Goal: Task Accomplishment & Management: Use online tool/utility

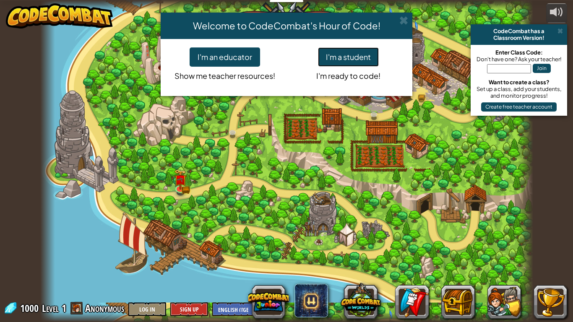
click at [360, 61] on button "I'm a student" at bounding box center [348, 56] width 61 height 19
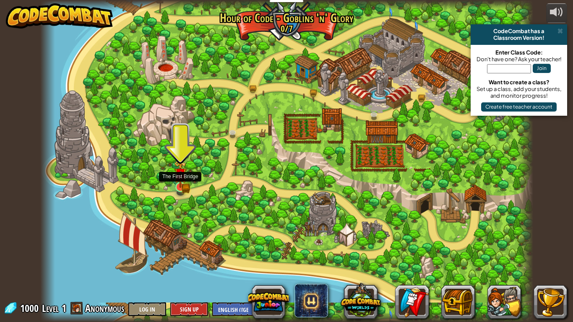
click at [183, 182] on img at bounding box center [180, 174] width 13 height 27
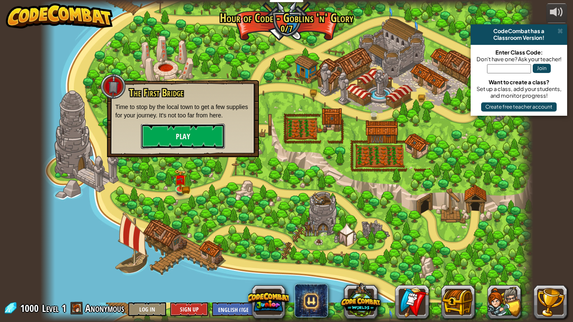
drag, startPoint x: 165, startPoint y: 131, endPoint x: 161, endPoint y: 135, distance: 5.3
click at [161, 135] on button "Play" at bounding box center [183, 136] width 84 height 25
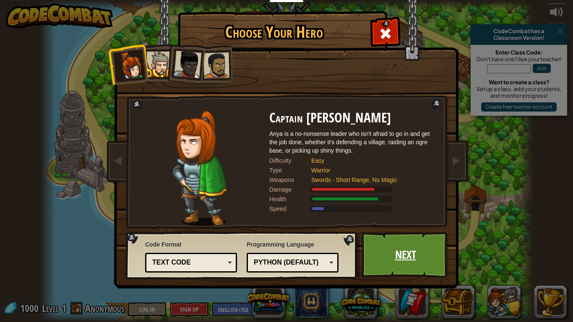
click at [415, 267] on link "Next" at bounding box center [406, 255] width 88 height 46
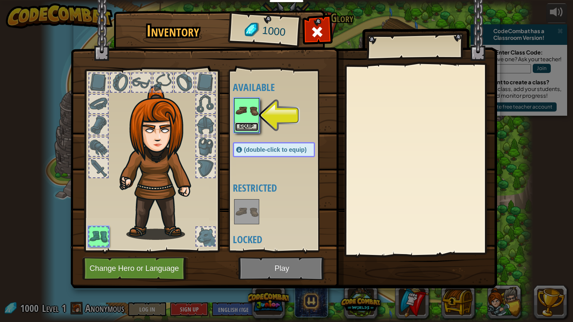
click at [245, 124] on button "Equip" at bounding box center [246, 127] width 23 height 9
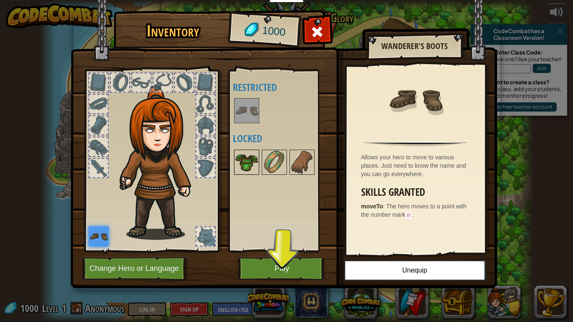
click at [252, 169] on img at bounding box center [246, 162] width 23 height 23
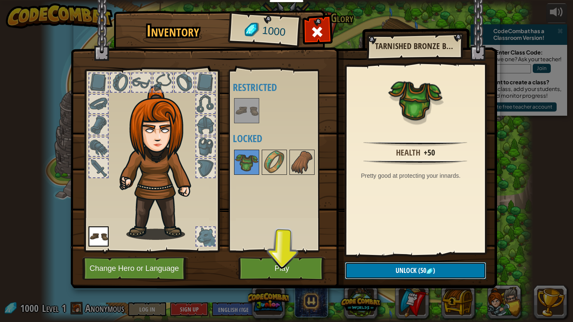
drag, startPoint x: 435, startPoint y: 273, endPoint x: 430, endPoint y: 268, distance: 7.7
click at [433, 272] on span ")" at bounding box center [434, 270] width 2 height 9
click at [429, 267] on button "Confirm" at bounding box center [415, 270] width 141 height 17
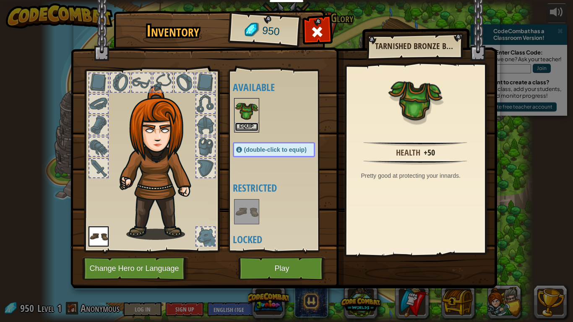
click at [252, 128] on button "Equip" at bounding box center [246, 127] width 23 height 9
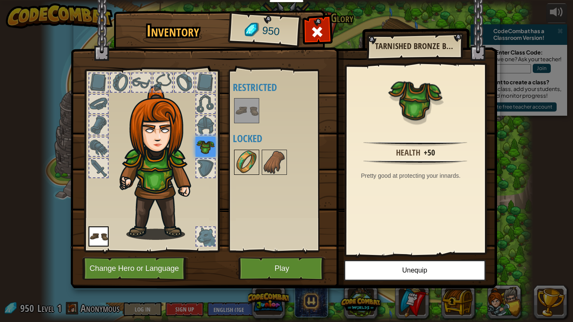
click at [237, 155] on img at bounding box center [246, 162] width 23 height 23
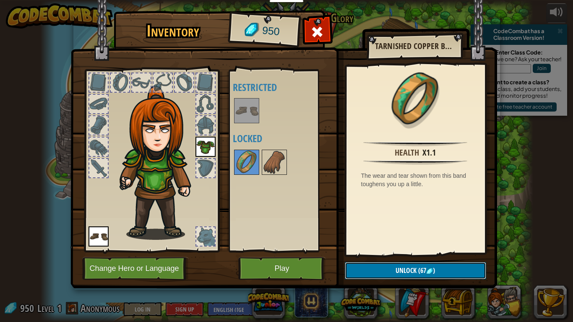
click at [425, 271] on span "(67" at bounding box center [422, 270] width 10 height 9
click at [431, 266] on button "Confirm" at bounding box center [415, 270] width 141 height 17
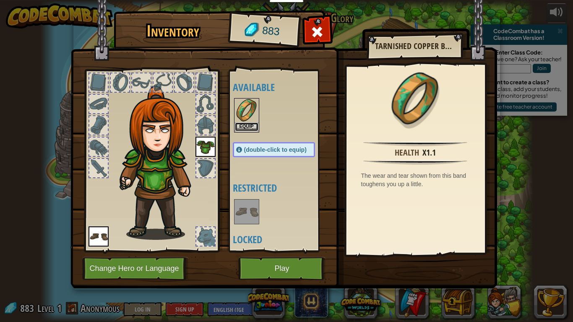
click at [244, 125] on button "Equip" at bounding box center [246, 127] width 23 height 9
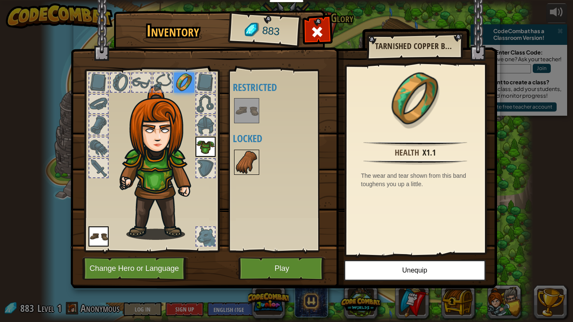
drag, startPoint x: 238, startPoint y: 158, endPoint x: 253, endPoint y: 156, distance: 14.4
click at [245, 157] on img at bounding box center [246, 162] width 23 height 23
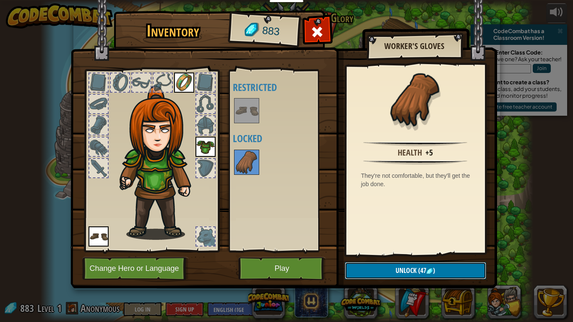
click at [434, 269] on span ")" at bounding box center [434, 270] width 2 height 9
click at [435, 269] on button "Confirm" at bounding box center [415, 270] width 141 height 17
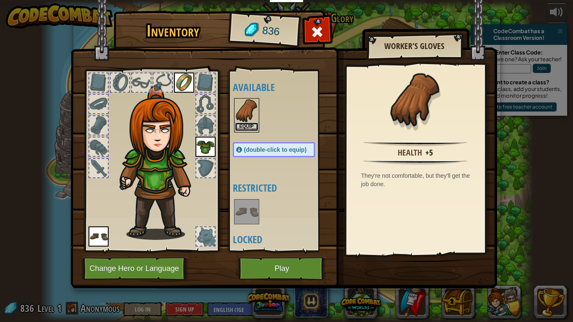
click at [253, 127] on button "Equip" at bounding box center [246, 127] width 23 height 9
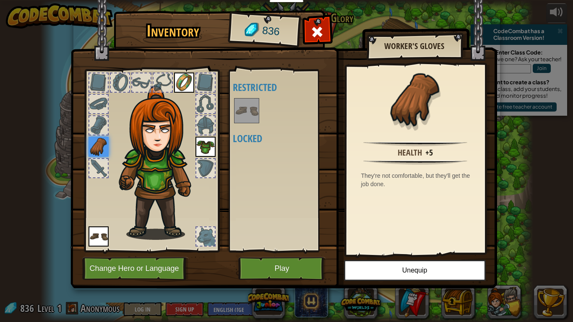
click at [247, 123] on div at bounding box center [246, 110] width 25 height 25
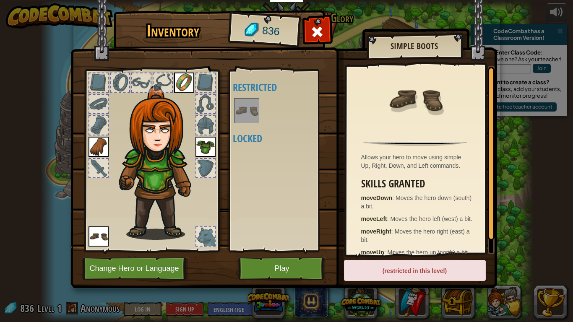
drag, startPoint x: 247, startPoint y: 123, endPoint x: 247, endPoint y: 127, distance: 4.2
click at [247, 124] on div "Available Equip Equip Equip Equip (double-click to equip) Restricted Locked" at bounding box center [282, 160] width 99 height 175
drag, startPoint x: 266, startPoint y: 234, endPoint x: 279, endPoint y: 159, distance: 75.7
click at [279, 159] on div "Available Equip Equip Equip Equip (double-click to equip) Restricted Locked" at bounding box center [282, 160] width 99 height 175
click at [299, 263] on button "Play" at bounding box center [282, 268] width 88 height 23
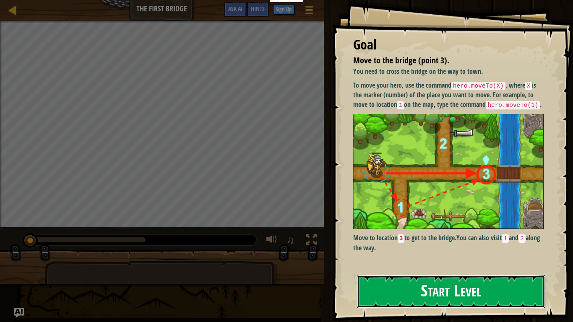
click at [464, 300] on button "Start Level" at bounding box center [451, 291] width 188 height 33
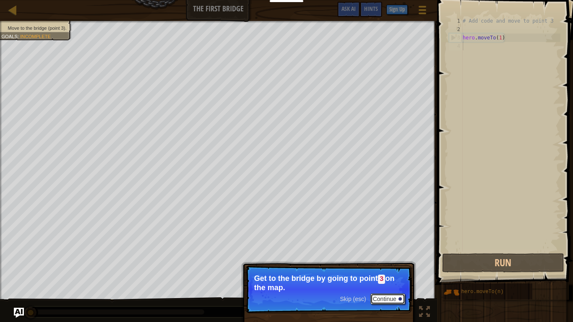
click at [377, 303] on button "Continue" at bounding box center [387, 299] width 35 height 11
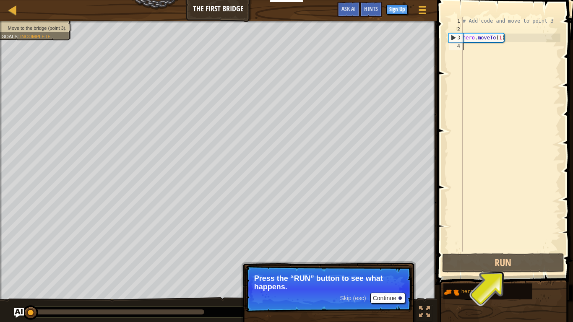
click at [383, 294] on p "Skip (esc) Continue Press the “RUN” button to see what happens." at bounding box center [328, 289] width 167 height 47
click at [388, 297] on button "Continue" at bounding box center [387, 298] width 35 height 11
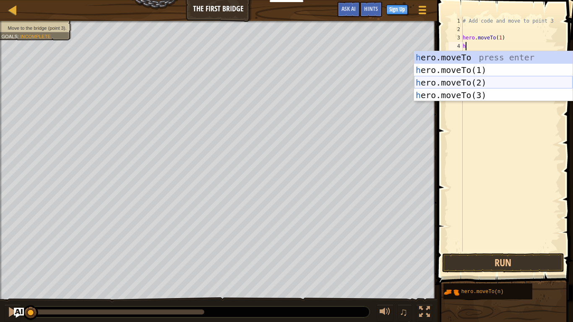
click at [486, 82] on div "h ero.moveTo press enter h ero.moveTo(1) press enter h ero.moveTo(2) press ente…" at bounding box center [493, 89] width 159 height 76
type textarea "hero.moveTo(2)"
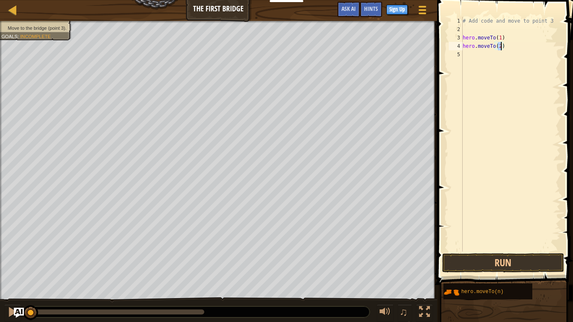
click at [495, 65] on div "# Add code and move to point 3 hero . moveTo ( 1 ) hero . moveTo ( 2 )" at bounding box center [510, 143] width 99 height 252
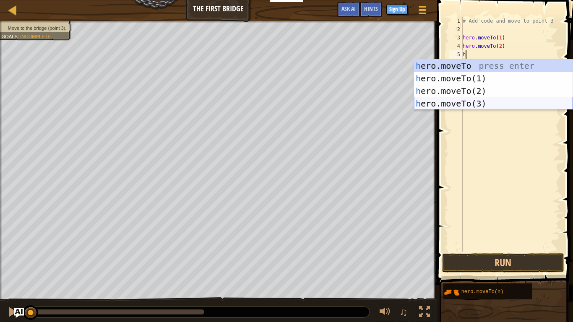
click at [495, 101] on div "h ero.moveTo press enter h ero.moveTo(1) press enter h ero.moveTo(2) press ente…" at bounding box center [493, 98] width 159 height 76
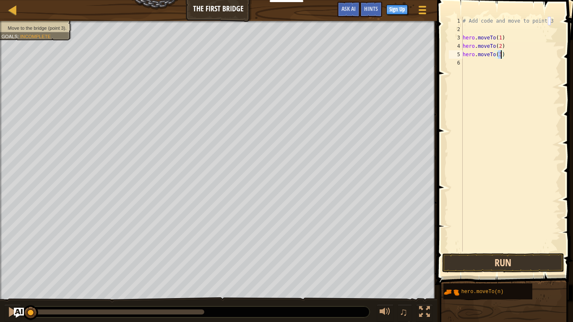
type textarea "hero.moveTo(3)"
click at [525, 263] on button "Run" at bounding box center [503, 262] width 122 height 19
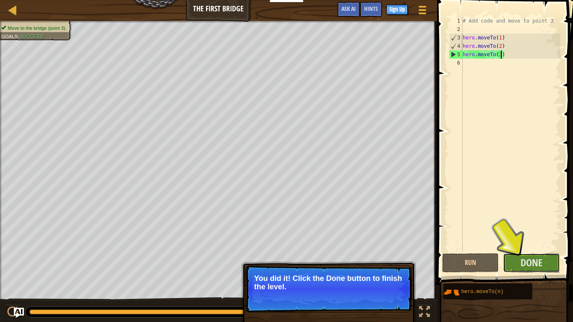
drag, startPoint x: 554, startPoint y: 270, endPoint x: 558, endPoint y: 278, distance: 8.6
click at [558, 278] on div "Hints hero.moveTo(3) 1 2 3 4 5 6 # Add code and move to point 3 hero . moveTo (…" at bounding box center [504, 159] width 138 height 318
click at [545, 261] on button "Done" at bounding box center [531, 262] width 57 height 19
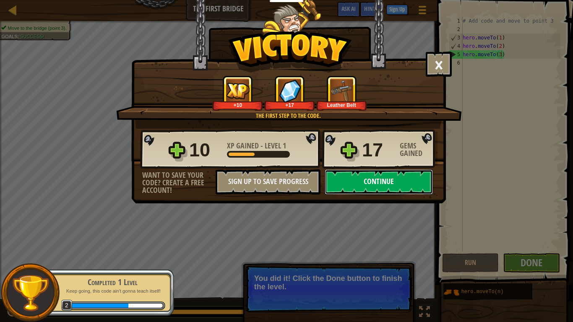
click at [411, 177] on button "Continue" at bounding box center [379, 181] width 108 height 25
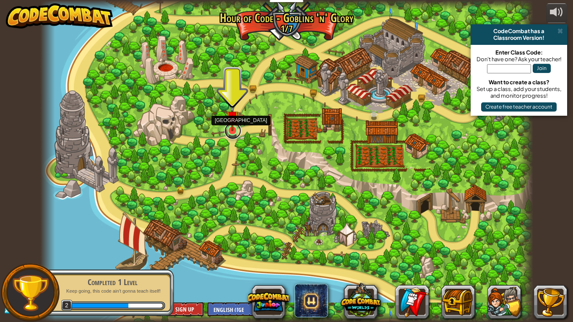
click at [235, 132] on link at bounding box center [232, 131] width 17 height 17
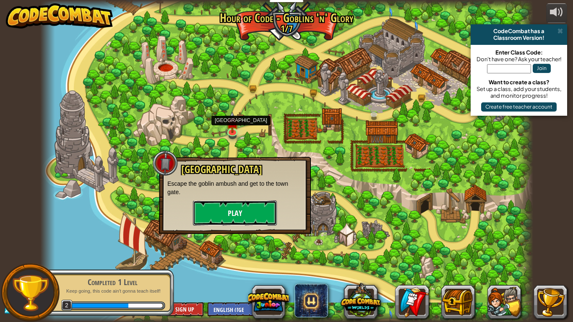
click at [251, 203] on button "Play" at bounding box center [235, 213] width 84 height 25
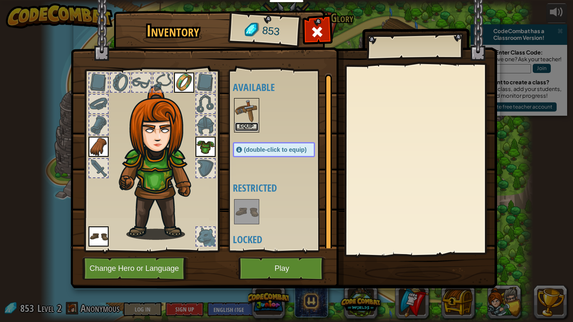
click at [253, 127] on button "Equip" at bounding box center [246, 127] width 23 height 9
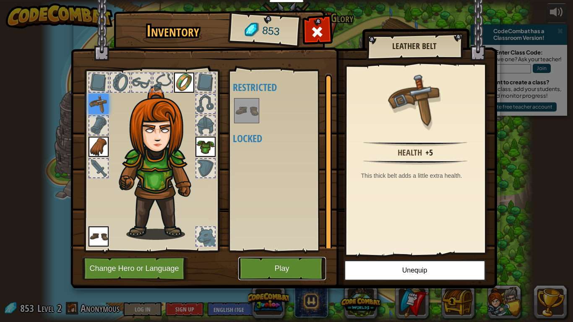
drag, startPoint x: 300, startPoint y: 258, endPoint x: 298, endPoint y: 253, distance: 5.3
click at [300, 258] on button "Play" at bounding box center [282, 268] width 88 height 23
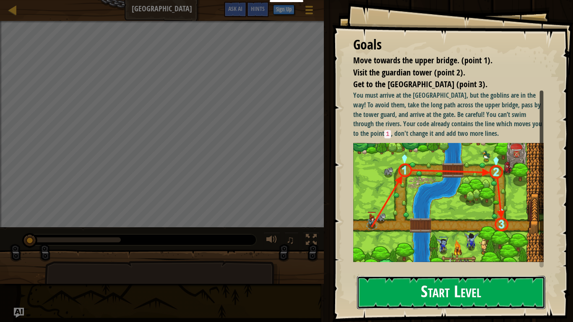
click at [433, 286] on button "Start Level" at bounding box center [451, 292] width 188 height 33
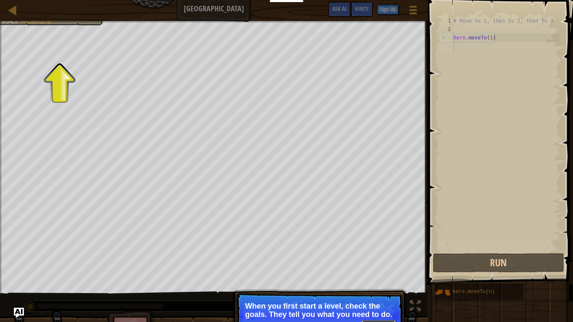
click at [379, 321] on button "Continue" at bounding box center [378, 326] width 35 height 11
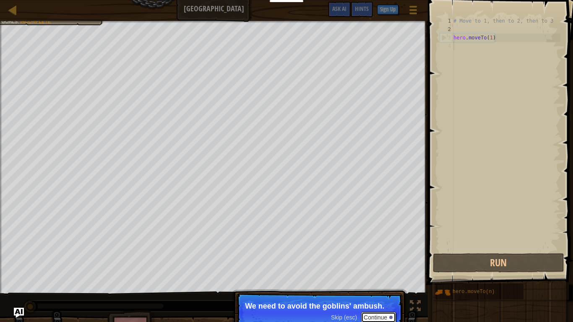
click at [382, 318] on button "Continue" at bounding box center [378, 317] width 35 height 11
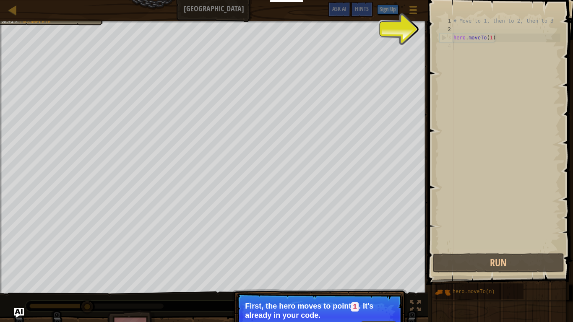
click at [383, 320] on p "Skip (esc) Continue First, the hero moves to point 1 . It's already in your cod…" at bounding box center [319, 317] width 167 height 48
click at [387, 319] on p "First, the hero moves to point 1 . It's already in your code." at bounding box center [319, 311] width 149 height 18
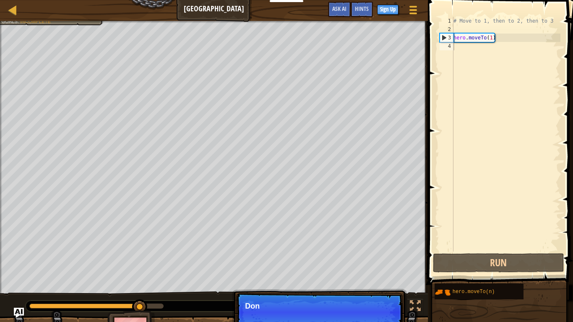
click at [393, 317] on p "Skip (esc) Continue Don" at bounding box center [319, 312] width 167 height 39
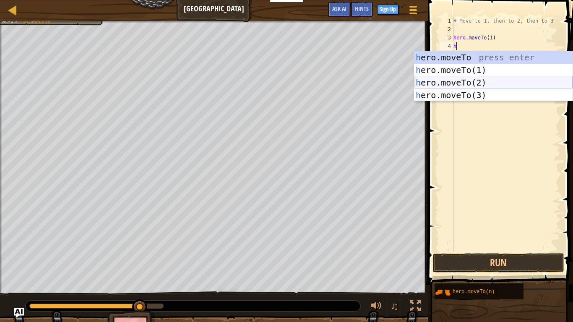
click at [490, 86] on div "h ero.moveTo press enter h ero.moveTo(1) press enter h ero.moveTo(2) press ente…" at bounding box center [493, 89] width 159 height 76
type textarea "hero.moveTo(2)"
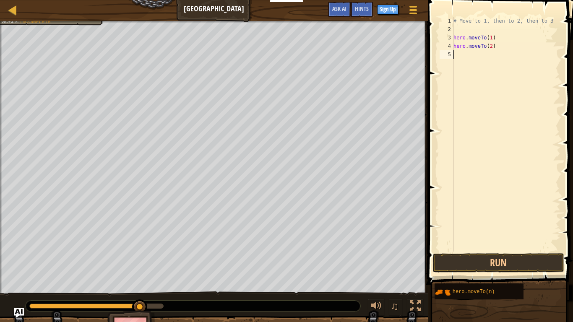
click at [473, 58] on div "# Move to 1, then to 2, then to 3 hero . moveTo ( 1 ) hero . moveTo ( 2 )" at bounding box center [506, 143] width 109 height 252
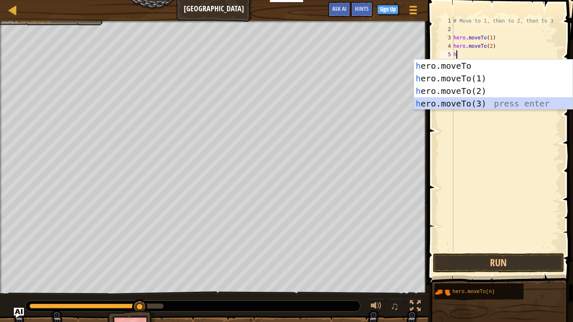
click at [501, 103] on div "h ero.moveTo press enter h ero.moveTo(1) press enter h ero.moveTo(2) press ente…" at bounding box center [493, 98] width 159 height 76
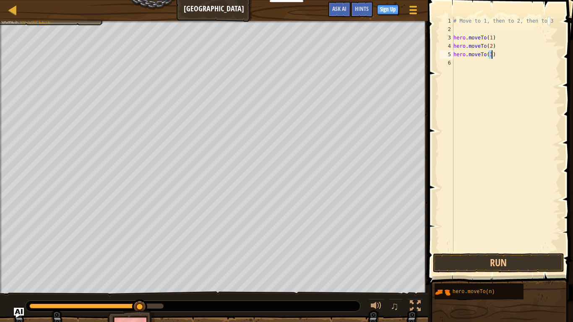
type textarea "hero.moveTo(3)"
click at [493, 252] on span at bounding box center [501, 131] width 152 height 310
click at [500, 260] on button "Run" at bounding box center [498, 262] width 131 height 19
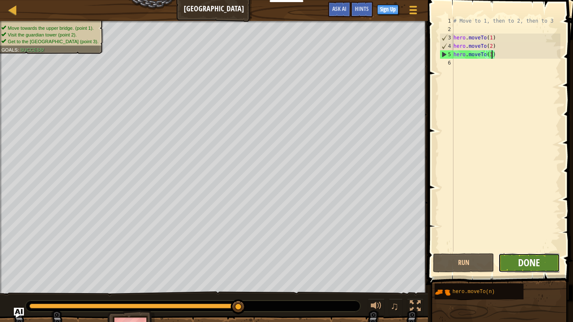
click at [539, 267] on span "Done" at bounding box center [529, 262] width 22 height 13
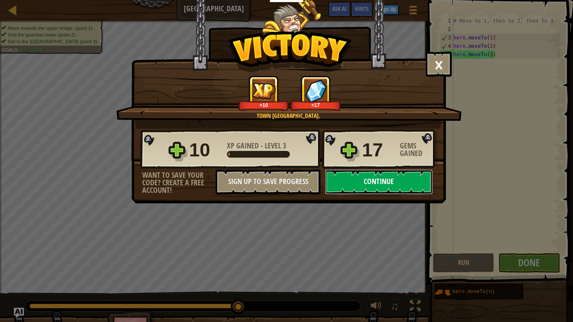
click at [355, 177] on button "Continue" at bounding box center [379, 181] width 108 height 25
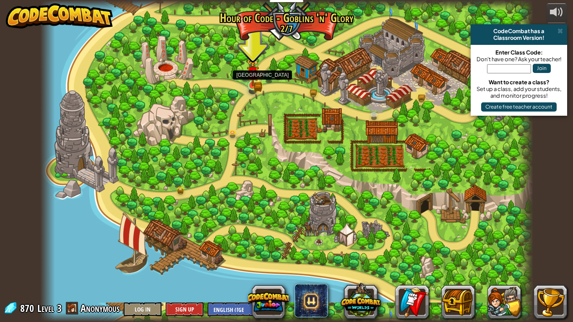
click at [258, 81] on img at bounding box center [253, 72] width 13 height 27
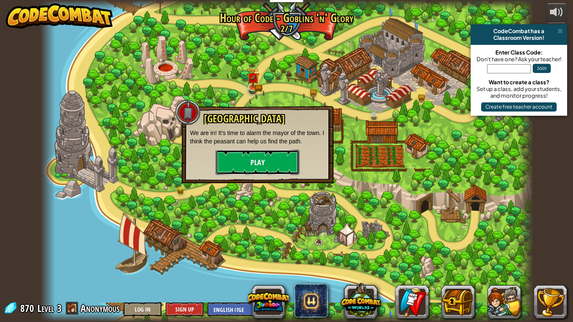
click at [269, 157] on button "Play" at bounding box center [258, 162] width 84 height 25
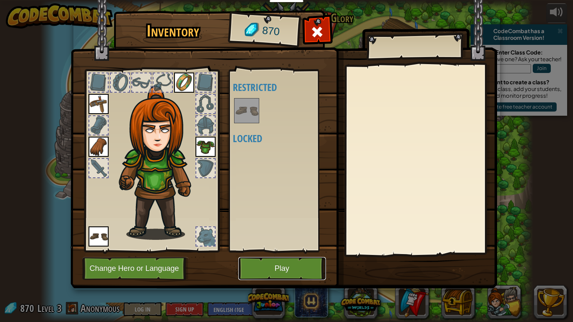
click at [295, 261] on button "Play" at bounding box center [282, 268] width 88 height 23
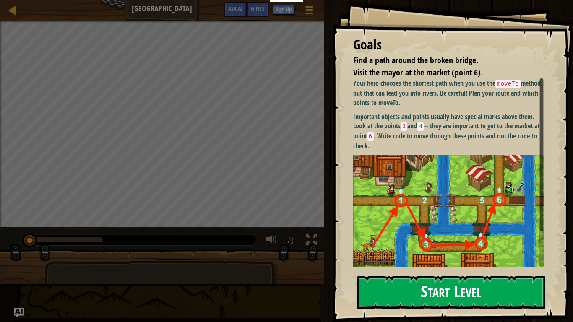
click at [440, 291] on button "Start Level" at bounding box center [451, 292] width 188 height 33
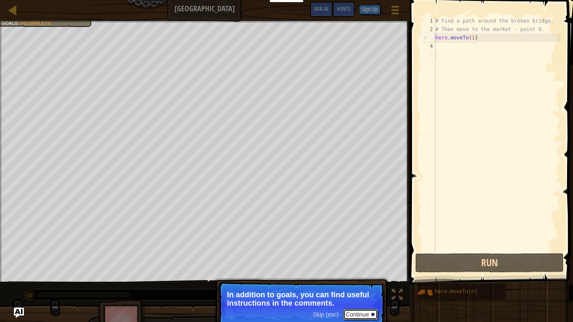
click at [373, 310] on button "Continue" at bounding box center [360, 314] width 35 height 11
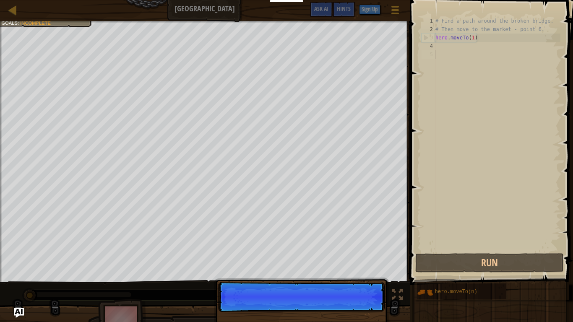
scroll to position [4, 0]
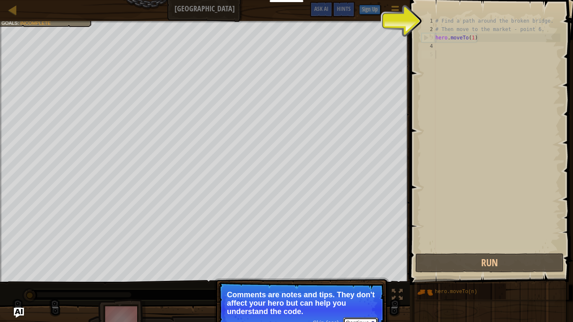
click at [367, 322] on button "Continue" at bounding box center [360, 323] width 35 height 11
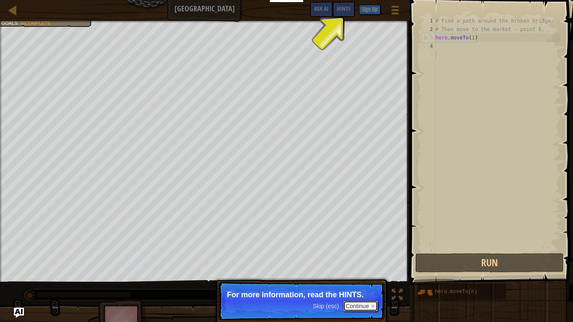
click at [357, 303] on button "Continue" at bounding box center [360, 306] width 35 height 11
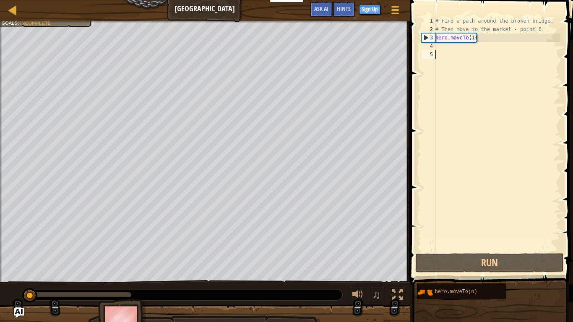
click at [442, 48] on div "# Find a path around the broken bridge. # Then move to the market - point 6. he…" at bounding box center [497, 143] width 127 height 252
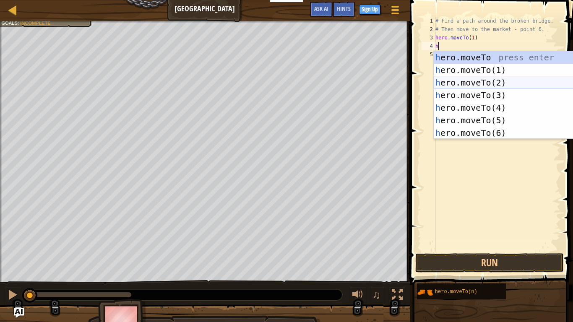
click at [533, 83] on div "h ero.moveTo press enter h ero.moveTo(1) press enter h ero.moveTo(2) press ente…" at bounding box center [513, 107] width 159 height 113
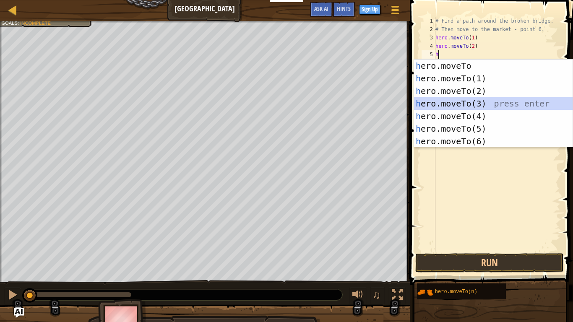
type textarea "hero.moveTo(3)"
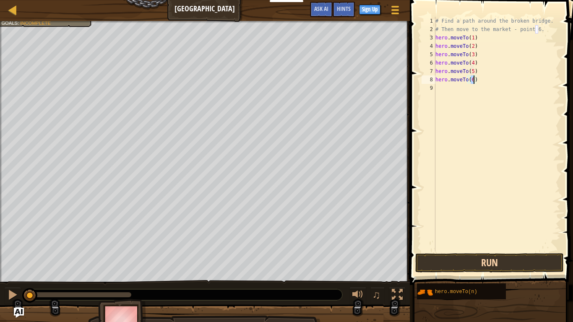
type textarea "hero.moveTo(6)"
drag, startPoint x: 528, startPoint y: 255, endPoint x: 536, endPoint y: 245, distance: 12.2
click at [530, 251] on div "hero.moveTo(6) 1 2 3 4 5 6 7 8 9 # Find a path around the broken bridge. # Then…" at bounding box center [490, 159] width 166 height 310
click at [539, 256] on button "Run" at bounding box center [489, 262] width 149 height 19
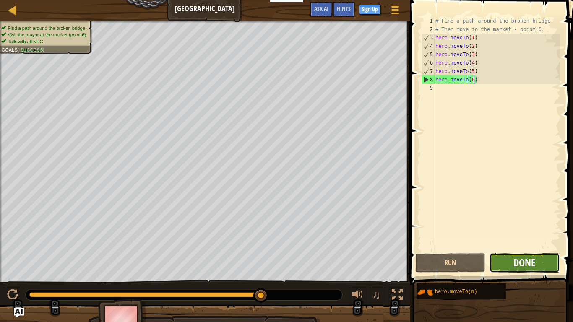
click at [520, 264] on span "Done" at bounding box center [524, 262] width 22 height 13
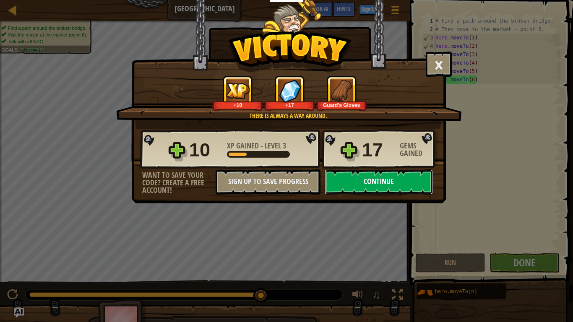
click at [392, 180] on button "Continue" at bounding box center [379, 181] width 108 height 25
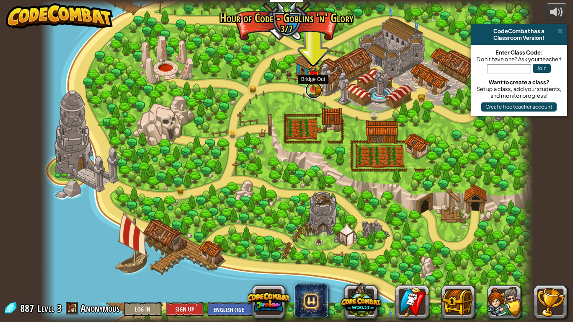
click at [316, 92] on link at bounding box center [313, 90] width 17 height 17
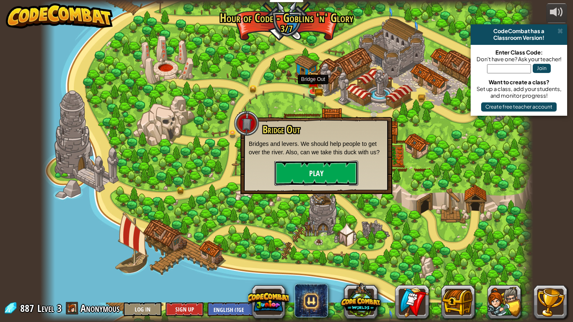
click at [339, 167] on button "Play" at bounding box center [316, 173] width 84 height 25
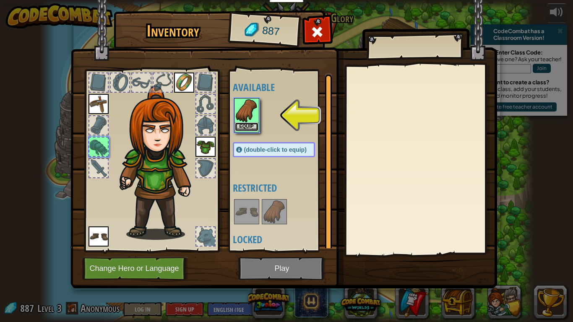
click at [240, 128] on button "Equip" at bounding box center [246, 127] width 23 height 9
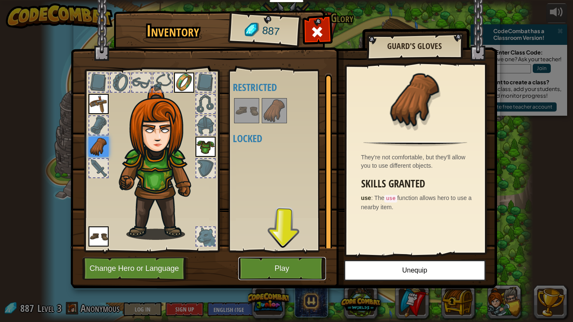
click at [300, 266] on button "Play" at bounding box center [282, 268] width 88 height 23
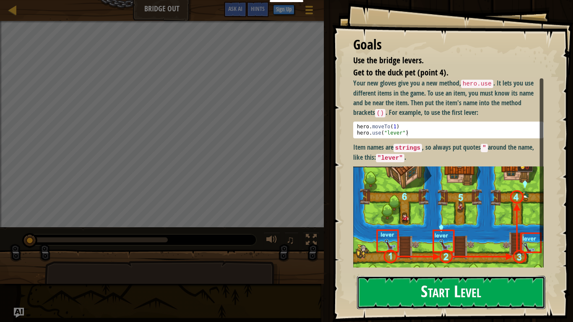
click at [485, 289] on button "Start Level" at bounding box center [451, 292] width 188 height 33
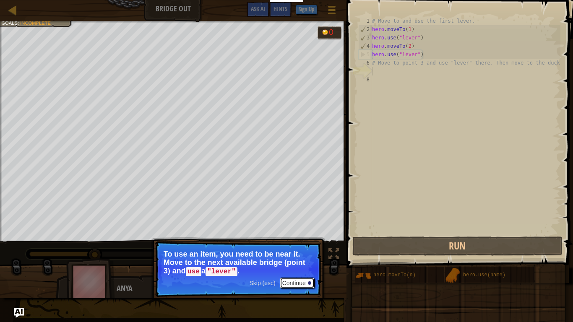
click at [313, 281] on button "Continue" at bounding box center [297, 283] width 35 height 11
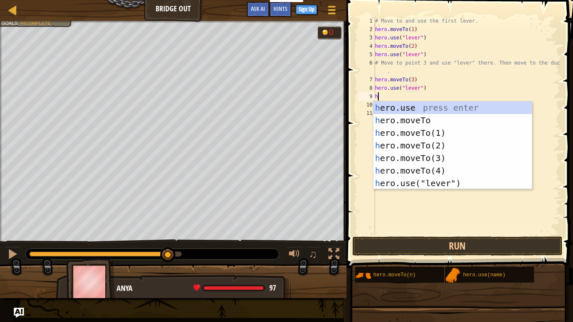
scroll to position [4, 0]
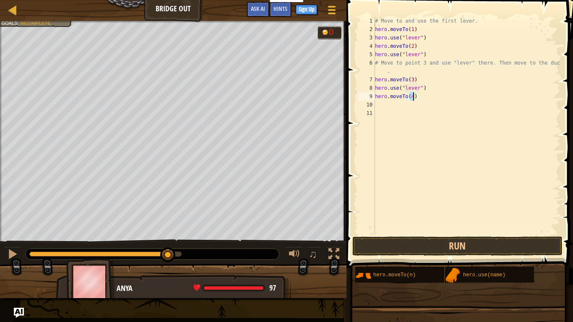
type textarea "hero.moveTo(4)"
click at [505, 257] on span at bounding box center [460, 122] width 233 height 293
click at [498, 245] on button "Run" at bounding box center [457, 246] width 210 height 19
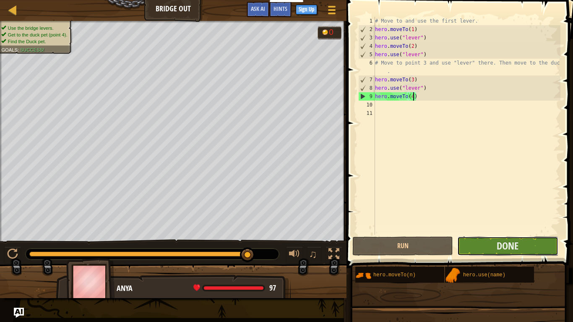
drag, startPoint x: 543, startPoint y: 247, endPoint x: 545, endPoint y: 242, distance: 4.4
click at [545, 242] on button "Done" at bounding box center [507, 246] width 101 height 19
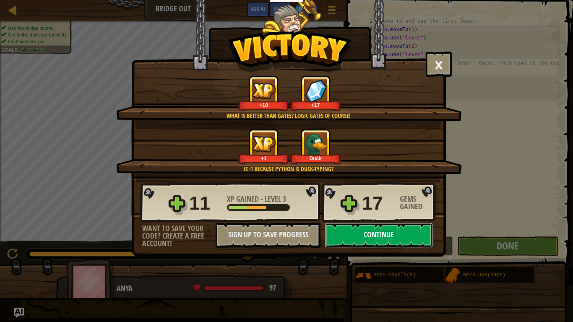
click at [340, 230] on button "Continue" at bounding box center [379, 235] width 108 height 25
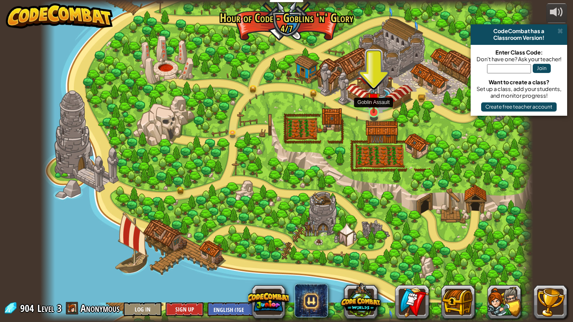
click at [371, 109] on img at bounding box center [374, 99] width 13 height 29
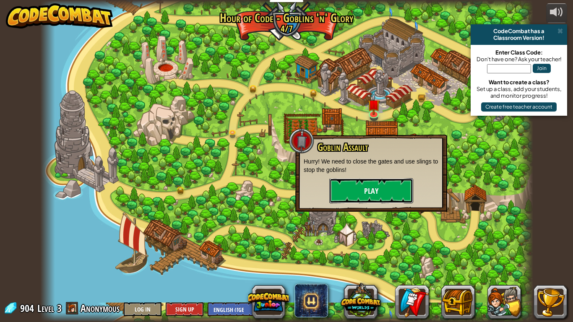
click at [373, 185] on button "Play" at bounding box center [371, 190] width 84 height 25
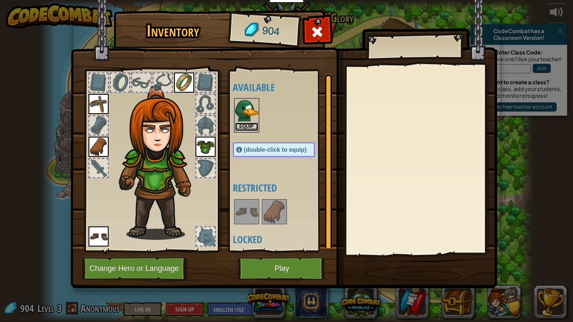
click at [239, 129] on button "Equip" at bounding box center [246, 127] width 23 height 9
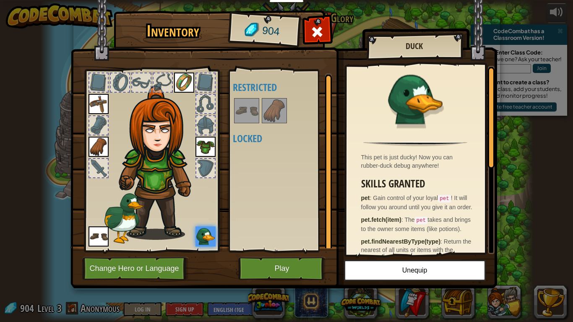
click at [252, 114] on img at bounding box center [246, 110] width 23 height 23
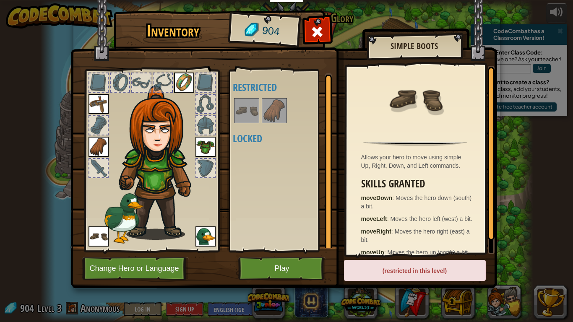
click at [268, 114] on img at bounding box center [274, 110] width 23 height 23
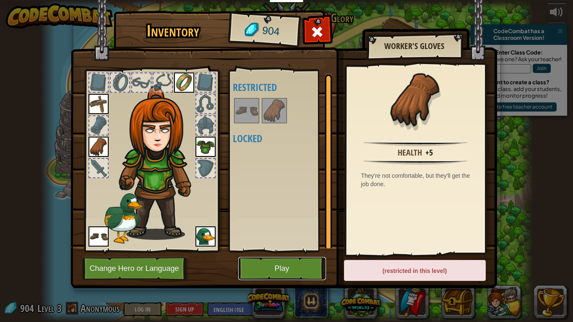
click at [286, 261] on button "Play" at bounding box center [282, 268] width 88 height 23
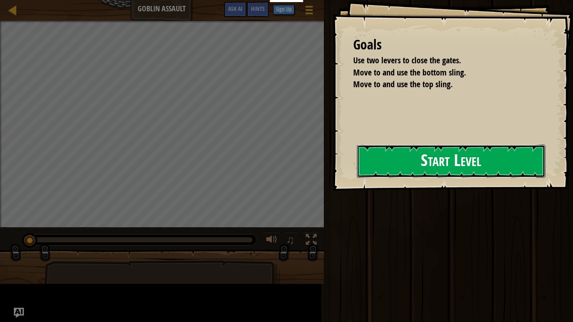
click at [469, 150] on button "Start Level" at bounding box center [451, 161] width 188 height 33
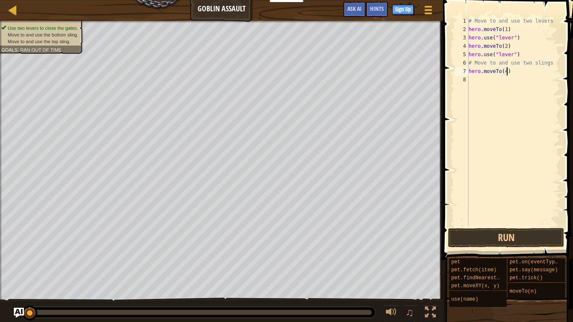
scroll to position [4, 5]
type textarea "hero.moveTo(4)"
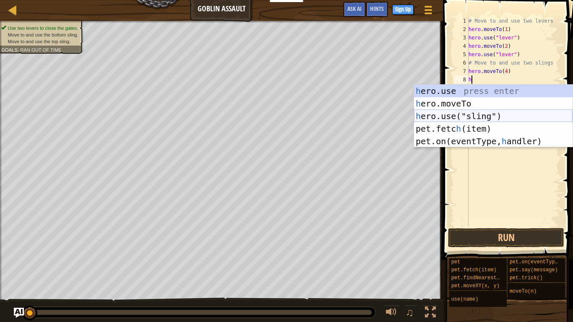
click at [482, 113] on div "h ero.use press enter h ero.moveTo press enter h ero.use("sling") press enter p…" at bounding box center [493, 129] width 159 height 88
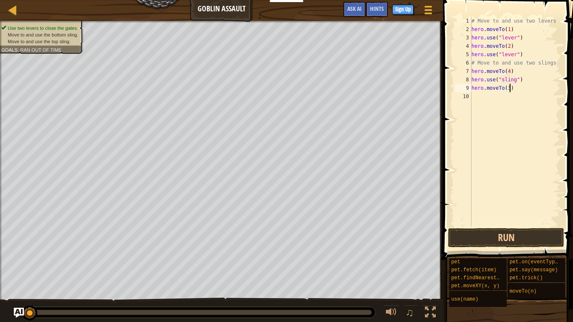
type textarea "hero.moveTo(3)"
type textarea "hero.use("sling")"
click at [504, 242] on button "Run" at bounding box center [506, 237] width 116 height 19
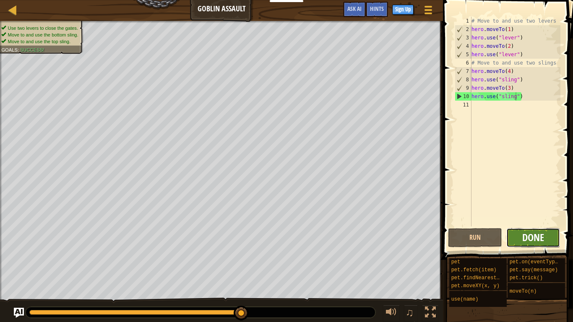
click at [530, 237] on span "Done" at bounding box center [533, 237] width 22 height 13
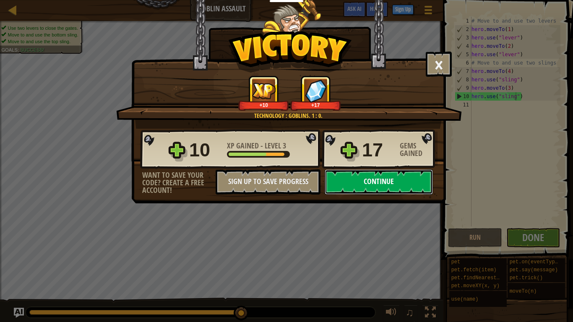
click at [364, 183] on button "Continue" at bounding box center [379, 181] width 108 height 25
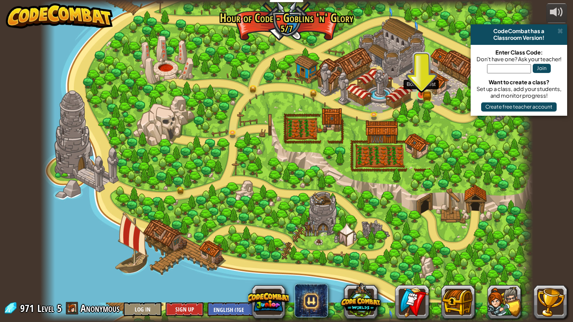
click at [421, 95] on img at bounding box center [421, 81] width 13 height 27
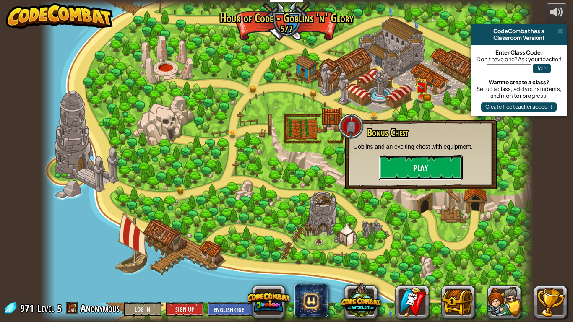
click at [437, 160] on button "Play" at bounding box center [421, 167] width 84 height 25
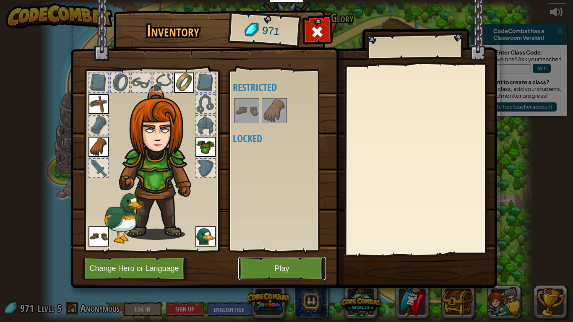
click at [276, 263] on button "Play" at bounding box center [282, 268] width 88 height 23
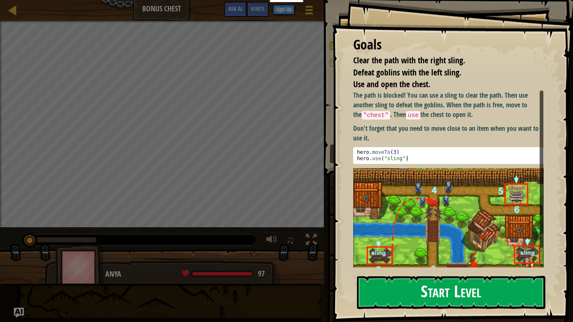
click at [453, 293] on button "Start Level" at bounding box center [451, 292] width 188 height 33
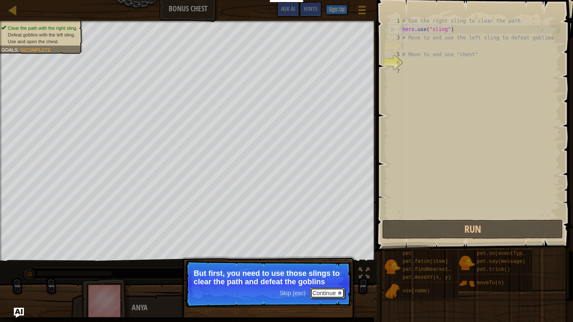
click at [335, 291] on button "Continue" at bounding box center [327, 293] width 35 height 11
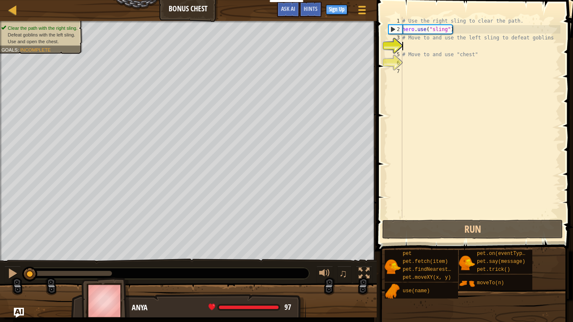
scroll to position [4, 0]
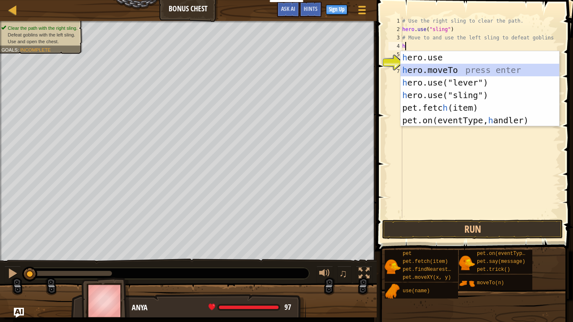
click at [432, 68] on div "h ero.use press enter h ero.moveTo press enter h ero.use("lever") press enter h…" at bounding box center [480, 101] width 159 height 101
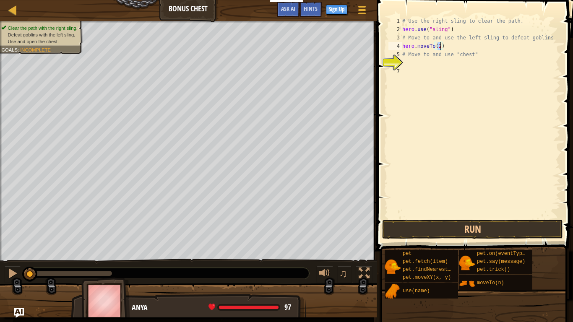
type textarea "# Move to and use "chest""
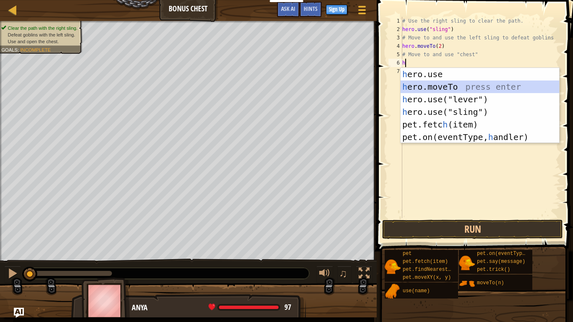
click at [458, 84] on div "h ero.use press enter h ero.moveTo press enter h ero.use("lever") press enter h…" at bounding box center [480, 118] width 159 height 101
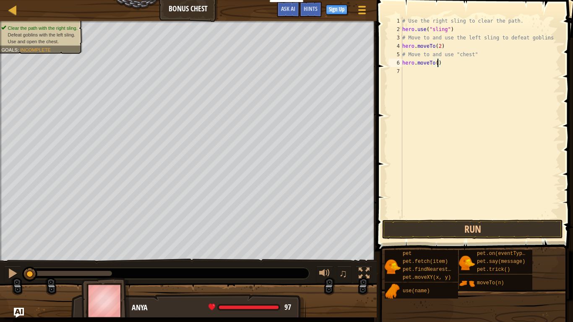
type textarea "hero.moveTo(3)"
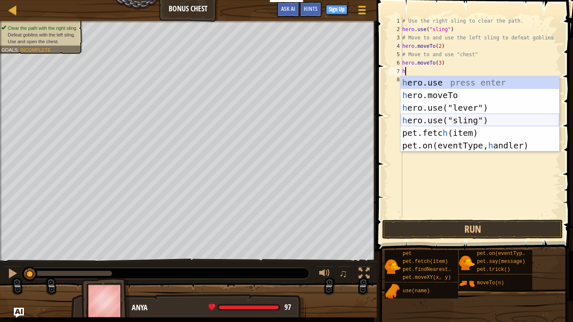
drag, startPoint x: 486, startPoint y: 117, endPoint x: 482, endPoint y: 124, distance: 8.5
click at [483, 123] on div "h ero.use press enter h ero.moveTo press enter h ero.use("lever") press enter h…" at bounding box center [480, 126] width 159 height 101
type textarea "hero.use("sling")"
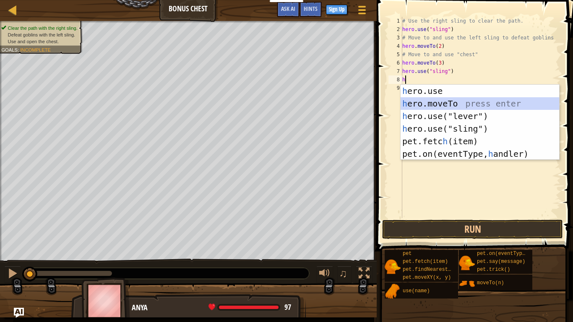
type textarea "hero.moveTo(2)"
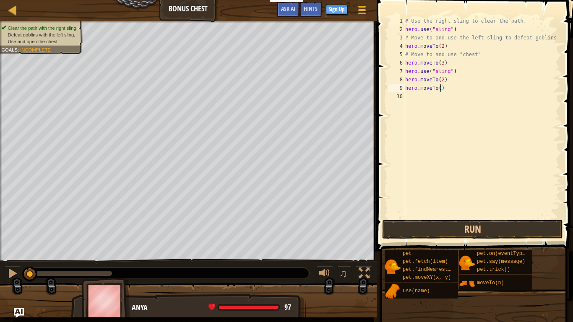
type textarea "hero.moveTo(4)"
type textarea "m"
type textarea "hero.moveTo(6)"
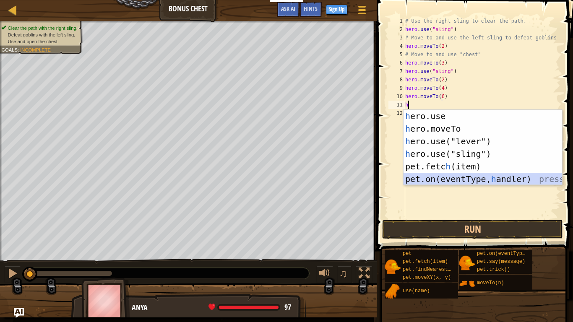
click at [519, 182] on div "h ero.use press enter h ero.moveTo press enter h ero.use("lever") press enter h…" at bounding box center [483, 160] width 159 height 101
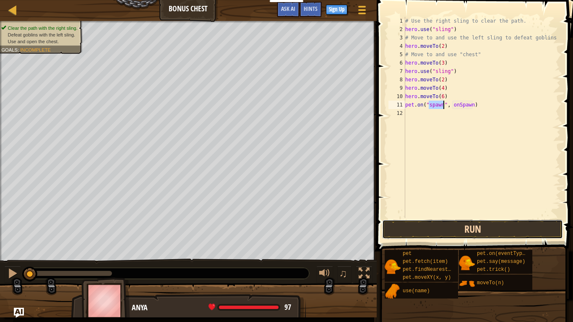
click at [528, 228] on button "Run" at bounding box center [472, 229] width 181 height 19
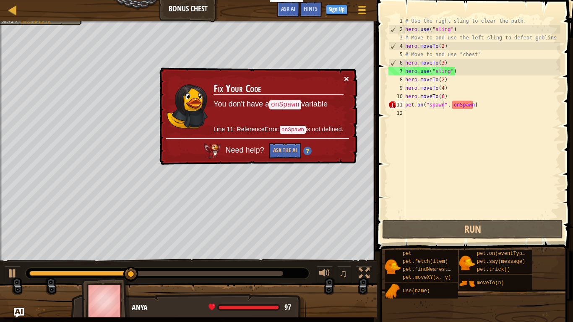
click at [347, 79] on button "×" at bounding box center [346, 78] width 5 height 9
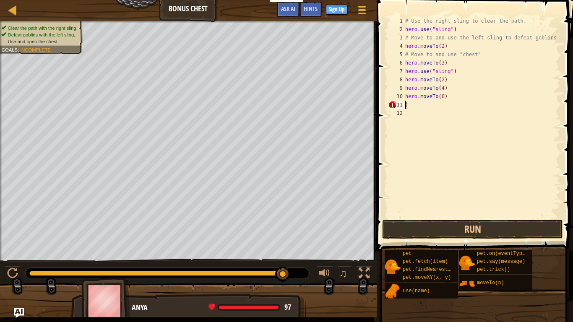
scroll to position [4, 0]
type textarea "hero.use(")"
drag, startPoint x: 473, startPoint y: 225, endPoint x: 469, endPoint y: 222, distance: 5.3
click at [473, 225] on button "Run" at bounding box center [472, 229] width 181 height 19
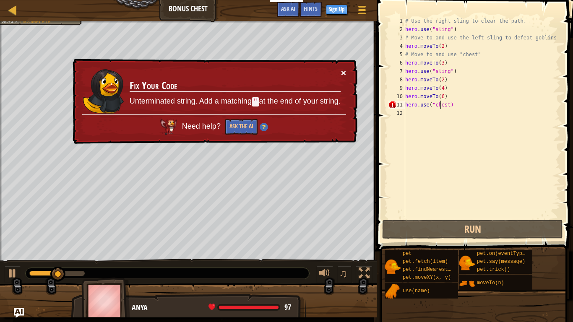
click at [344, 68] on button "×" at bounding box center [343, 72] width 5 height 9
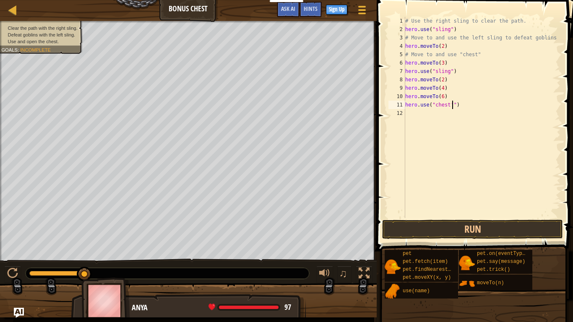
scroll to position [4, 7]
type textarea "hero.use("chest")"
click at [438, 228] on button "Run" at bounding box center [472, 229] width 181 height 19
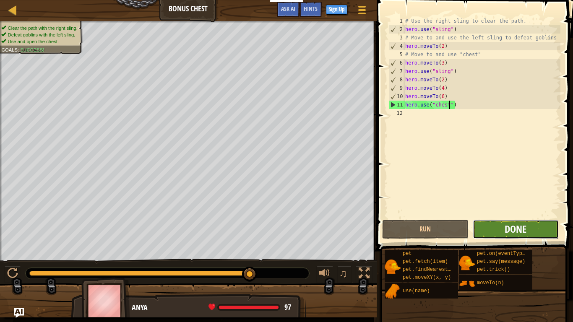
click at [526, 235] on span "Done" at bounding box center [516, 228] width 22 height 13
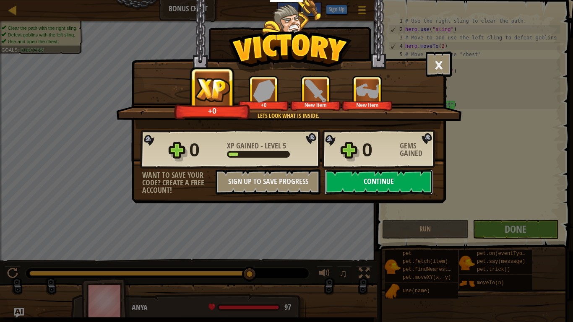
click at [401, 190] on button "Continue" at bounding box center [379, 181] width 108 height 25
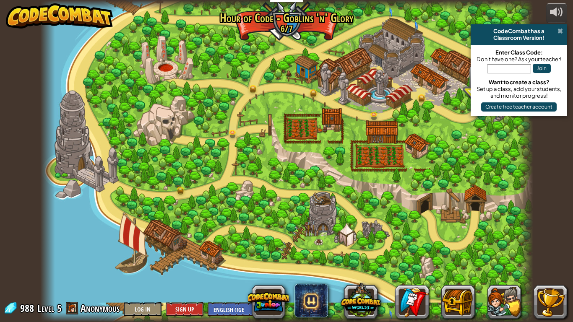
click at [558, 29] on span at bounding box center [560, 31] width 5 height 7
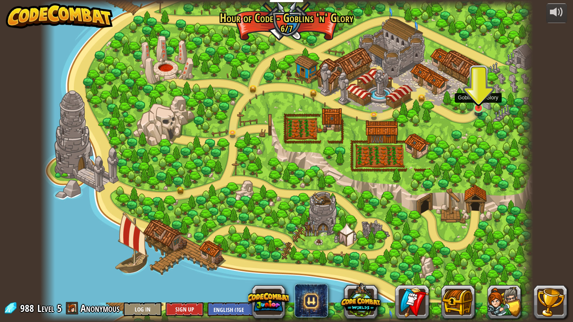
click at [474, 107] on img at bounding box center [478, 92] width 13 height 33
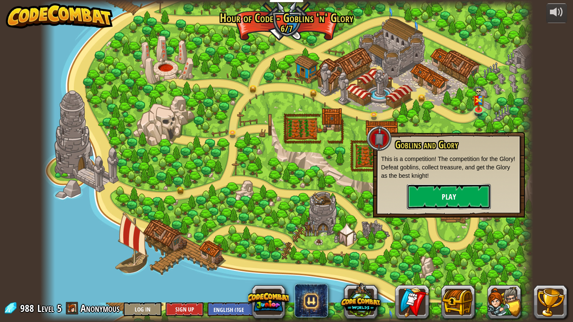
click at [467, 195] on button "Play" at bounding box center [449, 196] width 84 height 25
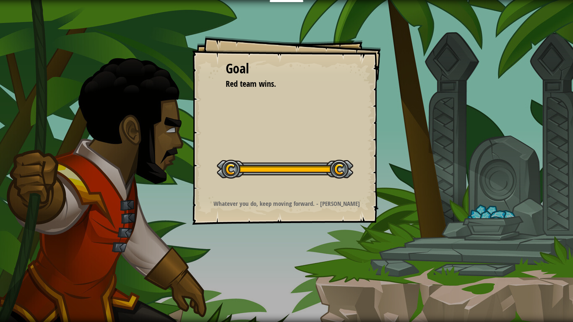
click at [334, 169] on div at bounding box center [285, 169] width 136 height 19
click at [234, 75] on div "Goal" at bounding box center [287, 68] width 122 height 19
click at [230, 82] on span "Red team wins." at bounding box center [251, 83] width 50 height 11
drag, startPoint x: 229, startPoint y: 87, endPoint x: 291, endPoint y: 125, distance: 72.2
click at [283, 114] on div "Goal Red team wins. Start Level Error loading from server. Try refreshing the p…" at bounding box center [286, 130] width 189 height 189
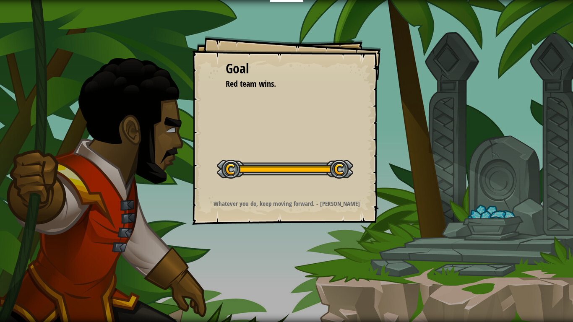
drag, startPoint x: 337, startPoint y: 232, endPoint x: 325, endPoint y: 218, distance: 18.7
click at [337, 231] on div "Goal Red team wins. Start Level Error loading from server. Try refreshing the p…" at bounding box center [286, 161] width 573 height 322
click at [286, 176] on div at bounding box center [285, 169] width 136 height 19
drag, startPoint x: 249, startPoint y: 167, endPoint x: 244, endPoint y: 163, distance: 6.3
click at [246, 164] on div at bounding box center [285, 169] width 136 height 19
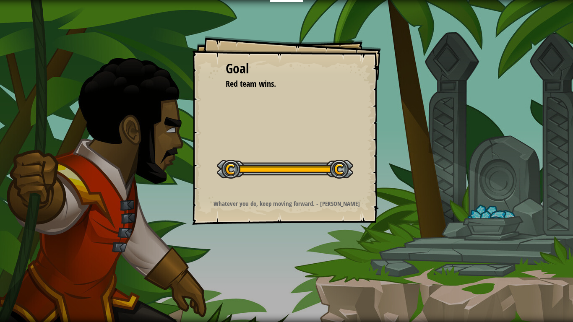
drag, startPoint x: 240, startPoint y: 164, endPoint x: 232, endPoint y: 168, distance: 8.6
click at [232, 168] on div at bounding box center [285, 169] width 136 height 19
drag, startPoint x: 234, startPoint y: 165, endPoint x: 242, endPoint y: 162, distance: 8.8
click at [240, 162] on div at bounding box center [285, 169] width 136 height 19
drag, startPoint x: 315, startPoint y: 191, endPoint x: 312, endPoint y: 84, distance: 107.0
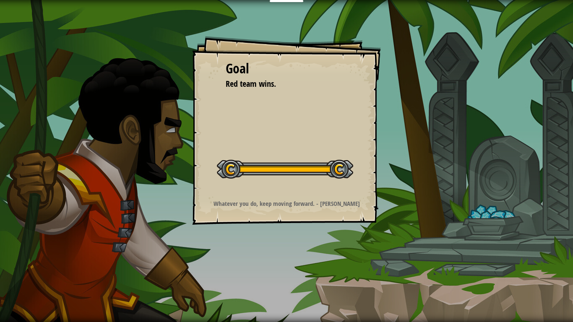
click at [312, 84] on div "Goal Red team wins. Start Level Error loading from server. Try refreshing the p…" at bounding box center [286, 130] width 189 height 189
click at [341, 184] on div "Start Level" at bounding box center [285, 168] width 136 height 34
click at [310, 205] on strong "Whatever you do, keep moving forward. - Martin Luther King Jr." at bounding box center [287, 203] width 146 height 9
drag, startPoint x: 209, startPoint y: 202, endPoint x: 381, endPoint y: 223, distance: 172.9
click at [375, 224] on div "Goal Red team wins. Start Level Error loading from server. Try refreshing the p…" at bounding box center [286, 130] width 189 height 189
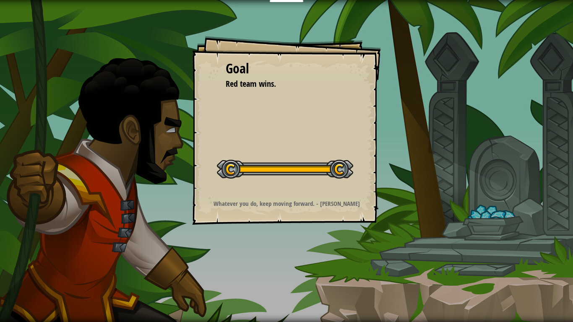
click at [267, 162] on div at bounding box center [285, 169] width 136 height 19
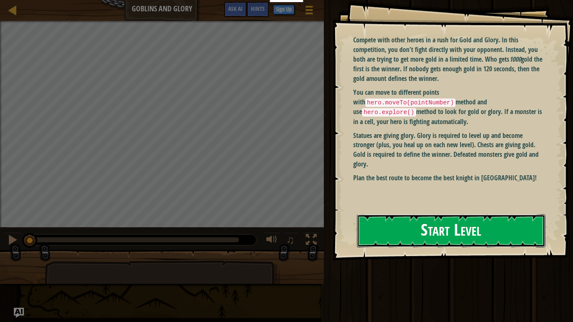
click at [380, 235] on button "Start Level" at bounding box center [451, 230] width 188 height 33
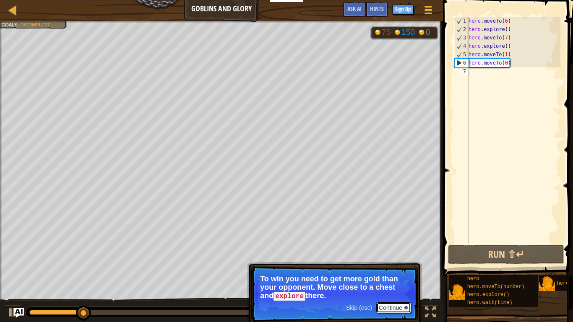
click at [400, 310] on button "Continue" at bounding box center [393, 307] width 35 height 11
click at [395, 305] on button "Continue" at bounding box center [393, 307] width 35 height 11
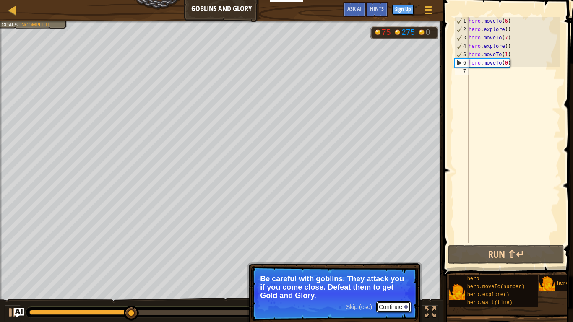
click at [389, 310] on button "Continue" at bounding box center [393, 307] width 35 height 11
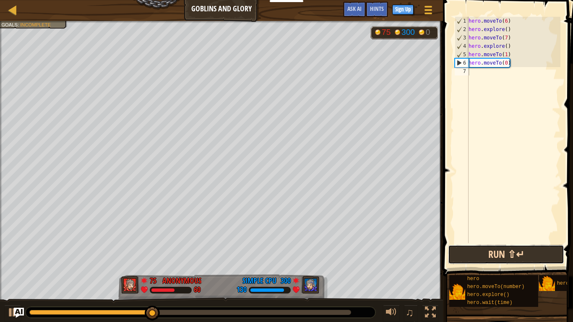
click at [505, 255] on button "Run ⇧↵" at bounding box center [506, 254] width 116 height 19
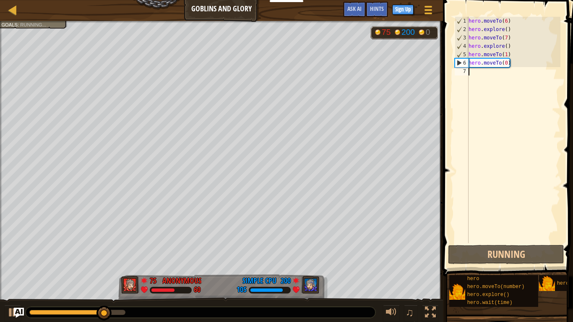
click at [490, 78] on div "hero . moveTo ( 6 ) hero . explore ( ) hero . moveTo ( 7 ) hero . explore ( ) h…" at bounding box center [514, 138] width 94 height 243
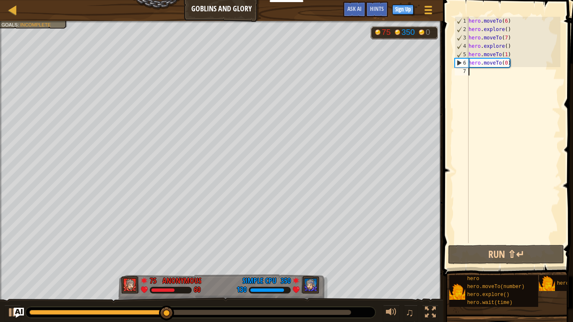
click at [509, 59] on div "hero . moveTo ( 6 ) hero . explore ( ) hero . moveTo ( 7 ) hero . explore ( ) h…" at bounding box center [514, 138] width 94 height 243
click at [507, 63] on div "hero . moveTo ( 6 ) hero . explore ( ) hero . moveTo ( 7 ) hero . explore ( ) h…" at bounding box center [514, 138] width 94 height 243
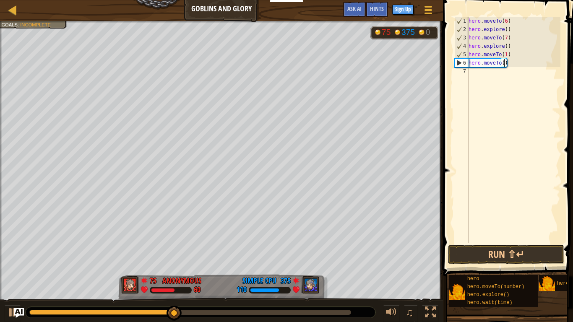
type textarea "hero.moveTo(6)"
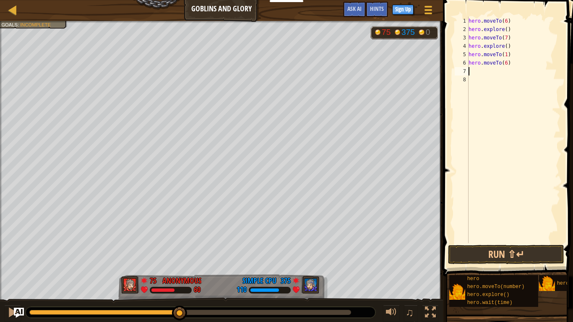
type textarea "j"
type textarea "hero.use("chest")"
click at [520, 252] on button "Run ⇧↵" at bounding box center [506, 254] width 116 height 19
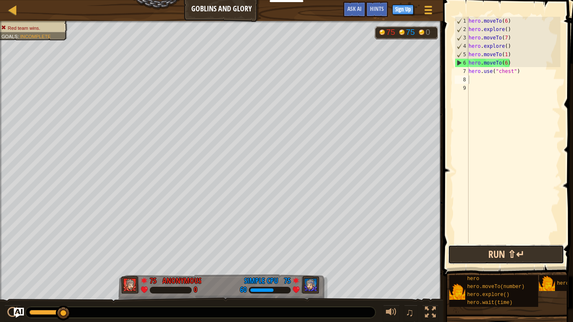
click at [484, 252] on button "Run ⇧↵" at bounding box center [506, 254] width 116 height 19
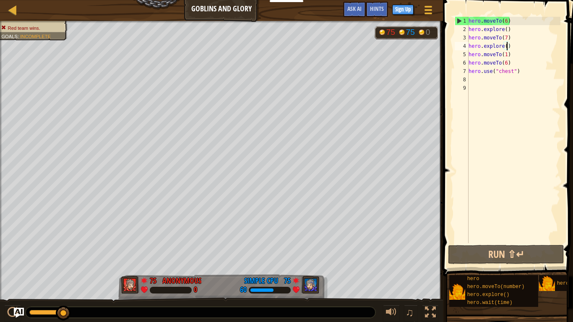
type textarea "hero.explore(6)"
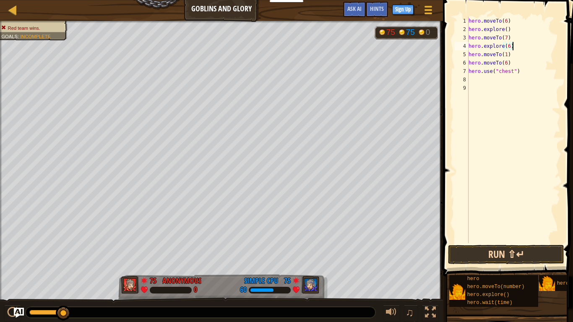
type textarea "hero.explore(6)"
click at [515, 257] on button "Run ⇧↵" at bounding box center [506, 254] width 116 height 19
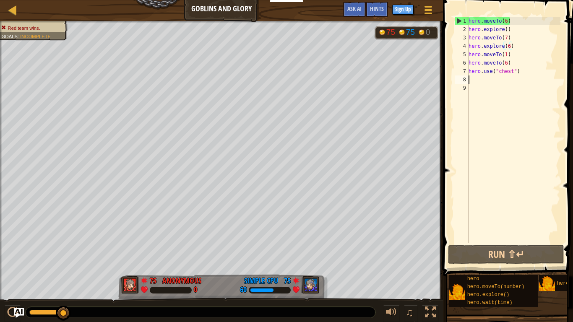
click at [527, 78] on div "hero . moveTo ( 6 ) hero . explore ( ) hero . moveTo ( 7 ) hero . explore ( 6 )…" at bounding box center [514, 138] width 94 height 243
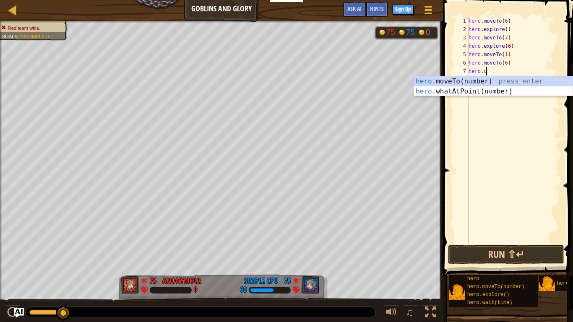
type textarea "h"
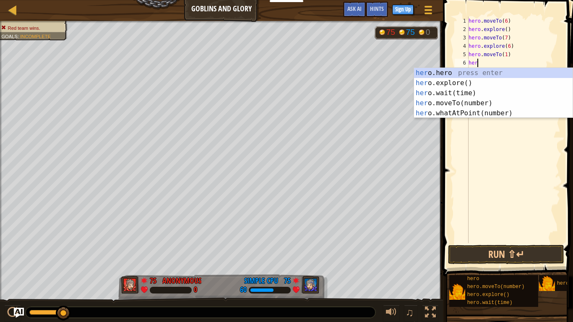
type textarea "h"
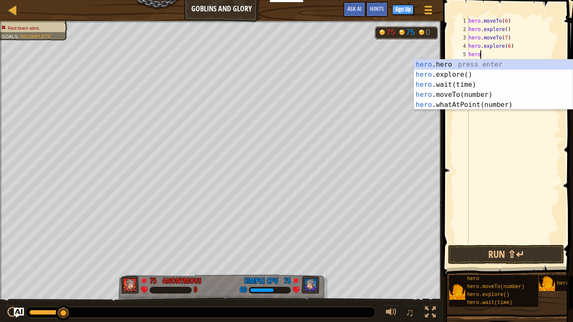
type textarea "h"
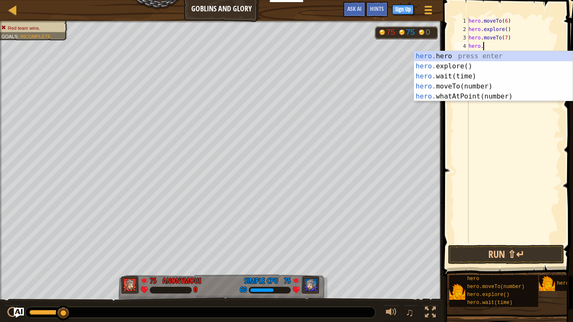
type textarea "h"
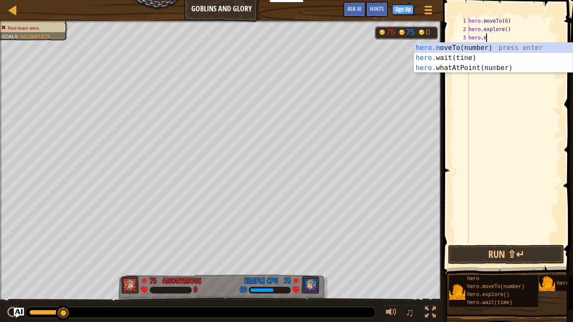
type textarea "h"
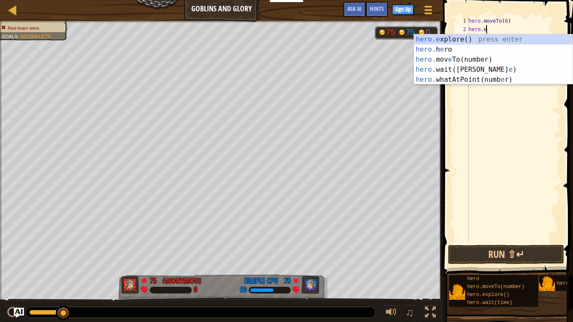
type textarea "h"
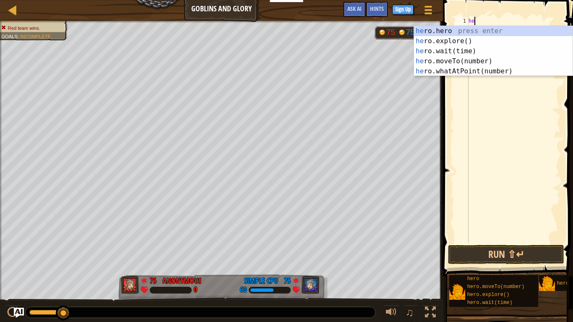
type textarea "h"
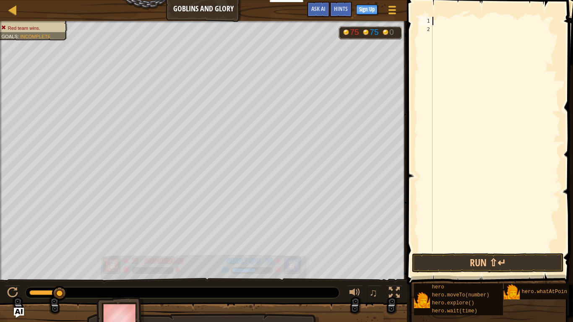
click at [118, 257] on div "75 Anonymous 0" at bounding box center [151, 265] width 102 height 21
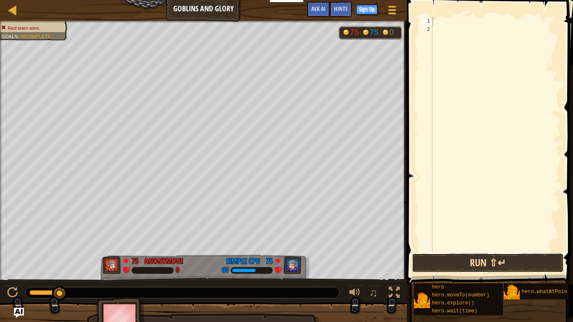
click at [508, 269] on button "Run ⇧↵" at bounding box center [487, 262] width 151 height 19
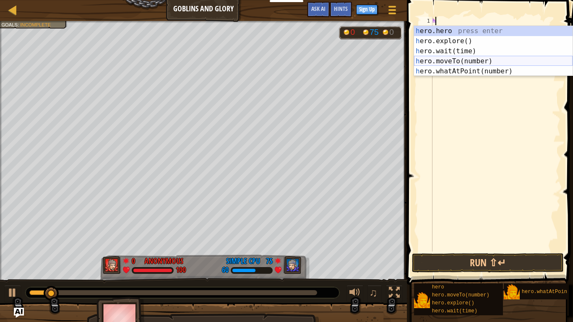
click at [483, 59] on div "h ero.hero press enter h ero.explore() press enter h ero.wait(time) press enter…" at bounding box center [493, 61] width 159 height 70
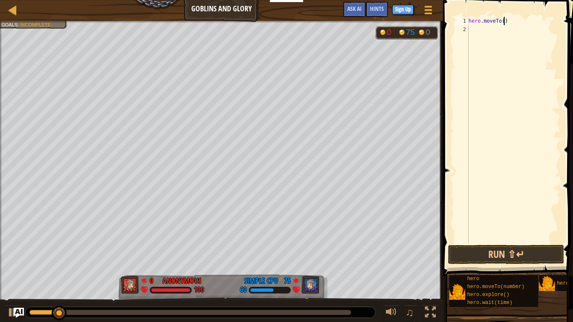
type textarea "hero.moveTo(6)"
type textarea "h"
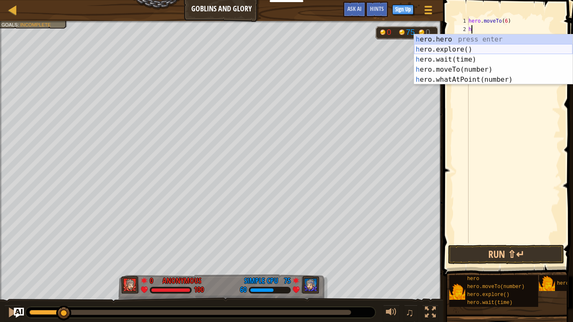
click at [470, 45] on div "h ero.hero press enter h ero.explore() press enter h ero.wait(time) press enter…" at bounding box center [493, 69] width 159 height 70
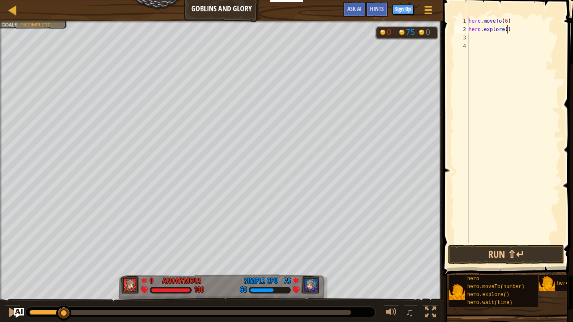
click at [508, 31] on div "hero . moveTo ( 6 ) hero . explore ( )" at bounding box center [514, 138] width 94 height 243
drag, startPoint x: 528, startPoint y: 252, endPoint x: 524, endPoint y: 249, distance: 4.9
click at [528, 253] on button "Run ⇧↵" at bounding box center [506, 254] width 116 height 19
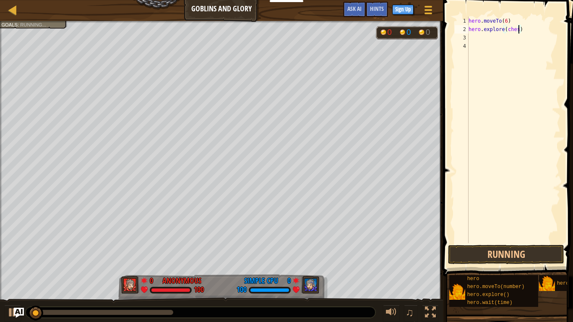
scroll to position [4, 8]
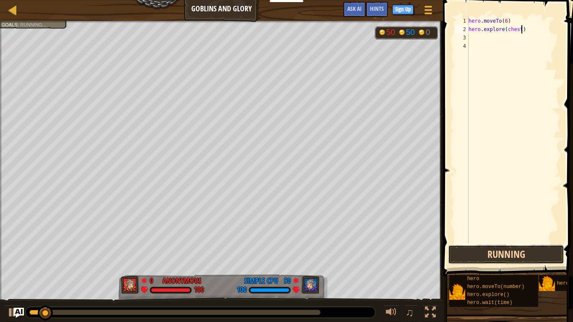
click at [512, 257] on button "Running" at bounding box center [506, 254] width 116 height 19
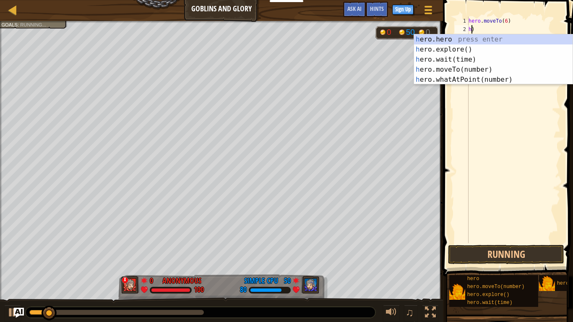
scroll to position [4, 0]
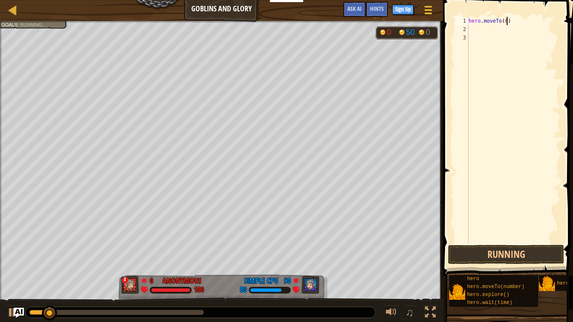
type textarea "hero.moveTo(6)"
click at [520, 249] on button "Running" at bounding box center [506, 254] width 116 height 19
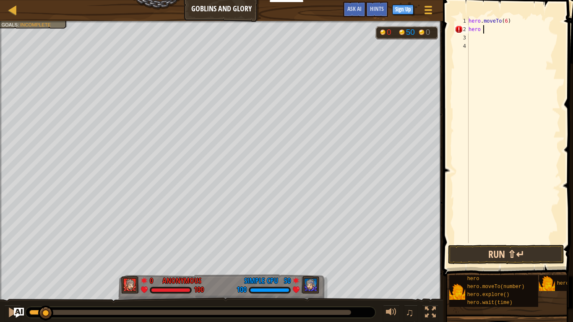
scroll to position [4, 1]
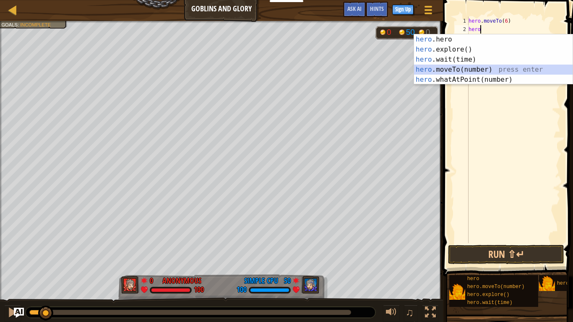
click at [490, 66] on div "hero .hero press enter hero .explore() press enter hero .wait(time) press enter…" at bounding box center [493, 69] width 159 height 70
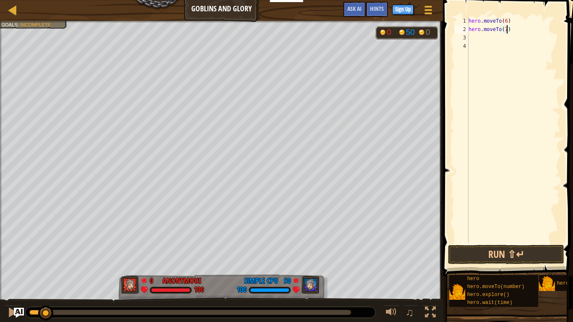
scroll to position [4, 5]
type textarea "hero.moveTo(7)"
click at [549, 255] on button "Run ⇧↵" at bounding box center [506, 254] width 116 height 19
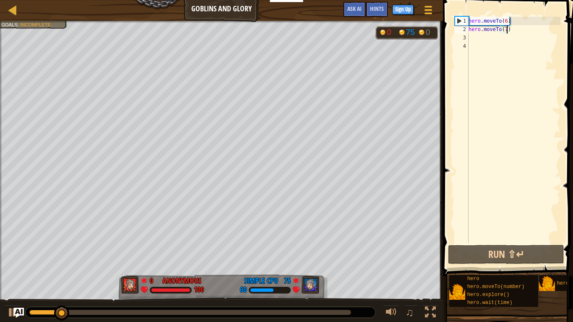
scroll to position [4, 0]
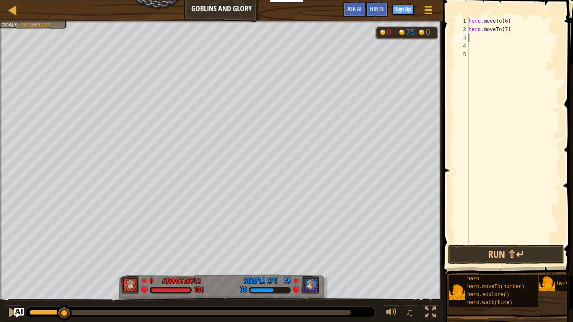
type textarea "h"
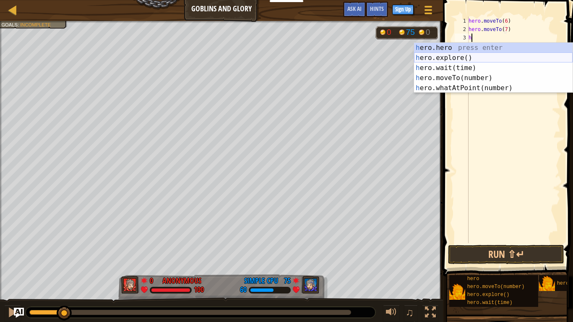
click at [487, 56] on div "h ero.hero press enter h ero.explore() press enter h ero.wait(time) press enter…" at bounding box center [493, 78] width 159 height 70
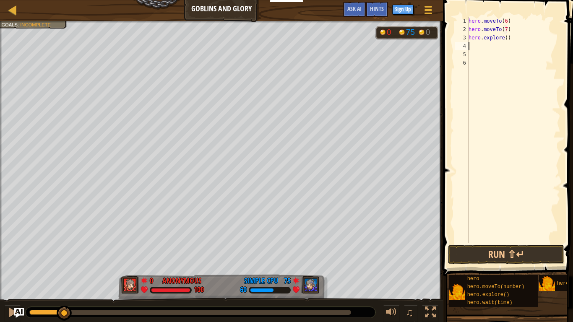
click at [508, 39] on div "hero . moveTo ( 6 ) hero . moveTo ( 7 ) hero . explore ( )" at bounding box center [514, 138] width 94 height 243
type textarea "hero.explore(1)"
click at [544, 252] on button "Run ⇧↵" at bounding box center [506, 254] width 116 height 19
type textarea "h"
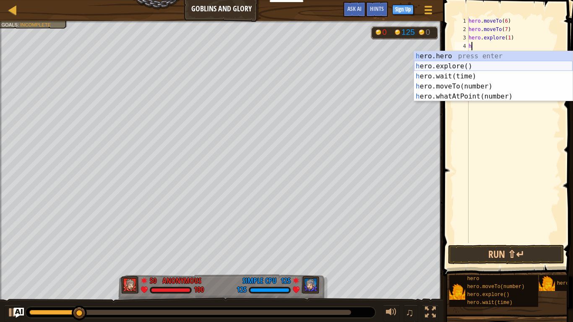
click at [457, 68] on div "h ero.hero press enter h ero.explore() press enter h ero.wait(time) press enter…" at bounding box center [493, 86] width 159 height 70
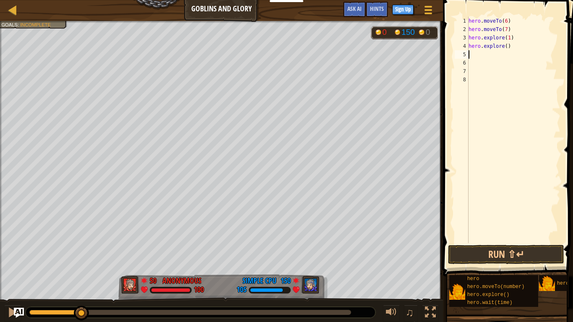
click at [507, 47] on div "hero . moveTo ( 6 ) hero . moveTo ( 7 ) hero . explore ( 1 ) hero . explore ( )" at bounding box center [514, 138] width 94 height 243
type textarea "hero.explore(6)"
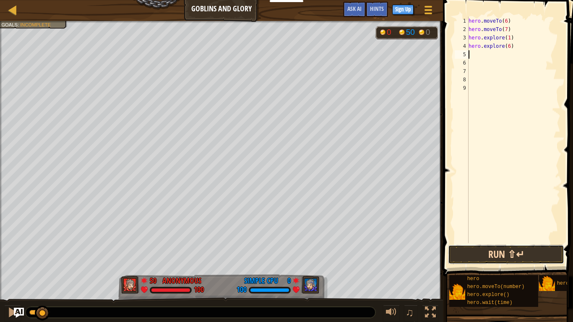
click at [517, 250] on button "Run ⇧↵" at bounding box center [506, 254] width 116 height 19
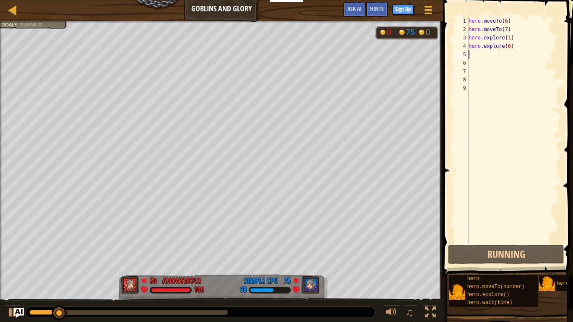
click at [509, 44] on div "hero . moveTo ( 6 ) hero . moveTo ( 7 ) hero . explore ( 1 ) hero . explore ( 6…" at bounding box center [514, 138] width 94 height 243
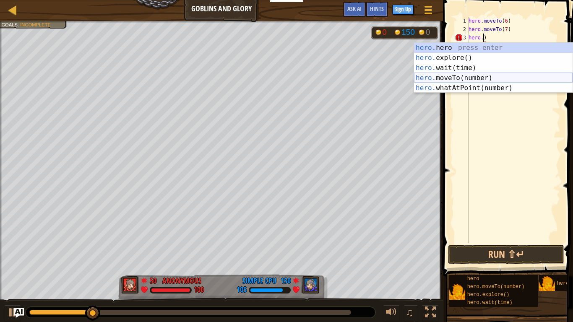
click at [506, 78] on div "hero. hero press enter hero. explore() press enter hero. wait(time) press enter…" at bounding box center [493, 78] width 159 height 70
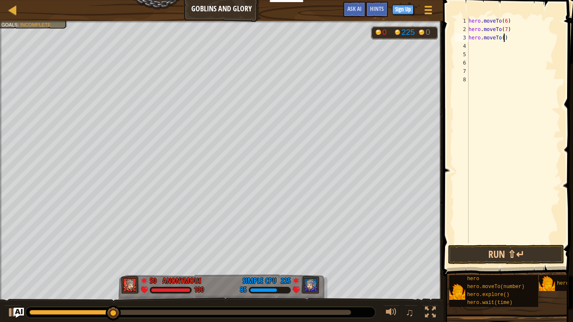
type textarea "hero.moveTo(6)"
click at [530, 248] on button "Run ⇧↵" at bounding box center [506, 254] width 116 height 19
type textarea "hero.use("chest")"
click at [497, 255] on button "Run ⇧↵" at bounding box center [506, 254] width 116 height 19
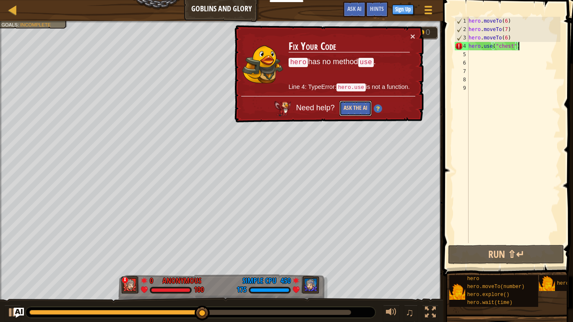
click at [353, 107] on button "Ask the AI" at bounding box center [355, 109] width 32 height 16
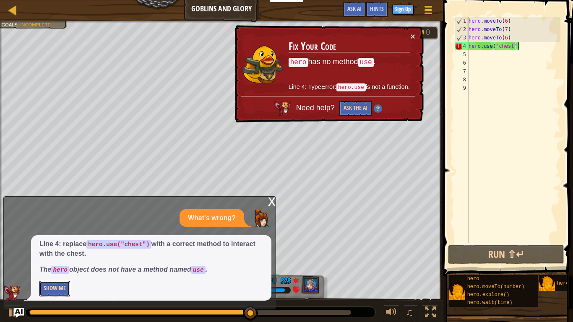
click at [47, 282] on button "Show Me" at bounding box center [54, 289] width 31 height 16
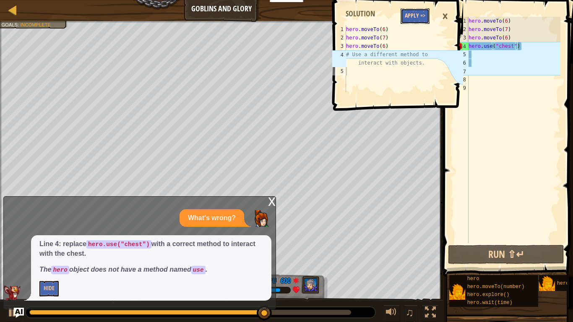
click at [424, 9] on button "Apply =>" at bounding box center [415, 16] width 29 height 16
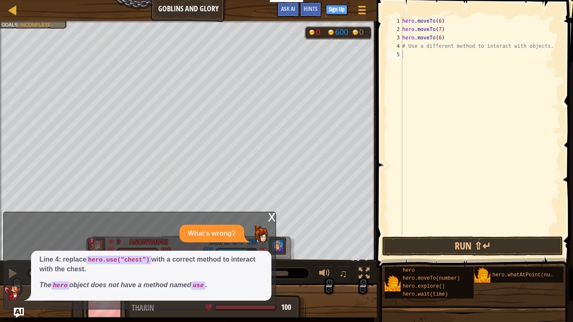
scroll to position [4, 0]
click at [399, 54] on div "5" at bounding box center [395, 54] width 14 height 8
click at [444, 35] on div "hero . moveTo ( 6 ) hero . moveTo ( 7 ) hero . moveTo ( 6 ) # Use a different m…" at bounding box center [481, 134] width 160 height 235
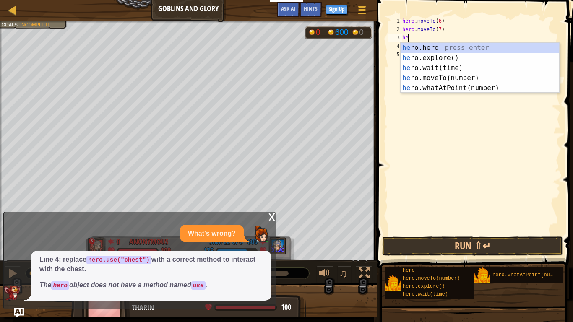
type textarea "h"
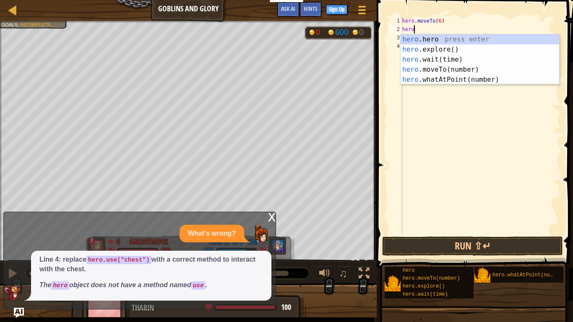
type textarea "h"
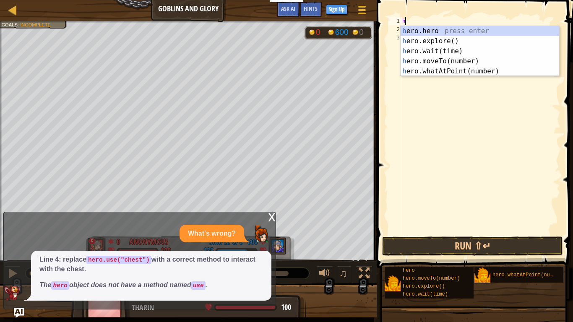
type textarea "h"
click at [465, 61] on div "h ero.hero press enter h ero.explore() press enter h ero.wait(time) press enter…" at bounding box center [480, 61] width 159 height 70
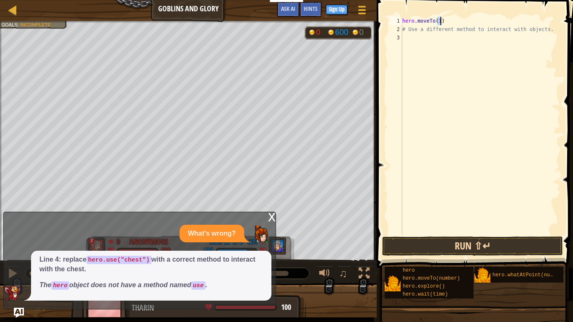
type textarea "hero.moveTo(1)"
drag, startPoint x: 493, startPoint y: 243, endPoint x: 493, endPoint y: 239, distance: 4.6
click at [493, 242] on button "Run ⇧↵" at bounding box center [472, 246] width 181 height 19
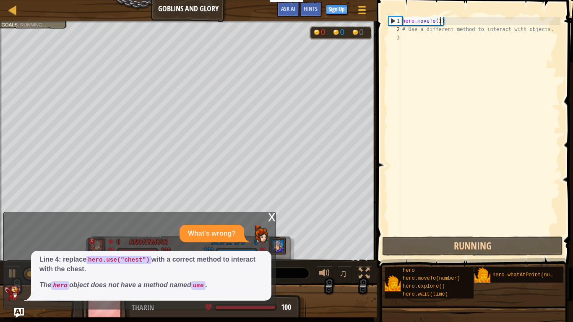
click at [270, 213] on div "x" at bounding box center [272, 216] width 8 height 8
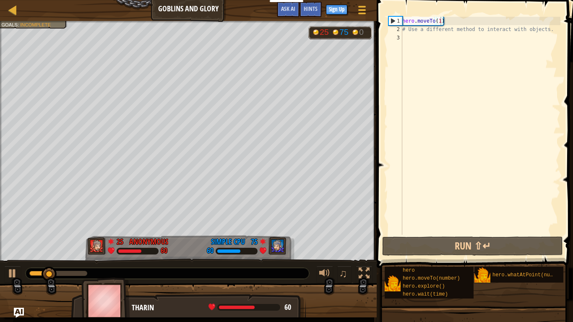
click at [473, 25] on div "hero . moveTo ( 1 ) # Use a different method to interact with objects." at bounding box center [481, 134] width 160 height 235
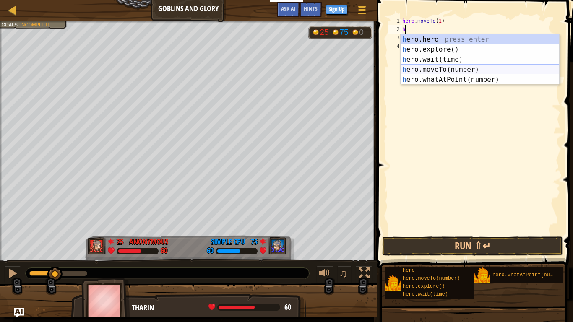
click at [481, 70] on div "h ero.hero press enter h ero.explore() press enter h ero.wait(time) press enter…" at bounding box center [480, 69] width 159 height 70
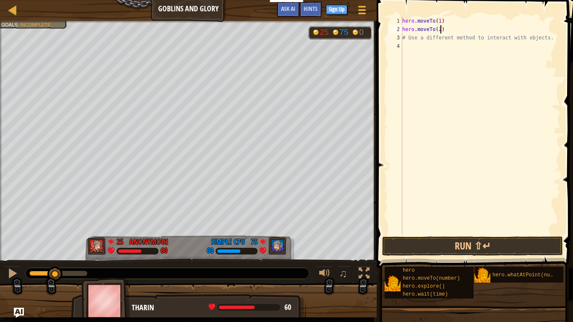
scroll to position [4, 5]
type textarea "hero.moveTo(2)"
click at [499, 240] on button "Run ⇧↵" at bounding box center [472, 246] width 181 height 19
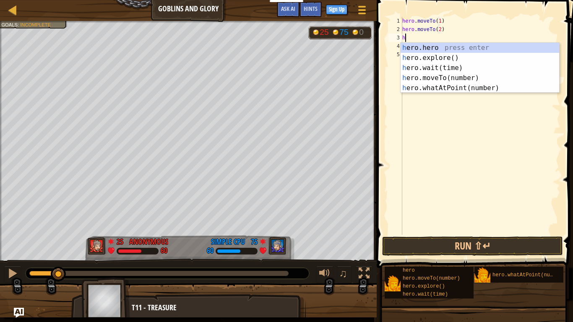
scroll to position [4, 0]
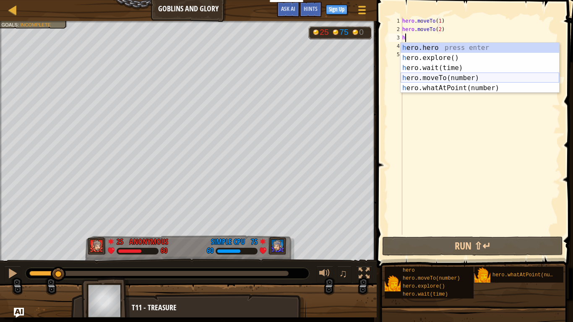
click at [472, 78] on div "h ero.hero press enter h ero.explore() press enter h ero.wait(time) press enter…" at bounding box center [480, 78] width 159 height 70
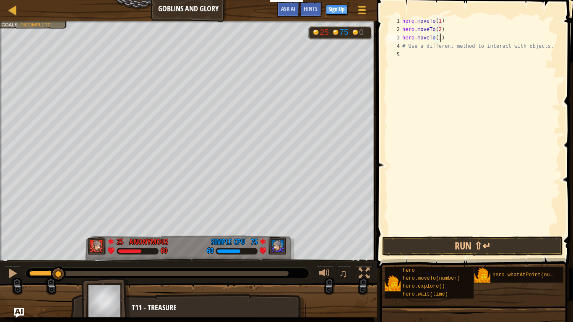
scroll to position [4, 5]
click at [440, 251] on button "Run ⇧↵" at bounding box center [472, 246] width 181 height 19
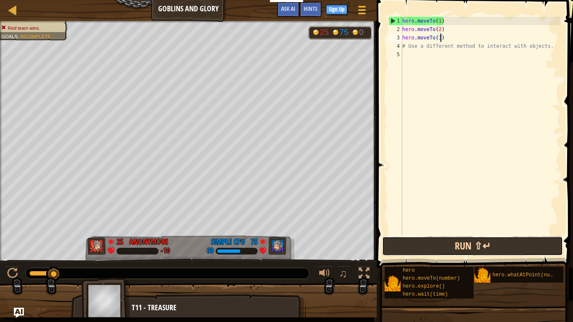
click at [451, 249] on button "Run ⇧↵" at bounding box center [472, 246] width 181 height 19
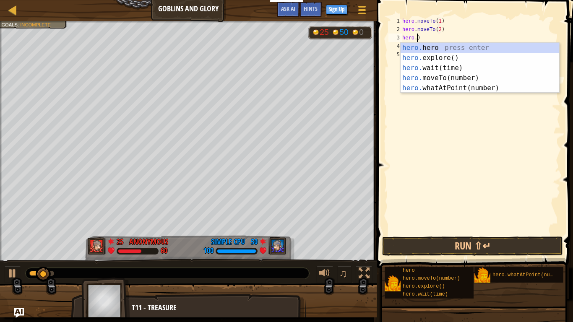
scroll to position [4, 0]
type textarea ")"
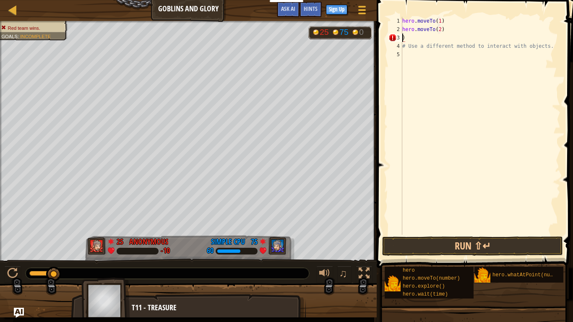
scroll to position [4, 0]
click at [502, 236] on span at bounding box center [475, 122] width 203 height 293
click at [506, 237] on button "Run ⇧↵" at bounding box center [472, 246] width 181 height 19
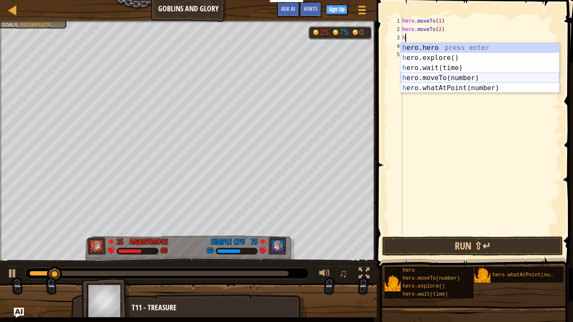
click at [472, 73] on div "h ero.hero press enter h ero.explore() press enter h ero.wait(time) press enter…" at bounding box center [480, 78] width 159 height 70
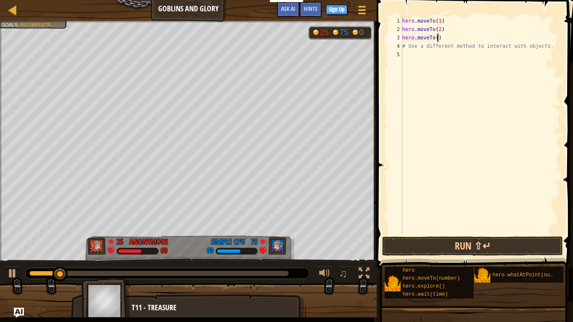
type textarea "hero.moveTo(2)"
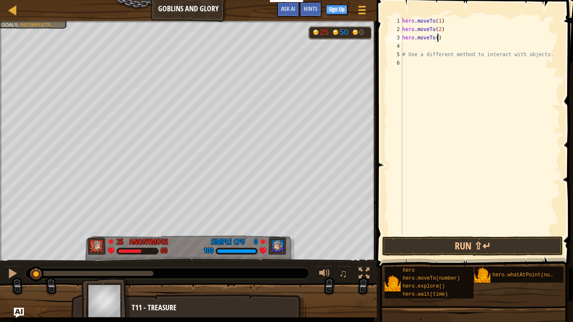
type textarea "hero.moveTo(1)"
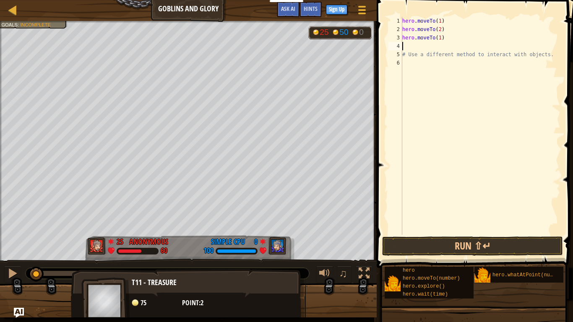
click at [226, 311] on div "T11 - treasure 75 point: 2" at bounding box center [188, 304] width 235 height 70
click at [189, 304] on span "point:" at bounding box center [191, 302] width 18 height 9
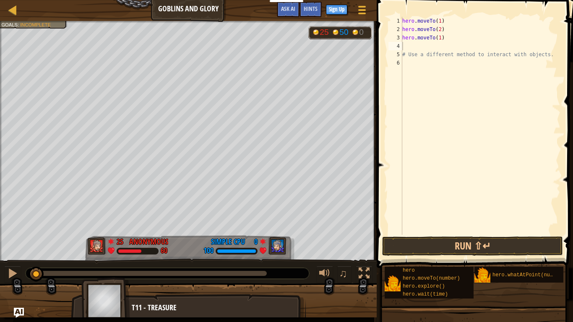
click at [116, 307] on img at bounding box center [105, 301] width 49 height 47
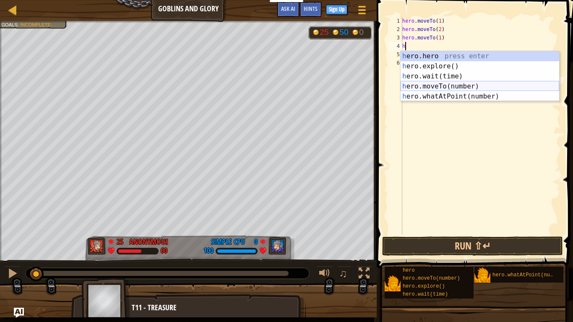
click at [469, 84] on div "h ero.hero press enter h ero.explore() press enter h ero.wait(time) press enter…" at bounding box center [480, 86] width 159 height 70
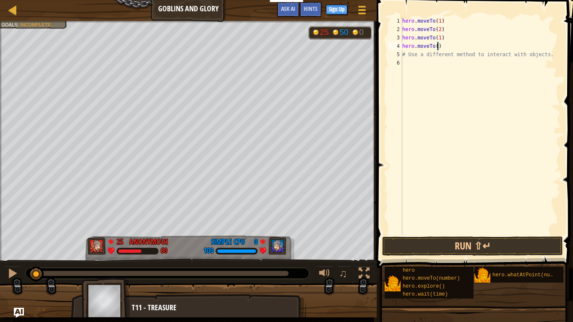
scroll to position [4, 5]
type textarea "hero.moveTo(7)"
click at [505, 246] on button "Run ⇧↵" at bounding box center [472, 246] width 181 height 19
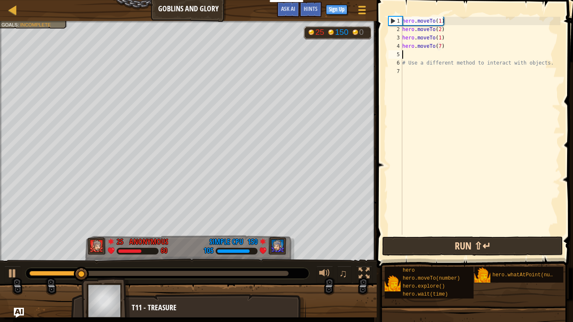
scroll to position [4, 0]
type textarea "# Use a different method to interact with objects."
type textarea "h"
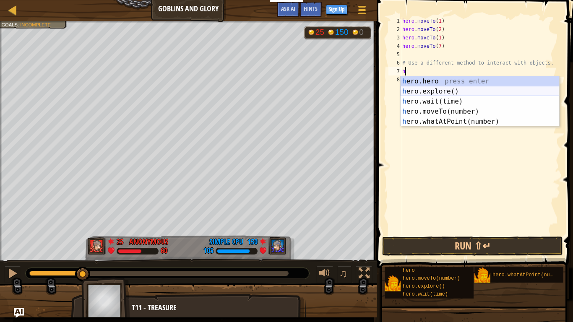
click at [491, 88] on div "h ero.hero press enter h ero.explore() press enter h ero.wait(time) press enter…" at bounding box center [480, 111] width 159 height 70
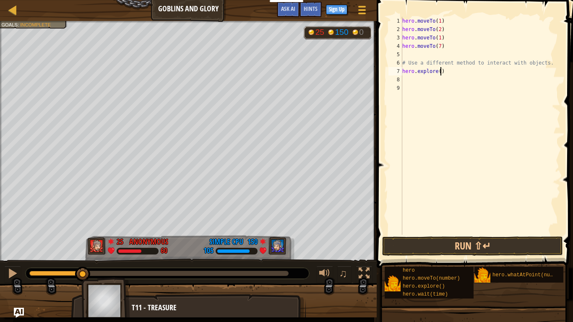
click at [440, 70] on div "hero . moveTo ( 1 ) hero . moveTo ( 2 ) hero . moveTo ( 1 ) hero . moveTo ( 7 )…" at bounding box center [481, 134] width 160 height 235
click at [478, 237] on button "Run ⇧↵" at bounding box center [472, 246] width 181 height 19
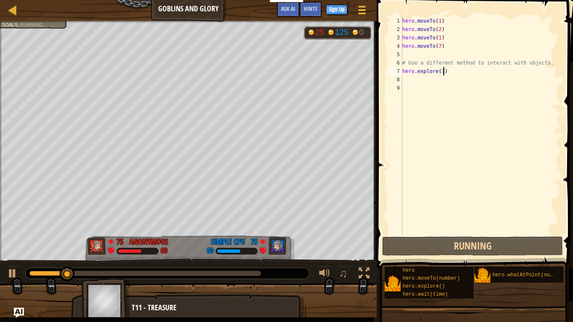
click at [548, 68] on div "hero . moveTo ( 1 ) hero . moveTo ( 2 ) hero . moveTo ( 1 ) hero . moveTo ( 7 )…" at bounding box center [481, 134] width 160 height 235
drag, startPoint x: 549, startPoint y: 65, endPoint x: 571, endPoint y: 119, distance: 57.8
click at [549, 66] on div "hero . moveTo ( 1 ) hero . moveTo ( 2 ) hero . moveTo ( 1 ) hero . moveTo ( 7 )…" at bounding box center [481, 134] width 160 height 235
type textarea "# Use a different method to interact with objects."
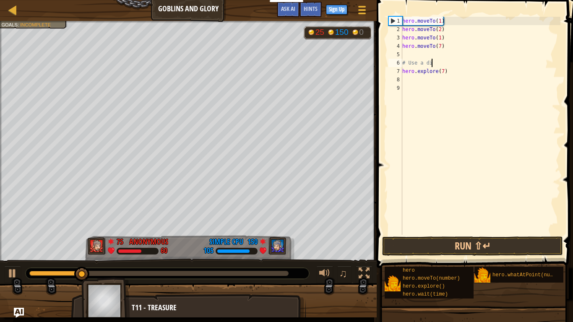
type textarea "#"
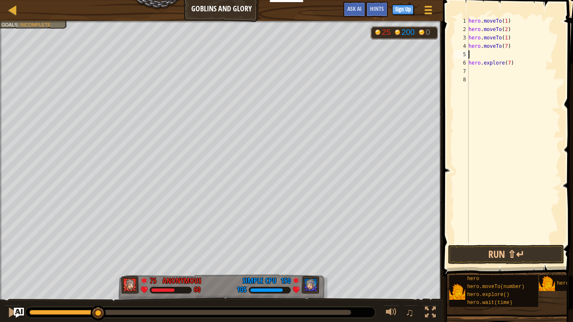
type textarea "hero.explore(7)"
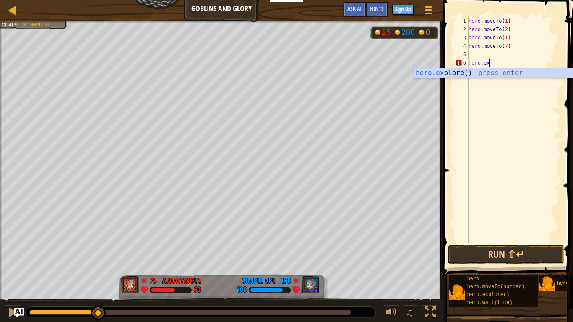
type textarea "h"
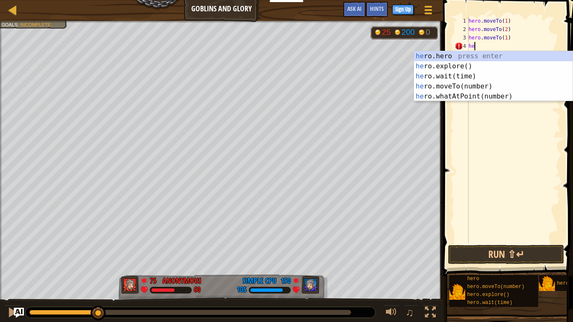
type textarea "h"
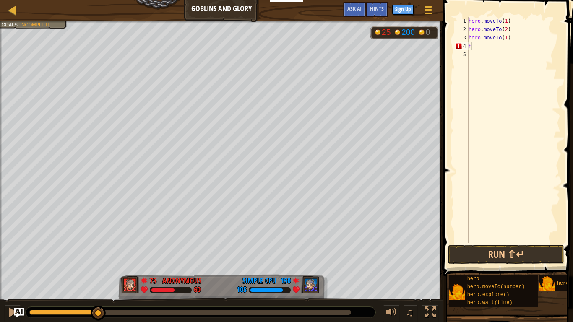
drag, startPoint x: 543, startPoint y: 157, endPoint x: 573, endPoint y: 206, distance: 56.8
click at [573, 206] on span at bounding box center [508, 126] width 137 height 301
type textarea "hero.moveTo(1)"
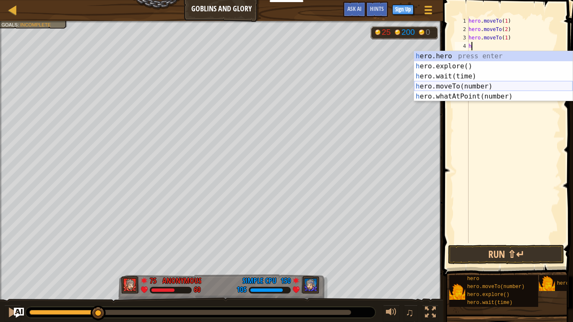
click at [508, 83] on div "h ero.hero press enter h ero.explore() press enter h ero.wait(time) press enter…" at bounding box center [493, 86] width 159 height 70
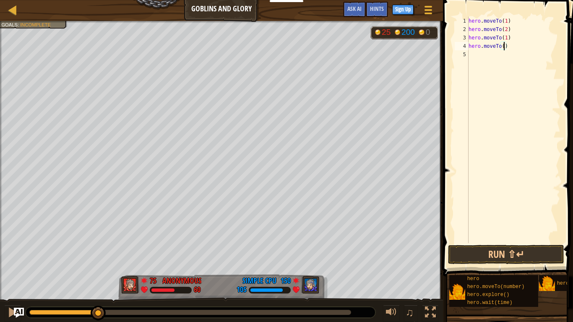
type textarea "hero.moveTo(7)"
type textarea "h"
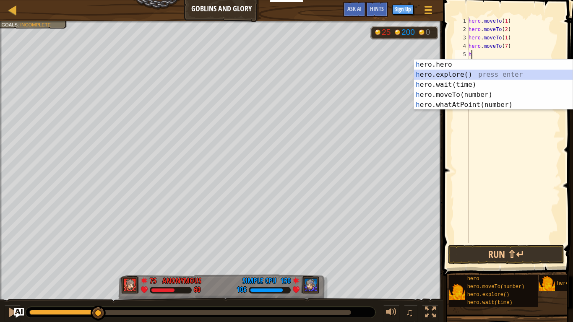
click at [481, 75] on div "h ero.hero press enter h ero.explore() press enter h ero.wait(time) press enter…" at bounding box center [493, 95] width 159 height 70
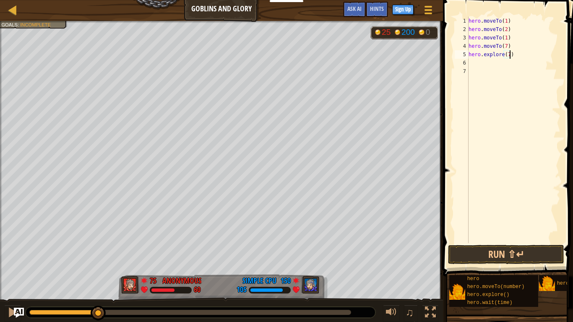
scroll to position [4, 6]
drag, startPoint x: 508, startPoint y: 255, endPoint x: 511, endPoint y: 248, distance: 7.3
click at [508, 255] on button "Run ⇧↵" at bounding box center [506, 254] width 116 height 19
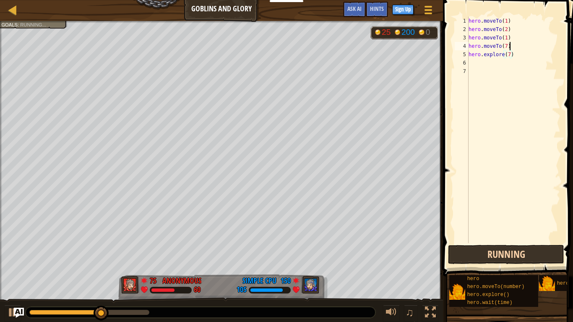
scroll to position [4, 5]
type textarea "hero.explore(7)"
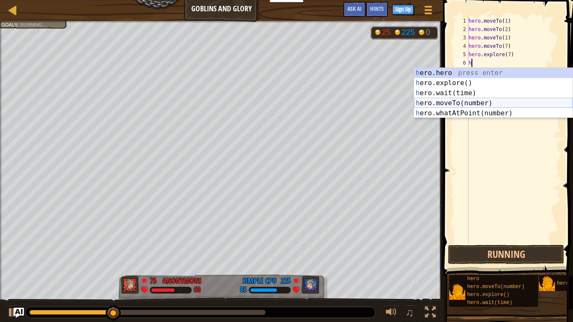
click at [495, 104] on div "h ero.hero press enter h ero.explore() press enter h ero.wait(time) press enter…" at bounding box center [493, 103] width 159 height 70
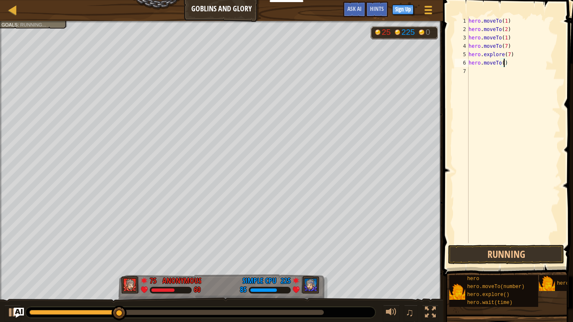
type textarea "hero.moveTo(6)"
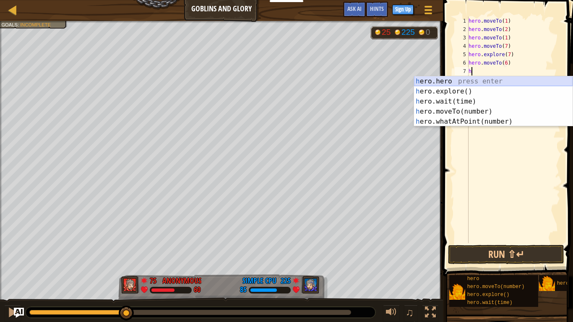
click at [474, 85] on div "h ero.hero press enter h ero.explore() press enter h ero.wait(time) press enter…" at bounding box center [493, 111] width 159 height 70
type textarea "h"
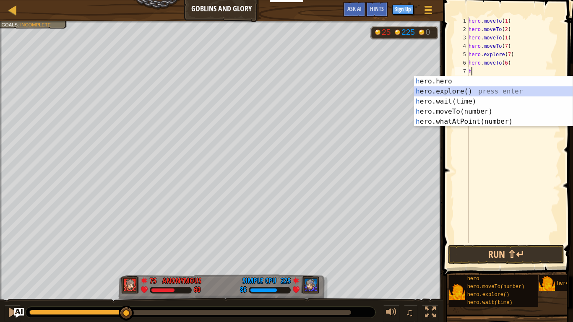
click at [465, 88] on div "h ero.hero press enter h ero.explore() press enter h ero.wait(time) press enter…" at bounding box center [493, 111] width 159 height 70
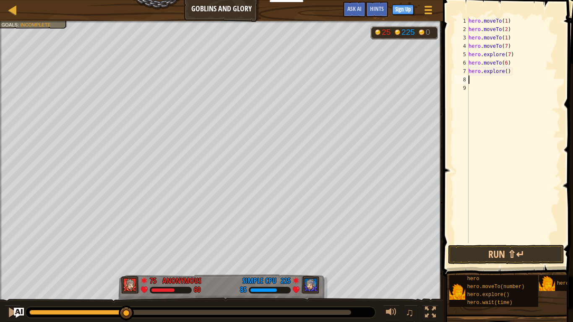
click at [507, 73] on div "hero . moveTo ( 1 ) hero . moveTo ( 2 ) hero . moveTo ( 1 ) hero . moveTo ( 7 )…" at bounding box center [514, 138] width 94 height 243
type textarea "hero.explore(6)"
drag, startPoint x: 488, startPoint y: 263, endPoint x: 487, endPoint y: 256, distance: 6.4
click at [488, 262] on button "Run ⇧↵" at bounding box center [506, 254] width 116 height 19
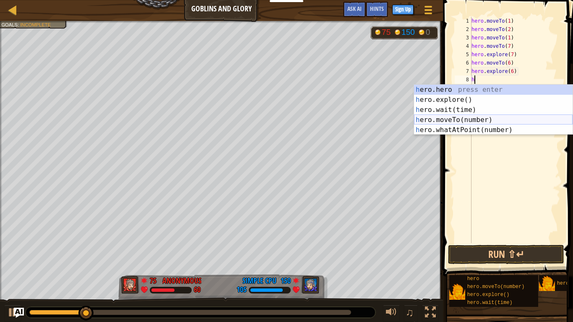
click at [479, 117] on div "h ero.hero press enter h ero.explore() press enter h ero.wait(time) press enter…" at bounding box center [493, 120] width 159 height 70
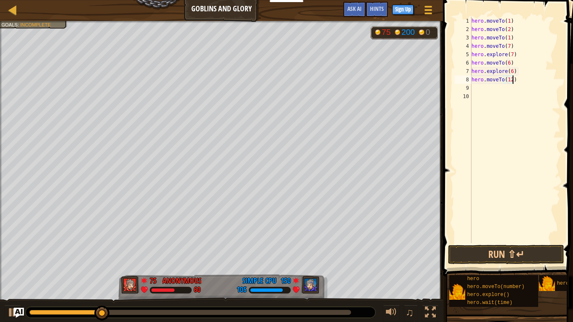
scroll to position [4, 6]
click at [545, 246] on button "Run ⇧↵" at bounding box center [506, 254] width 116 height 19
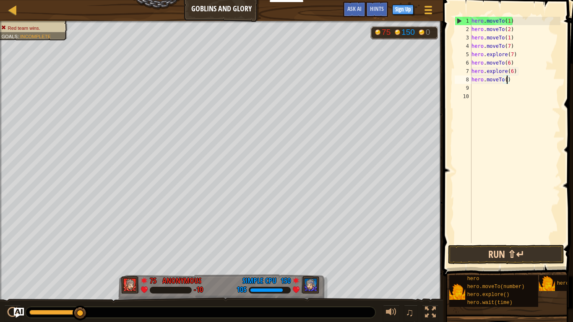
scroll to position [4, 5]
click at [510, 21] on div "hero . moveTo ( 1 ) hero . moveTo ( 2 ) hero . moveTo ( 1 ) hero . moveTo ( 7 )…" at bounding box center [515, 138] width 91 height 243
click at [509, 29] on div "hero . moveTo ( 1 ) hero . moveTo ( 2 ) hero . moveTo ( 1 ) hero . moveTo ( 7 )…" at bounding box center [515, 138] width 91 height 243
type textarea "hero.moveTo(2)"
click at [512, 29] on div "hero . moveTo ( 1 ) hero . moveTo ( 2 ) hero . moveTo ( 1 ) hero . moveTo ( 7 )…" at bounding box center [515, 138] width 91 height 243
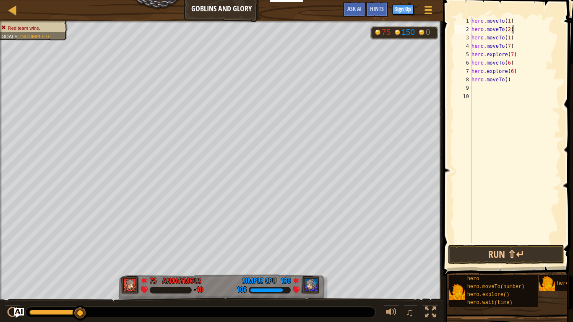
scroll to position [4, 0]
type textarea "h"
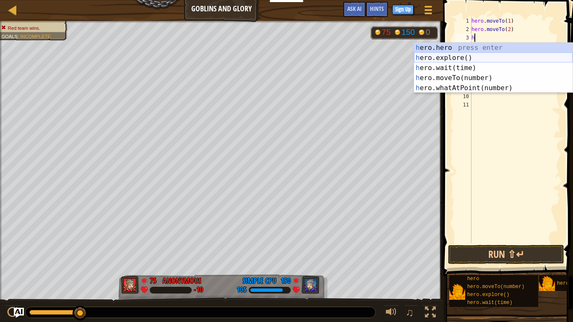
click at [464, 55] on div "h ero.hero press enter h ero.explore() press enter h ero.wait(time) press enter…" at bounding box center [493, 78] width 159 height 70
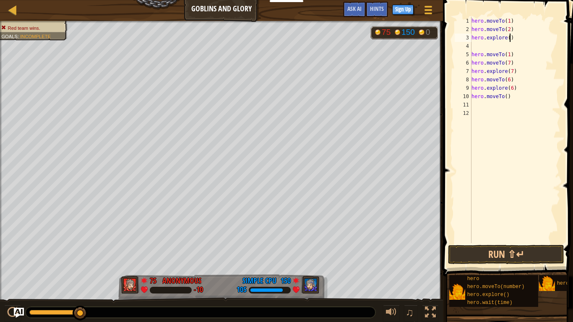
click at [509, 38] on div "hero . moveTo ( 1 ) hero . moveTo ( 2 ) hero . explore ( ) hero . moveTo ( 1 ) …" at bounding box center [515, 138] width 91 height 243
type textarea "hero.explore(2)"
type textarea "hero.moveTo(1)"
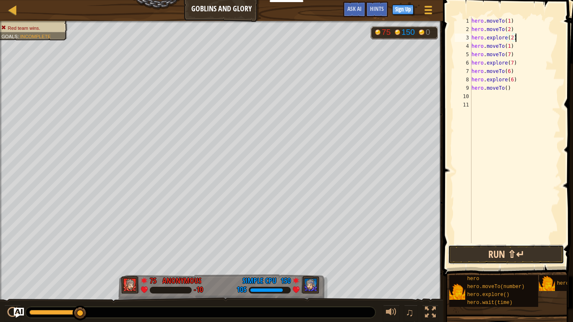
click at [539, 249] on button "Run ⇧↵" at bounding box center [506, 254] width 116 height 19
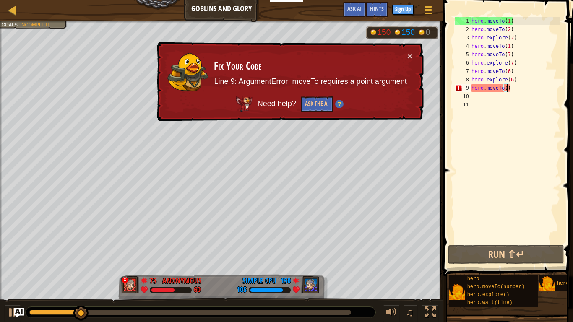
click at [508, 90] on div "hero . moveTo ( 1 ) hero . moveTo ( 2 ) hero . explore ( 2 ) hero . moveTo ( 1 …" at bounding box center [515, 138] width 91 height 243
type textarea "hero.moveTo(7)"
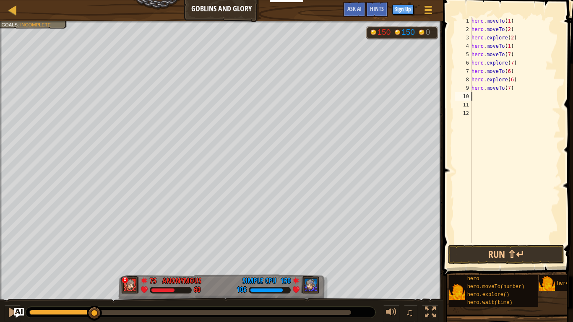
type textarea "h"
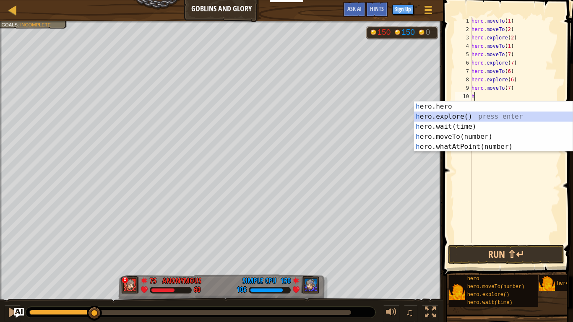
click at [459, 115] on div "h ero.hero press enter h ero.explore() press enter h ero.wait(time) press enter…" at bounding box center [493, 137] width 159 height 70
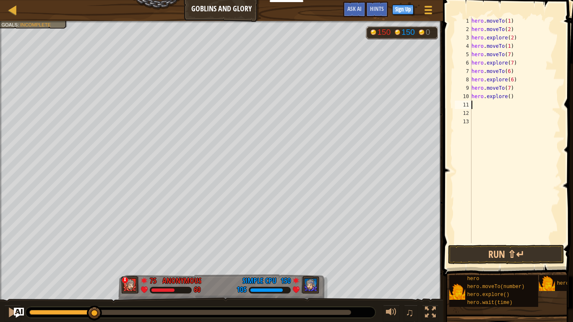
click at [510, 94] on div "hero . moveTo ( 1 ) hero . moveTo ( 2 ) hero . explore ( 2 ) hero . moveTo ( 1 …" at bounding box center [515, 138] width 91 height 243
type textarea "hero.explore(7)"
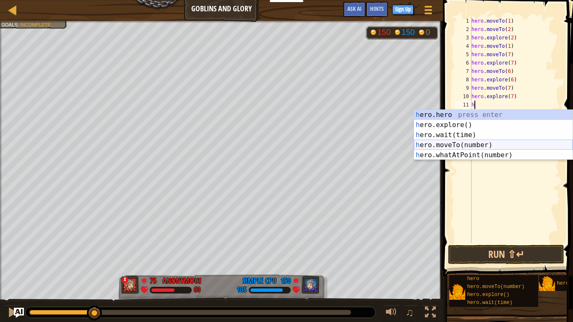
click at [463, 141] on div "h ero.hero press enter h ero.explore() press enter h ero.wait(time) press enter…" at bounding box center [493, 145] width 159 height 70
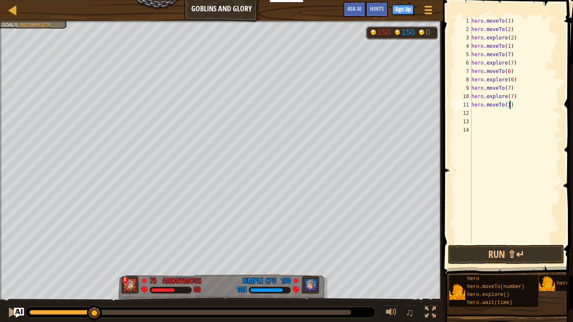
type textarea "hero.moveTo(13)"
click at [512, 253] on button "Run ⇧↵" at bounding box center [506, 254] width 116 height 19
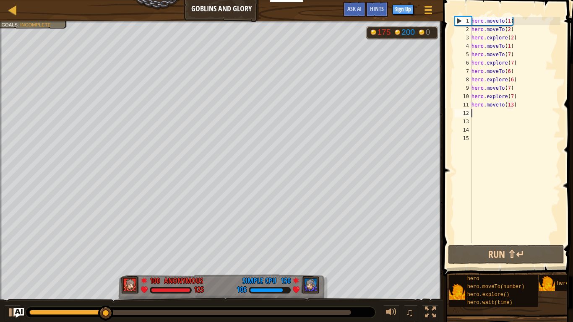
click at [516, 96] on div "hero . moveTo ( 1 ) hero . moveTo ( 2 ) hero . explore ( 2 ) hero . moveTo ( 1 …" at bounding box center [515, 138] width 91 height 243
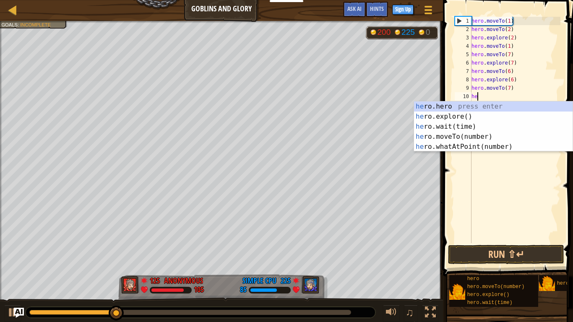
type textarea "h"
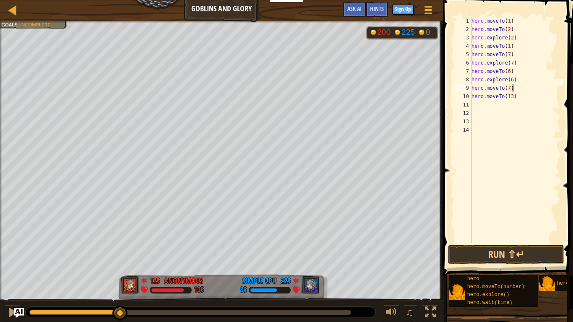
type textarea "hero.moveTo(13)"
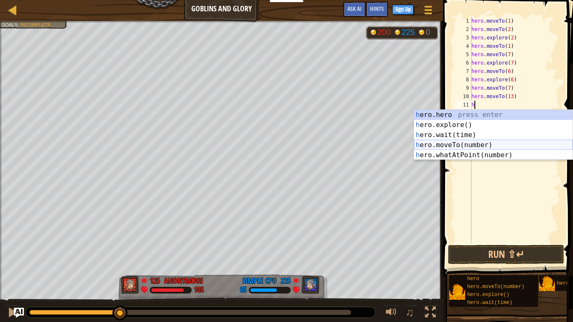
click at [463, 141] on div "h ero.hero press enter h ero.explore() press enter h ero.wait(time) press enter…" at bounding box center [493, 145] width 159 height 70
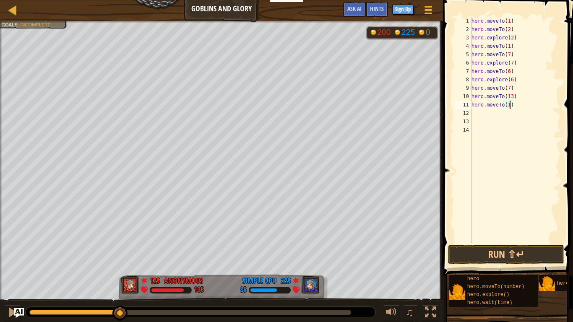
type textarea "hero.moveTo(19)"
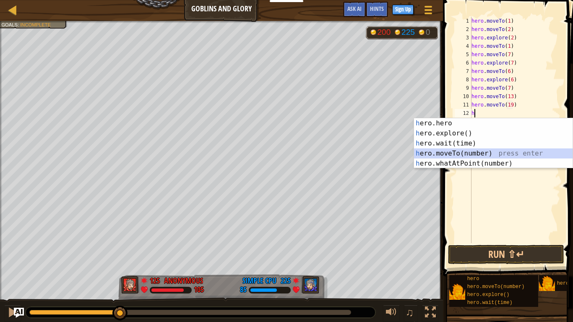
click at [490, 150] on div "h ero.hero press enter h ero.explore() press enter h ero.wait(time) press enter…" at bounding box center [493, 153] width 159 height 70
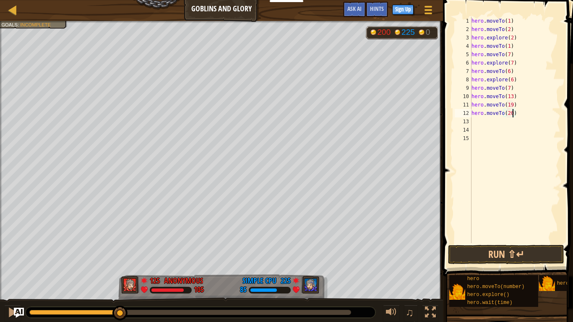
scroll to position [4, 6]
type textarea "hero.moveTo(20)"
click at [494, 253] on button "Run ⇧↵" at bounding box center [506, 254] width 116 height 19
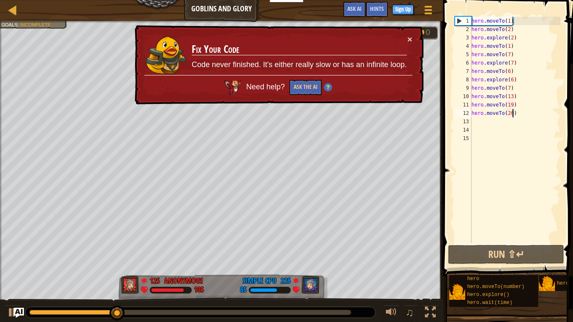
click at [407, 36] on td "Fix Your Code Code never finished. It's either really slow or has an infinite l…" at bounding box center [299, 55] width 216 height 40
click at [411, 38] on button "×" at bounding box center [409, 39] width 5 height 9
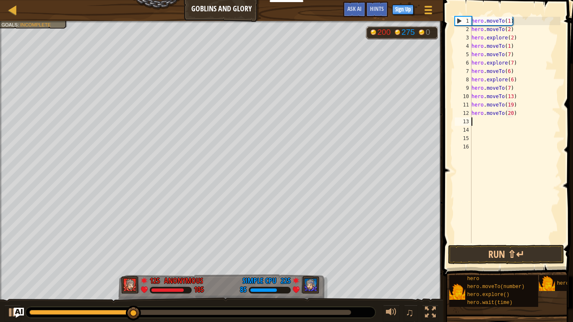
scroll to position [4, 0]
type textarea "h"
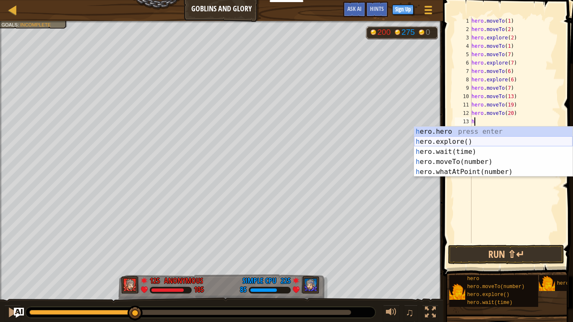
click at [500, 143] on div "h ero.hero press enter h ero.explore() press enter h ero.wait(time) press enter…" at bounding box center [493, 162] width 159 height 70
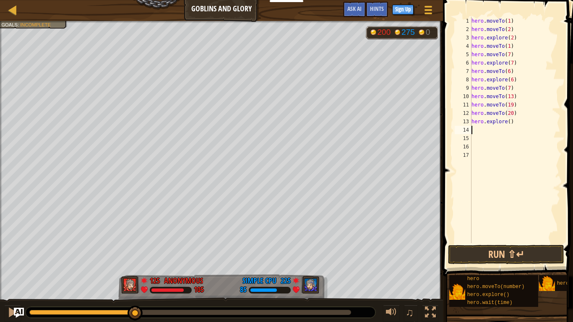
click at [509, 123] on div "hero . moveTo ( 1 ) hero . moveTo ( 2 ) hero . explore ( 2 ) hero . moveTo ( 1 …" at bounding box center [515, 138] width 91 height 243
type textarea "hero.explore(20)"
click at [527, 255] on button "Run ⇧↵" at bounding box center [506, 254] width 116 height 19
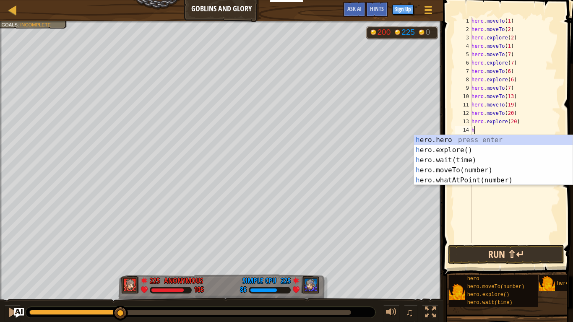
scroll to position [4, 1]
click at [458, 168] on div "her o.hero press enter her o.explore() press enter her o.wait(time) press enter…" at bounding box center [493, 170] width 159 height 70
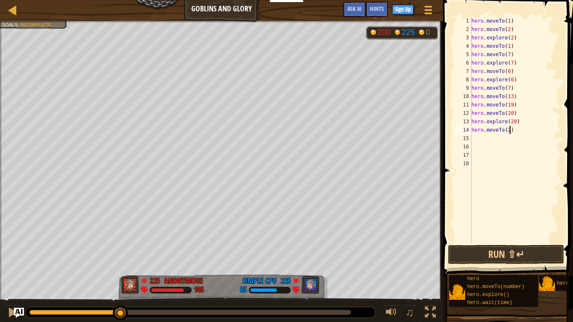
scroll to position [4, 6]
click at [537, 254] on button "Run ⇧↵" at bounding box center [506, 254] width 116 height 19
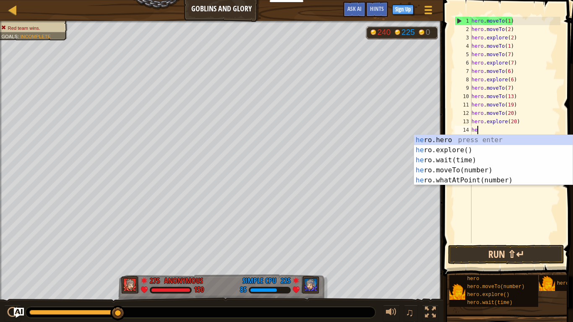
scroll to position [4, 0]
type textarea "h"
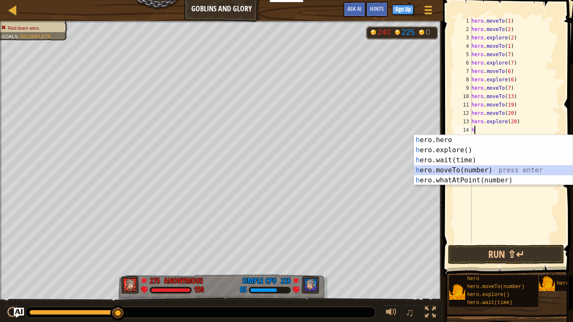
click at [487, 168] on div "h ero.hero press enter h ero.explore() press enter h ero.wait(time) press enter…" at bounding box center [493, 170] width 159 height 70
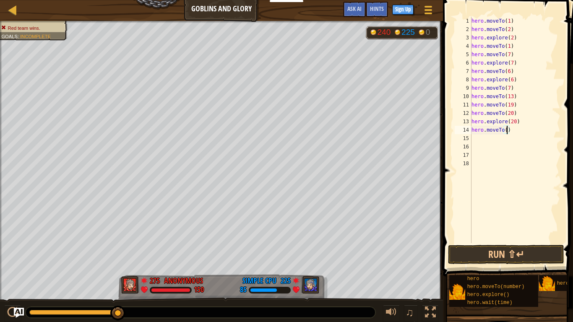
scroll to position [4, 5]
type textarea "hero.moveTo(19)"
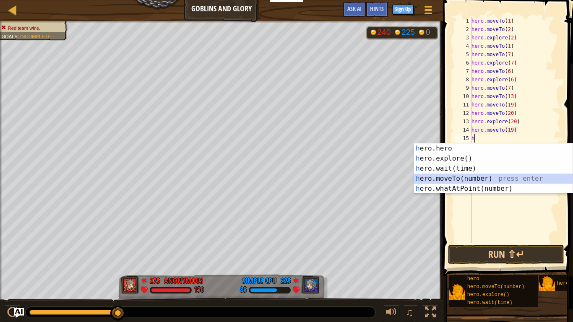
click at [490, 181] on div "h ero.hero press enter h ero.explore() press enter h ero.wait(time) press enter…" at bounding box center [493, 178] width 159 height 70
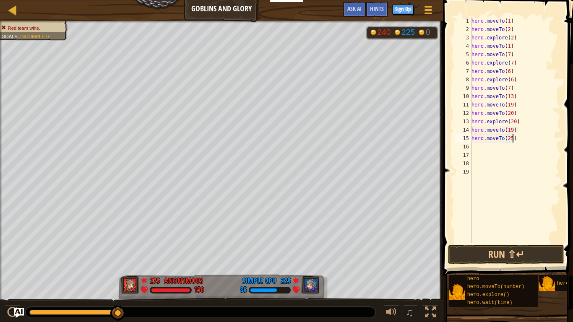
type textarea "hero.moveTo(25)"
type textarea "h"
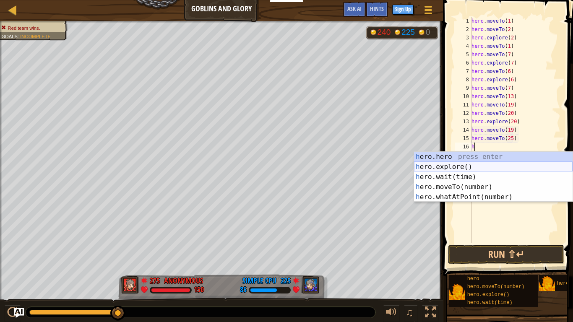
click at [477, 166] on div "h ero.hero press enter h ero.explore() press enter h ero.wait(time) press enter…" at bounding box center [493, 187] width 159 height 70
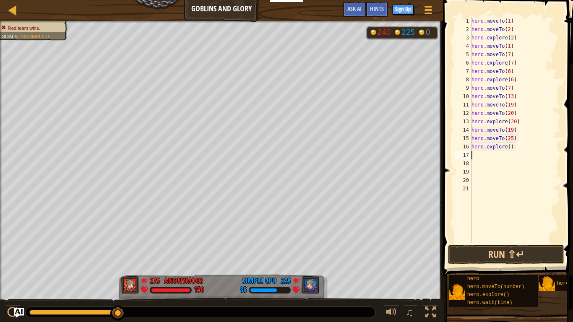
click at [509, 149] on div "hero . moveTo ( 1 ) hero . moveTo ( 2 ) hero . explore ( 2 ) hero . moveTo ( 1 …" at bounding box center [515, 138] width 91 height 243
type textarea "hero.explore(25)"
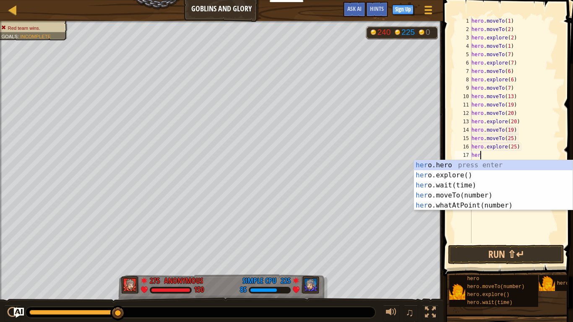
scroll to position [4, 1]
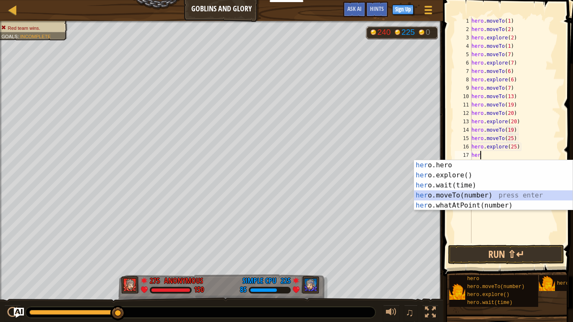
click at [481, 190] on div "her o.hero press enter her o.explore() press enter her o.wait(time) press enter…" at bounding box center [493, 195] width 159 height 70
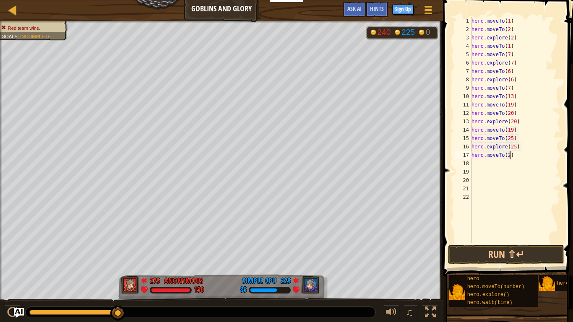
type textarea "hero.moveTo(24)"
type textarea "h"
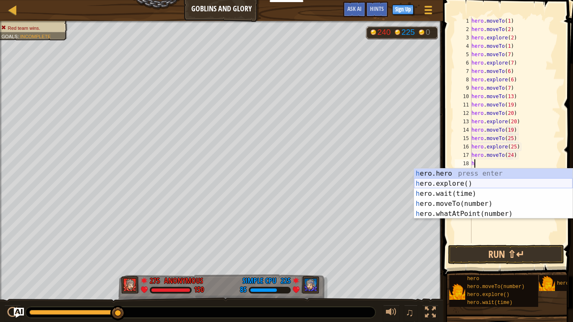
click at [471, 185] on div "h ero.hero press enter h ero.explore() press enter h ero.wait(time) press enter…" at bounding box center [493, 204] width 159 height 70
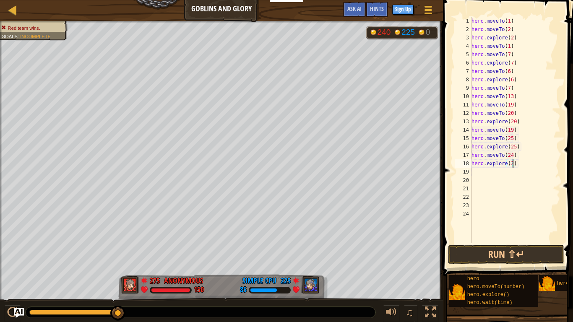
type textarea "hero.explore(24)"
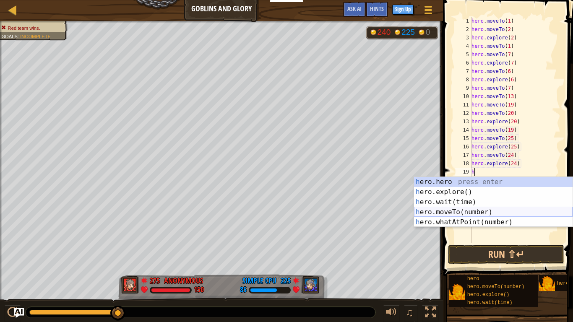
click at [482, 212] on div "h ero.hero press enter h ero.explore() press enter h ero.wait(time) press enter…" at bounding box center [493, 212] width 159 height 70
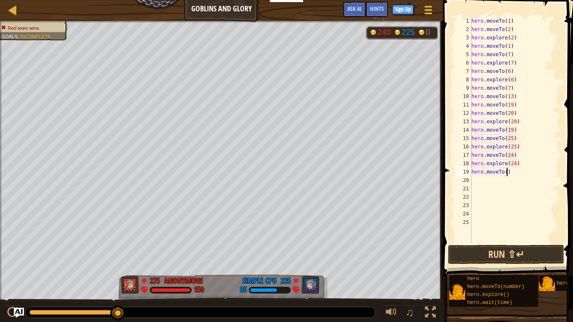
scroll to position [4, 5]
type textarea "hero.moveTo(18)"
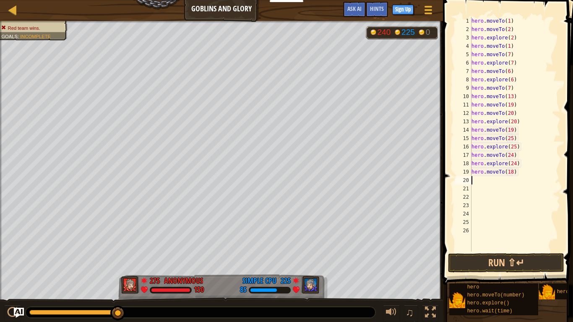
scroll to position [4, 0]
type textarea "h"
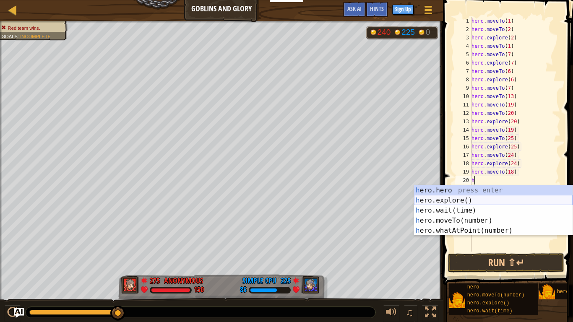
click at [472, 197] on div "h ero.hero press enter h ero.explore() press enter h ero.wait(time) press enter…" at bounding box center [493, 220] width 159 height 70
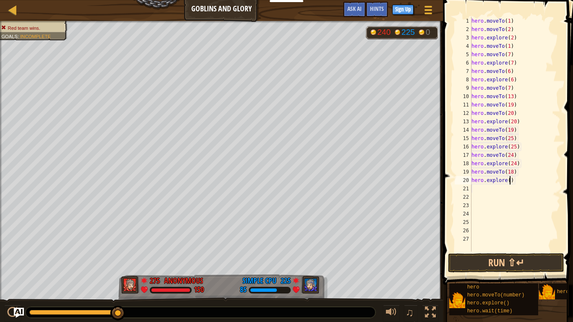
click at [510, 181] on div "hero . moveTo ( 1 ) hero . moveTo ( 2 ) hero . explore ( 2 ) hero . moveTo ( 1 …" at bounding box center [515, 143] width 91 height 252
type textarea "hero.explore(18)"
drag, startPoint x: 542, startPoint y: 258, endPoint x: 539, endPoint y: 262, distance: 4.5
click at [542, 260] on button "Run ⇧↵" at bounding box center [506, 262] width 116 height 19
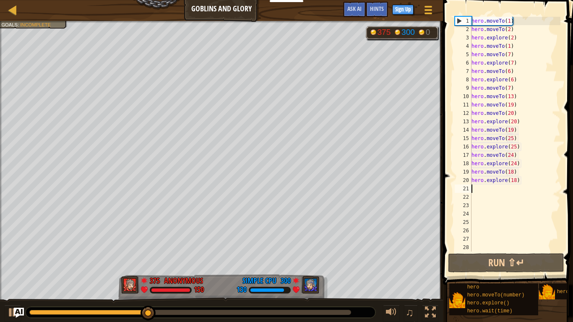
scroll to position [4, 0]
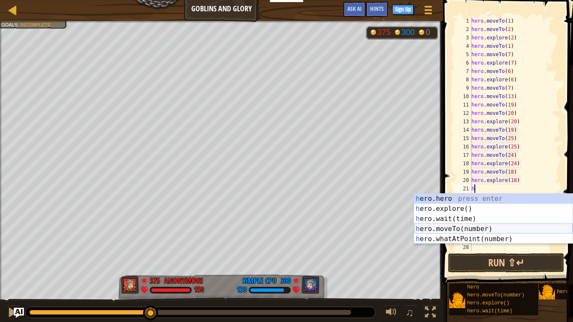
click at [485, 233] on div "h ero.hero press enter h ero.explore() press enter h ero.wait(time) press enter…" at bounding box center [493, 229] width 159 height 70
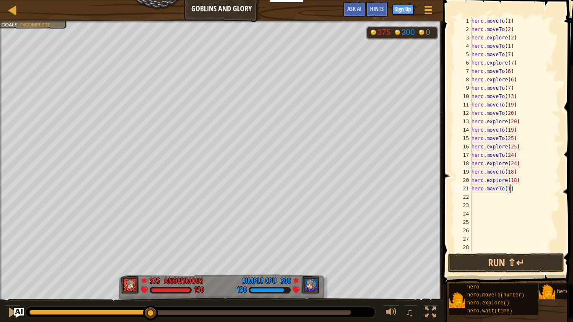
scroll to position [4, 6]
type textarea "hero.moveTo(12)"
click at [513, 261] on button "Run ⇧↵" at bounding box center [506, 262] width 116 height 19
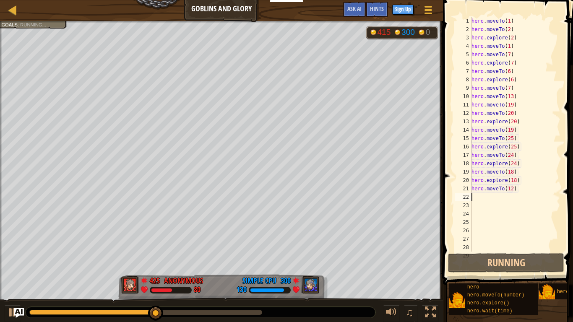
scroll to position [4, 0]
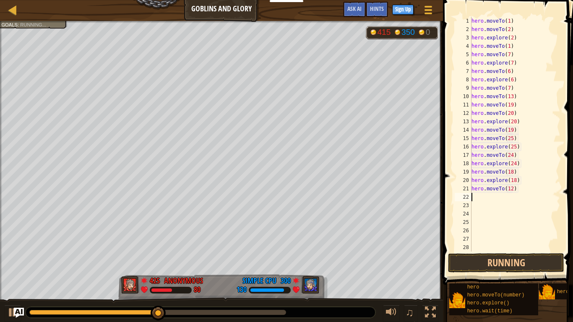
type textarea "h"
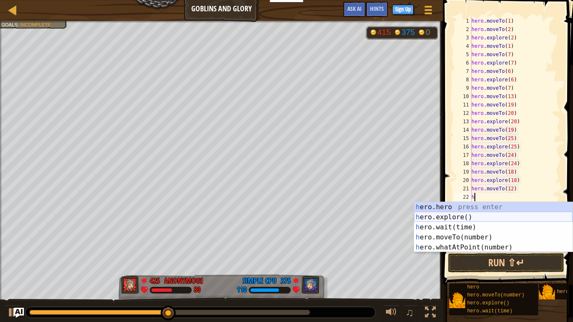
click at [483, 220] on div "h ero.hero press enter h ero.explore() press enter h ero.wait(time) press enter…" at bounding box center [493, 237] width 159 height 70
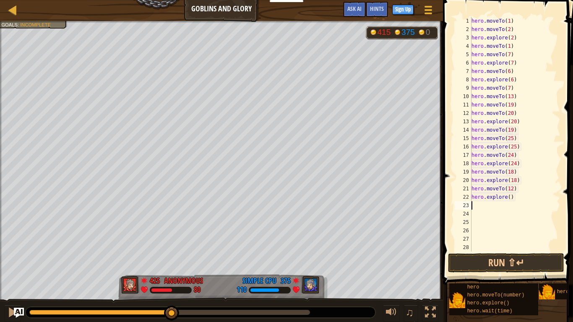
click at [509, 198] on div "hero . moveTo ( 1 ) hero . moveTo ( 2 ) hero . explore ( 2 ) hero . moveTo ( 1 …" at bounding box center [515, 143] width 91 height 252
drag, startPoint x: 535, startPoint y: 266, endPoint x: 537, endPoint y: 258, distance: 7.2
click at [534, 262] on button "Run ⇧↵" at bounding box center [506, 262] width 116 height 19
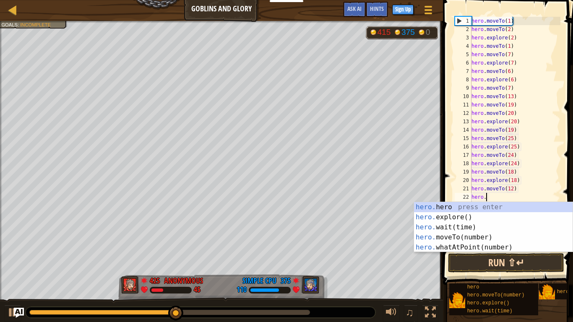
type textarea "h"
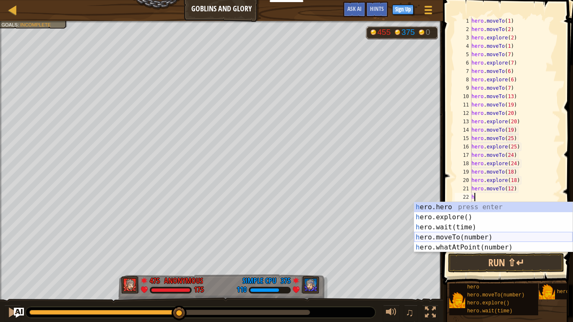
click at [444, 232] on div "h ero.hero press enter h ero.explore() press enter h ero.wait(time) press enter…" at bounding box center [493, 237] width 159 height 70
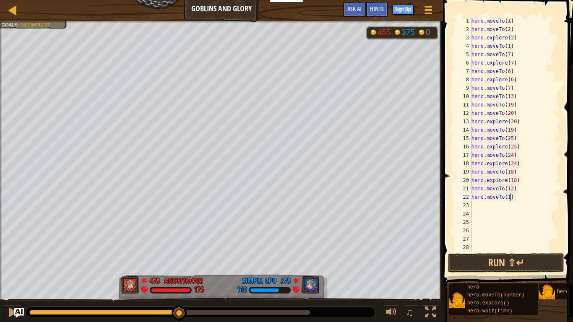
scroll to position [4, 6]
type textarea "hero.moveTo(13)"
drag, startPoint x: 486, startPoint y: 259, endPoint x: 504, endPoint y: 262, distance: 18.3
click at [487, 259] on button "Run ⇧↵" at bounding box center [506, 262] width 116 height 19
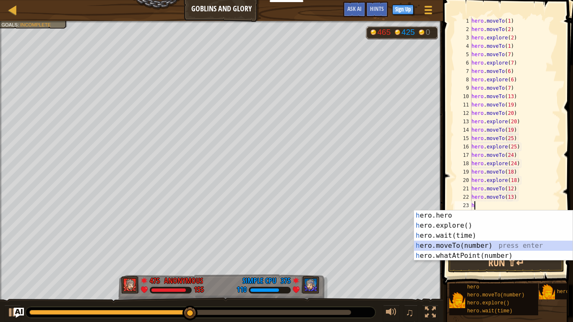
click at [480, 244] on div "h ero.hero press enter h ero.explore() press enter h ero.wait(time) press enter…" at bounding box center [493, 246] width 159 height 70
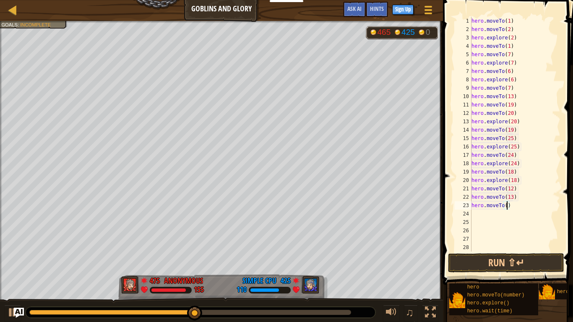
type textarea "hero.moveTo(7)"
type textarea "h"
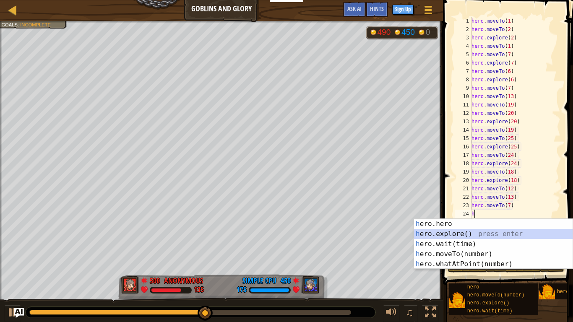
click at [457, 232] on div "h ero.hero press enter h ero.explore() press enter h ero.wait(time) press enter…" at bounding box center [493, 254] width 159 height 70
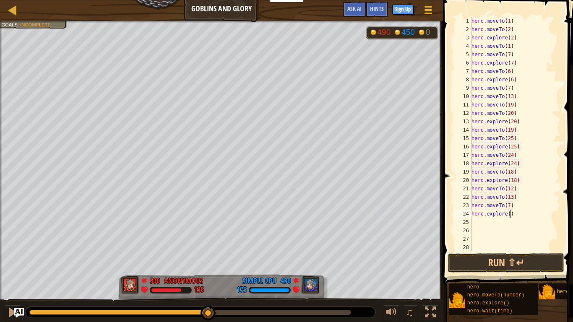
click at [511, 212] on div "hero . moveTo ( 1 ) hero . moveTo ( 2 ) hero . explore ( 2 ) hero . moveTo ( 1 …" at bounding box center [515, 143] width 91 height 252
type textarea "hero.explore(7)"
click at [506, 268] on button "Run ⇧↵" at bounding box center [506, 262] width 116 height 19
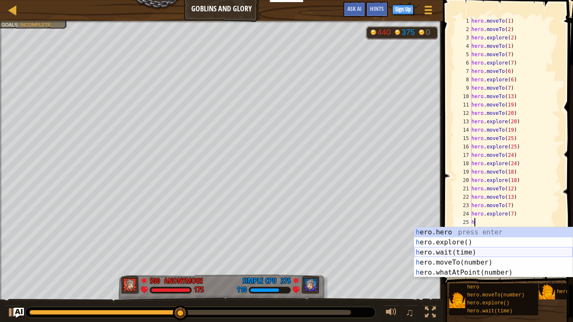
click at [461, 262] on div "h ero.hero press enter h ero.explore() press enter h ero.wait(time) press enter…" at bounding box center [493, 262] width 159 height 70
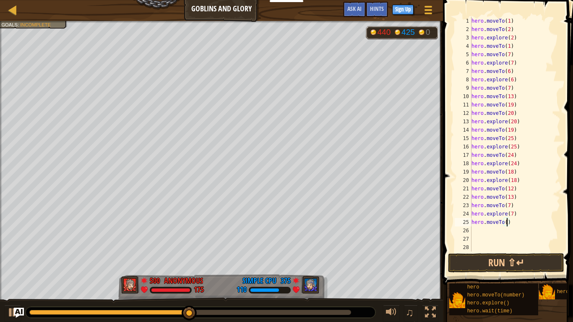
scroll to position [4, 5]
type textarea "hero.moveTo(8)"
click at [521, 262] on button "Run ⇧↵" at bounding box center [506, 262] width 116 height 19
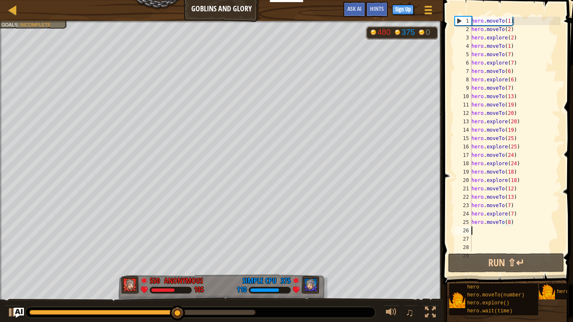
scroll to position [4, 0]
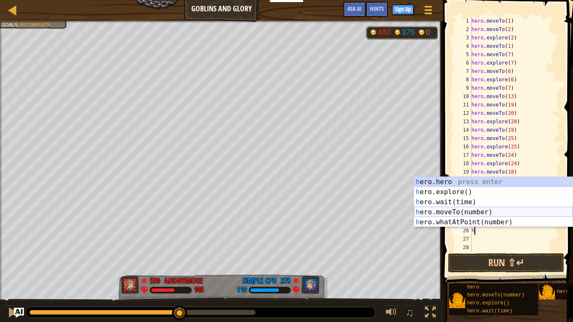
click at [485, 209] on div "h ero.hero press enter h ero.explore() press enter h ero.wait(time) press enter…" at bounding box center [493, 212] width 159 height 70
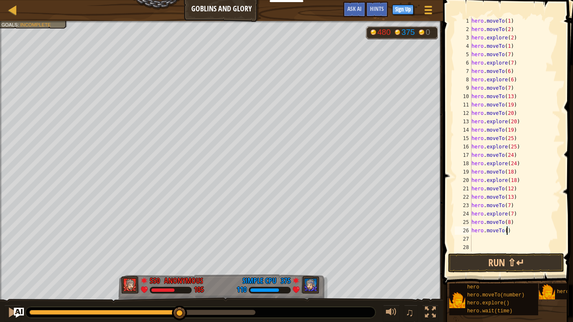
type textarea "hero.moveTo(9)"
type textarea "h"
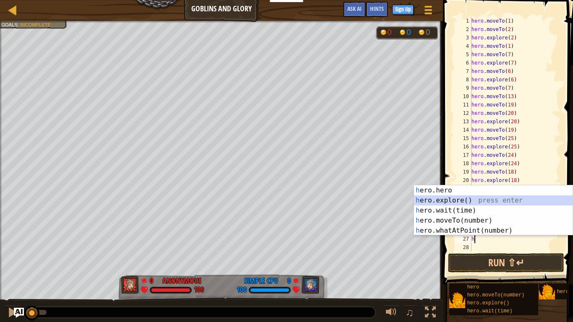
click at [445, 200] on div "h ero.hero press enter h ero.explore() press enter h ero.wait(time) press enter…" at bounding box center [493, 220] width 159 height 70
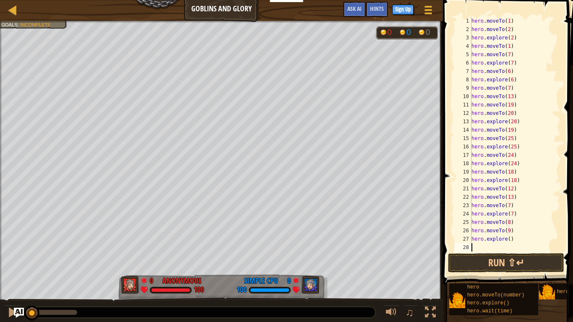
click at [509, 241] on div "hero . moveTo ( 1 ) hero . moveTo ( 2 ) hero . explore ( 2 ) hero . moveTo ( 1 …" at bounding box center [515, 143] width 91 height 252
type textarea "hero.explore(9)"
click at [523, 261] on button "Run ⇧↵" at bounding box center [506, 262] width 116 height 19
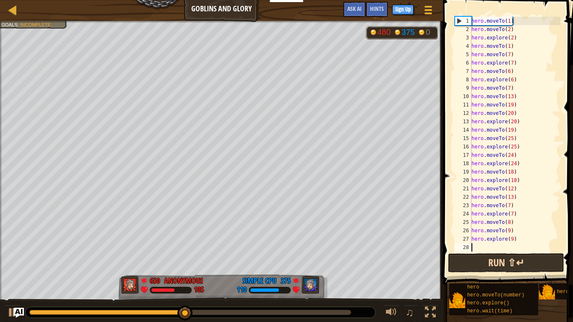
scroll to position [4, 0]
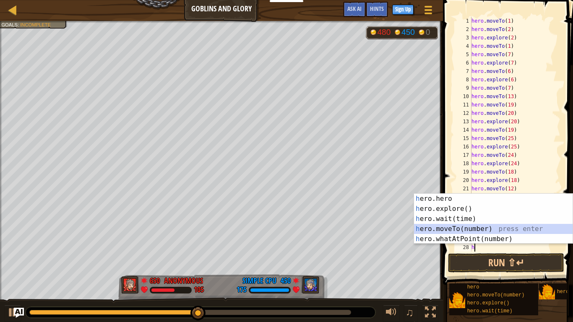
click at [482, 227] on div "h ero.hero press enter h ero.explore() press enter h ero.wait(time) press enter…" at bounding box center [493, 229] width 159 height 70
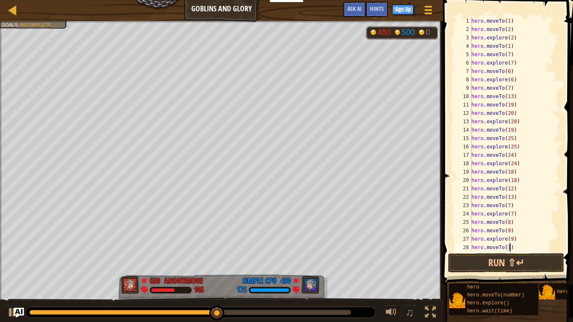
scroll to position [4, 6]
click at [496, 264] on button "Run ⇧↵" at bounding box center [506, 262] width 116 height 19
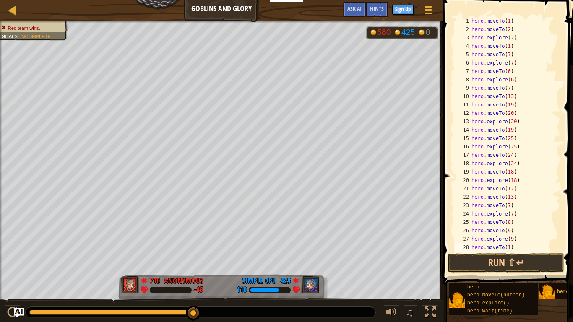
scroll to position [4, 5]
type textarea "hero.moveTo(10)"
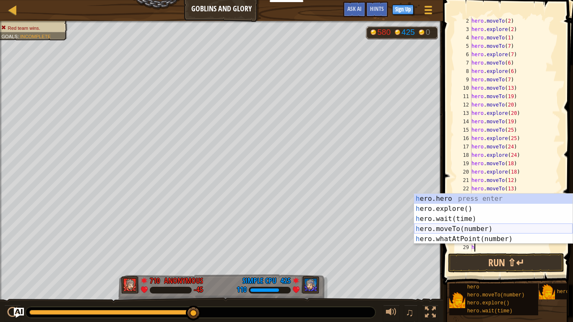
click at [464, 228] on div "h ero.hero press enter h ero.explore() press enter h ero.wait(time) press enter…" at bounding box center [493, 229] width 159 height 70
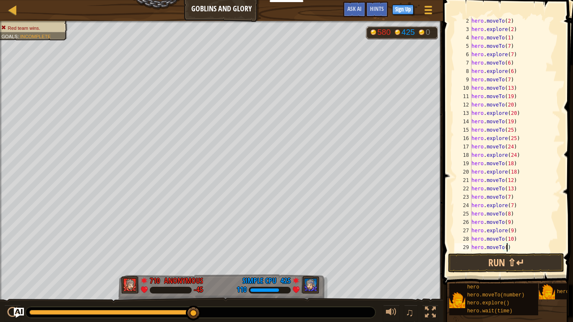
type textarea "hero.moveTo(11)"
type textarea "h"
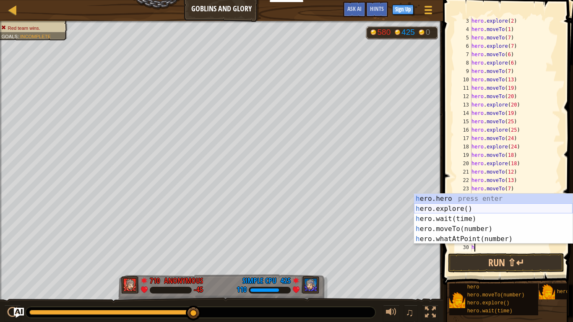
click at [455, 208] on div "h ero.hero press enter h ero.explore() press enter h ero.wait(time) press enter…" at bounding box center [493, 229] width 159 height 70
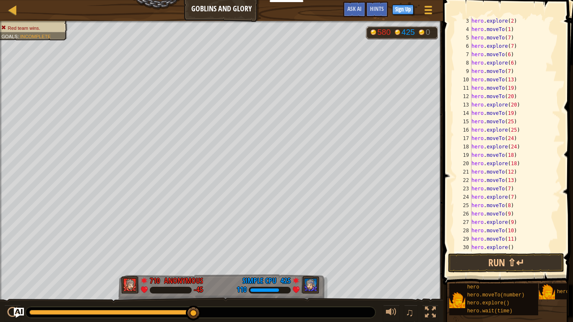
click at [508, 248] on div "hero . explore ( 2 ) hero . moveTo ( 1 ) hero . moveTo ( 7 ) hero . explore ( 7…" at bounding box center [515, 143] width 91 height 252
click at [511, 248] on div "hero . explore ( 2 ) hero . moveTo ( 1 ) hero . moveTo ( 7 ) hero . explore ( 7…" at bounding box center [515, 143] width 91 height 252
type textarea "hero.explore(11)"
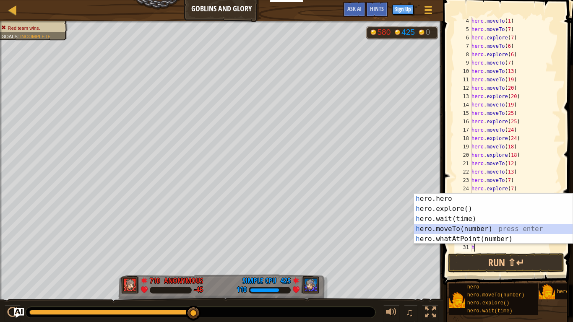
click at [482, 226] on div "h ero.hero press enter h ero.explore() press enter h ero.wait(time) press enter…" at bounding box center [493, 229] width 159 height 70
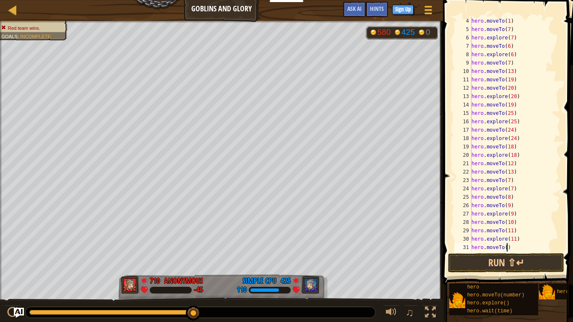
type textarea "hero.moveTo(5)"
type textarea "h"
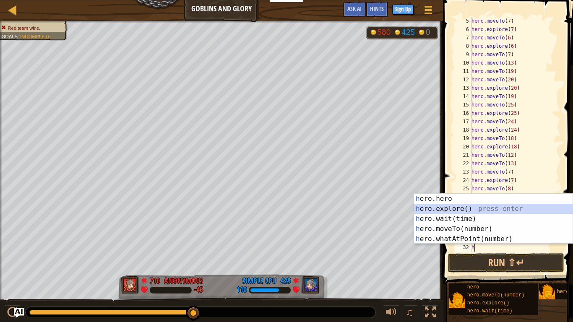
click at [473, 207] on div "h ero.hero press enter h ero.explore() press enter h ero.wait(time) press enter…" at bounding box center [493, 229] width 159 height 70
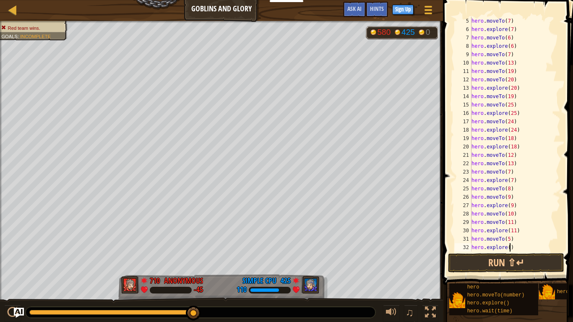
click at [509, 250] on div "hero . moveTo ( 7 ) hero . explore ( 7 ) hero . moveTo ( 6 ) hero . explore ( 6…" at bounding box center [515, 143] width 91 height 252
type textarea "hero.explore(5)"
click at [530, 266] on button "Run ⇧↵" at bounding box center [506, 262] width 116 height 19
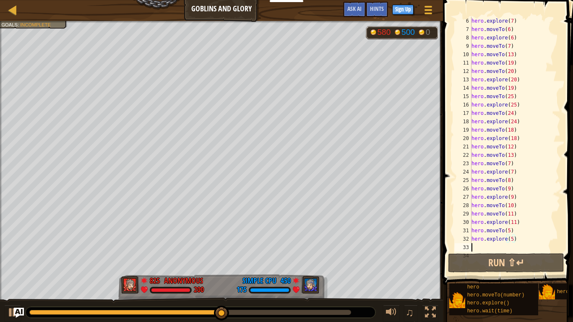
scroll to position [4, 0]
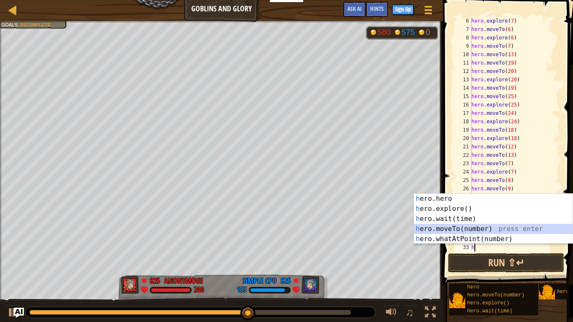
click at [481, 227] on div "h ero.hero press enter h ero.explore() press enter h ero.wait(time) press enter…" at bounding box center [493, 229] width 159 height 70
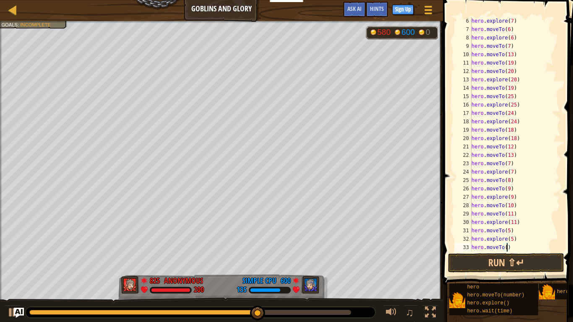
type textarea "hero.moveTo(11)"
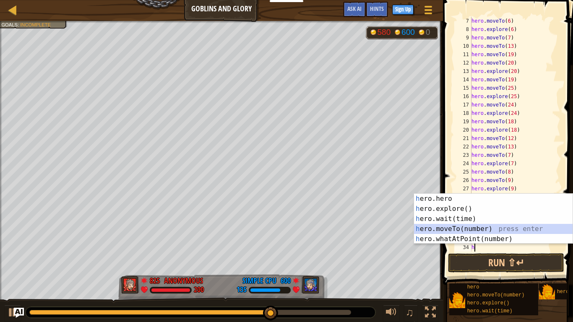
click at [471, 228] on div "h ero.hero press enter h ero.explore() press enter h ero.wait(time) press enter…" at bounding box center [493, 229] width 159 height 70
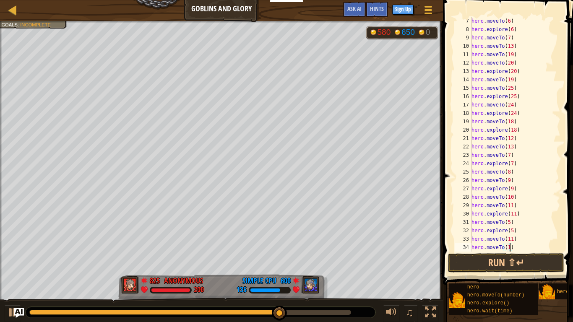
type textarea "hero.moveTo(10)"
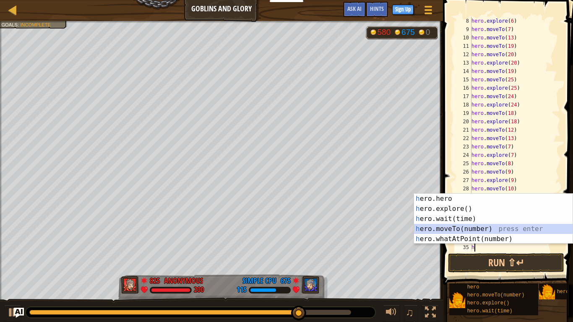
click at [502, 226] on div "h ero.hero press enter h ero.explore() press enter h ero.wait(time) press enter…" at bounding box center [493, 229] width 159 height 70
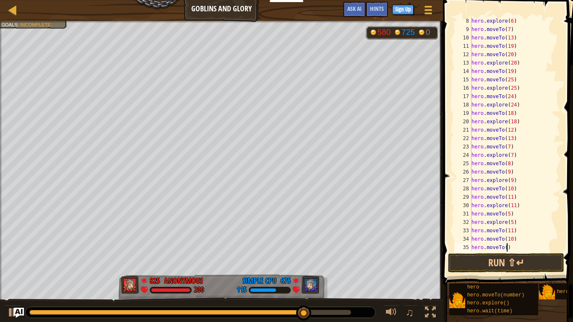
type textarea "hero.moveTo(9)"
type textarea "h"
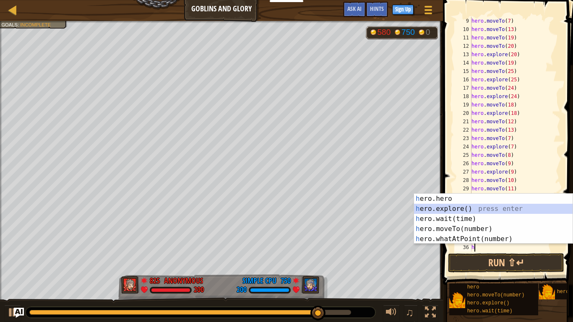
click at [459, 204] on div "h ero.hero press enter h ero.explore() press enter h ero.wait(time) press enter…" at bounding box center [493, 229] width 159 height 70
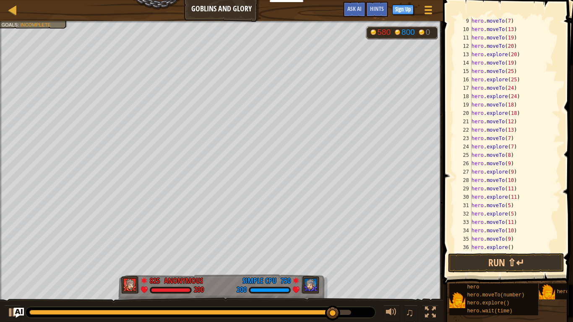
click at [510, 249] on div "hero . moveTo ( 7 ) hero . moveTo ( 13 ) hero . moveTo ( 19 ) hero . moveTo ( 2…" at bounding box center [515, 143] width 91 height 252
type textarea "hero.explore(9)"
click at [516, 258] on button "Run ⇧↵" at bounding box center [506, 262] width 116 height 19
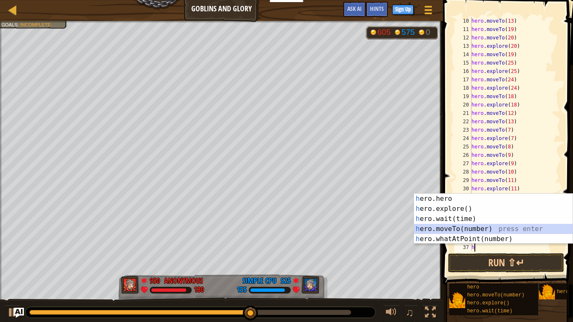
click at [469, 225] on div "h ero.hero press enter h ero.explore() press enter h ero.wait(time) press enter…" at bounding box center [493, 229] width 159 height 70
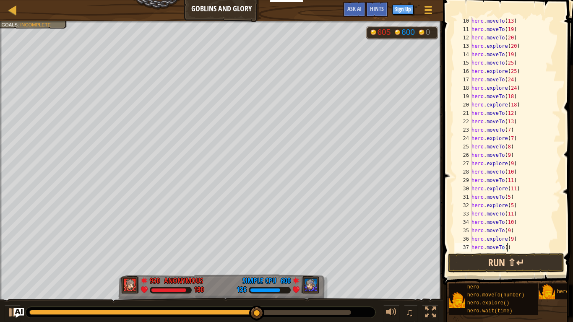
type textarea "hero.moveTo(8)"
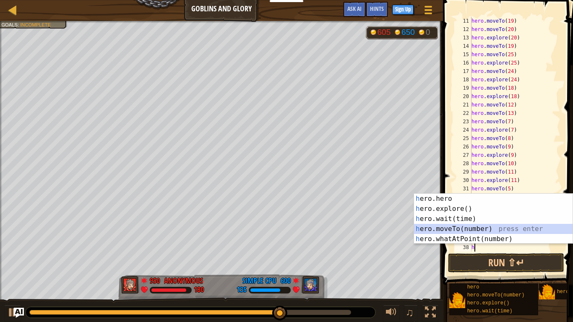
click at [483, 230] on div "h ero.hero press enter h ero.explore() press enter h ero.wait(time) press enter…" at bounding box center [493, 229] width 159 height 70
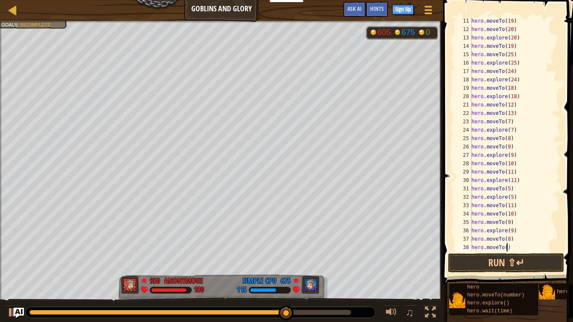
type textarea "hero.moveTo(7)"
type textarea "h"
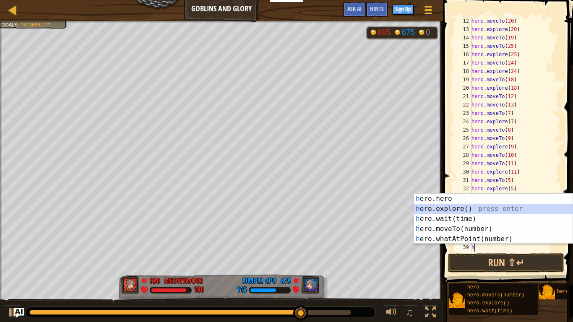
click at [474, 208] on div "h ero.hero press enter h ero.explore() press enter h ero.wait(time) press enter…" at bounding box center [493, 229] width 159 height 70
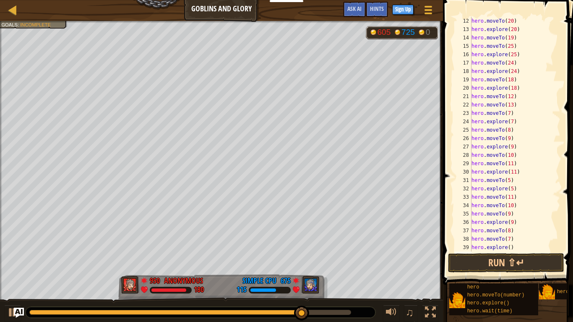
click at [463, 209] on div "34" at bounding box center [463, 205] width 17 height 8
click at [509, 247] on div "hero . moveTo ( 20 ) hero . explore ( 20 ) hero . moveTo ( 19 ) hero . moveTo (…" at bounding box center [515, 143] width 91 height 252
type textarea "hero.explore(7)"
click at [489, 264] on button "Run ⇧↵" at bounding box center [506, 262] width 116 height 19
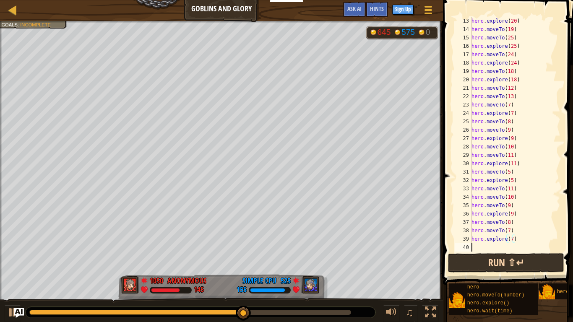
scroll to position [4, 0]
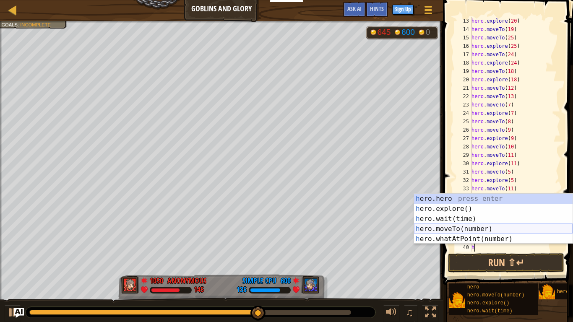
click at [483, 228] on div "h ero.hero press enter h ero.explore() press enter h ero.wait(time) press enter…" at bounding box center [493, 229] width 159 height 70
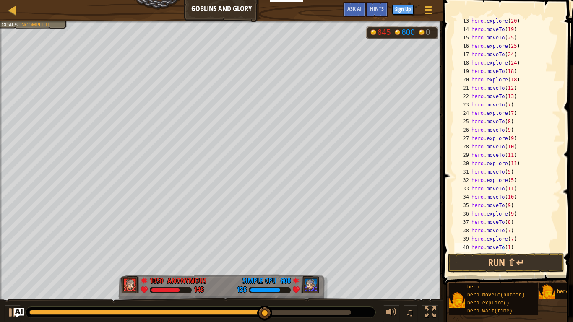
type textarea "hero.moveTo(13)"
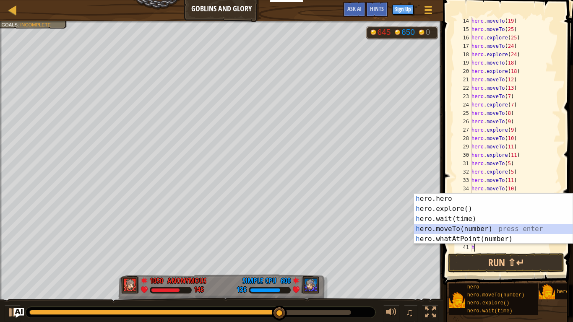
click at [472, 229] on div "h ero.hero press enter h ero.explore() press enter h ero.wait(time) press enter…" at bounding box center [493, 229] width 159 height 70
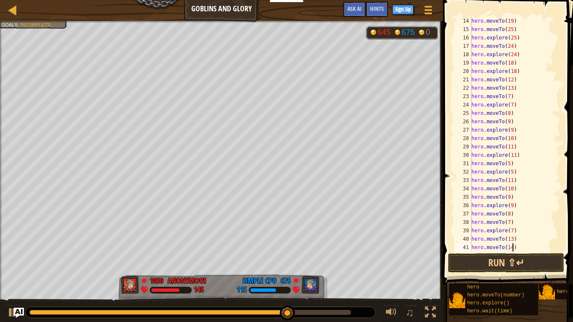
scroll to position [4, 6]
type textarea "hero.moveTo(14)"
click at [521, 262] on button "Run ⇧↵" at bounding box center [506, 262] width 116 height 19
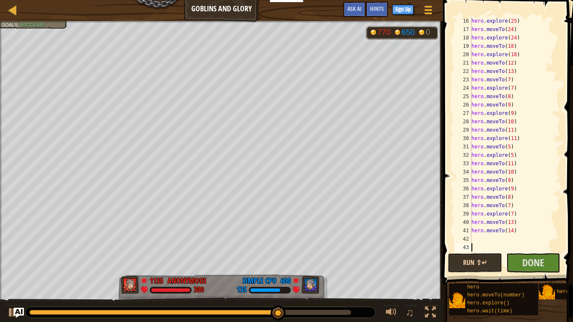
scroll to position [126, 0]
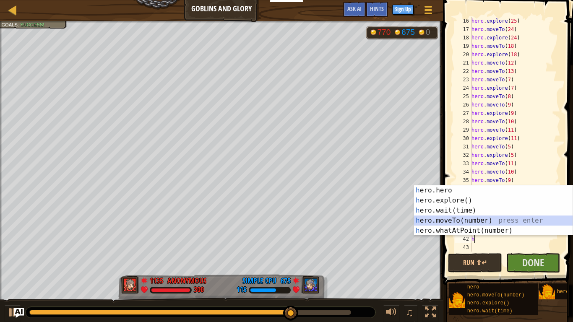
click at [477, 220] on div "h ero.hero press enter h ero.explore() press enter h ero.wait(time) press enter…" at bounding box center [493, 220] width 159 height 70
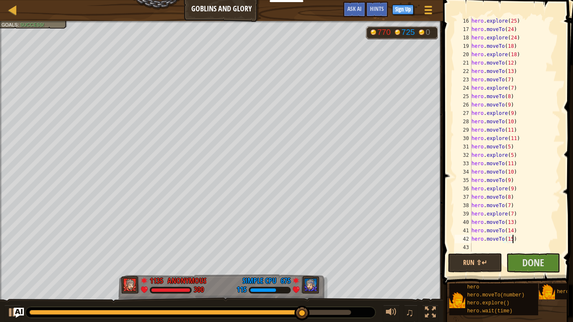
scroll to position [4, 6]
type textarea "hero.moveTo(15)"
click at [475, 263] on button "Run ⇧↵" at bounding box center [475, 262] width 54 height 19
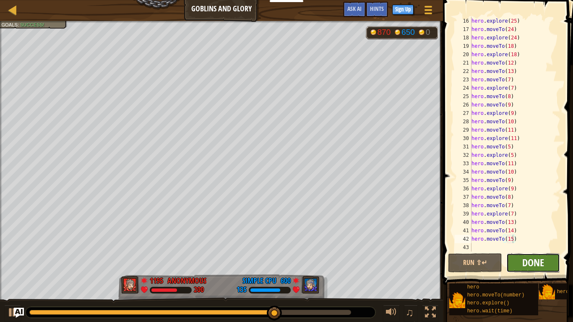
click at [539, 264] on span "Done" at bounding box center [533, 262] width 22 height 13
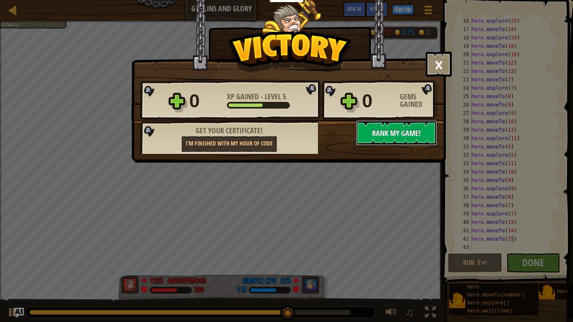
click at [399, 129] on span "Rank My Game!" at bounding box center [396, 133] width 49 height 10
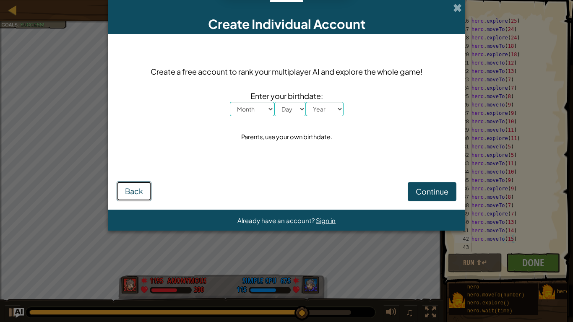
click at [146, 187] on button "Back" at bounding box center [134, 191] width 35 height 20
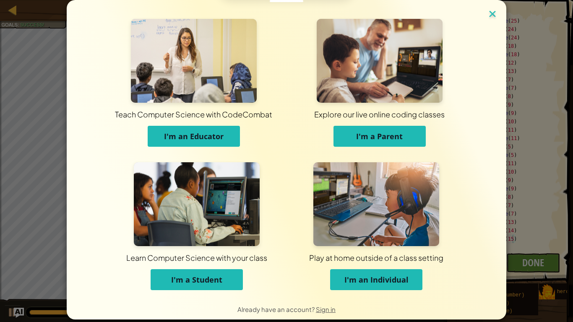
click at [494, 14] on img at bounding box center [492, 14] width 11 height 13
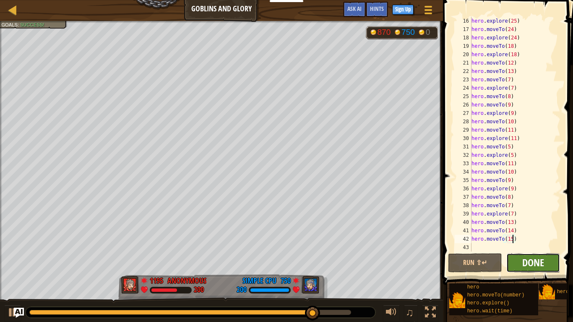
click at [528, 267] on span "Done" at bounding box center [533, 262] width 22 height 13
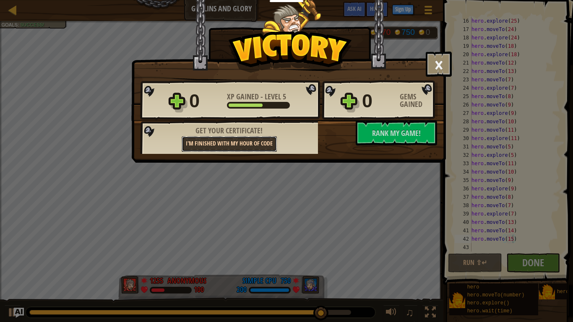
click at [268, 144] on link "I'm finished with my Hour of Code" at bounding box center [229, 144] width 95 height 16
